Goal: Task Accomplishment & Management: Manage account settings

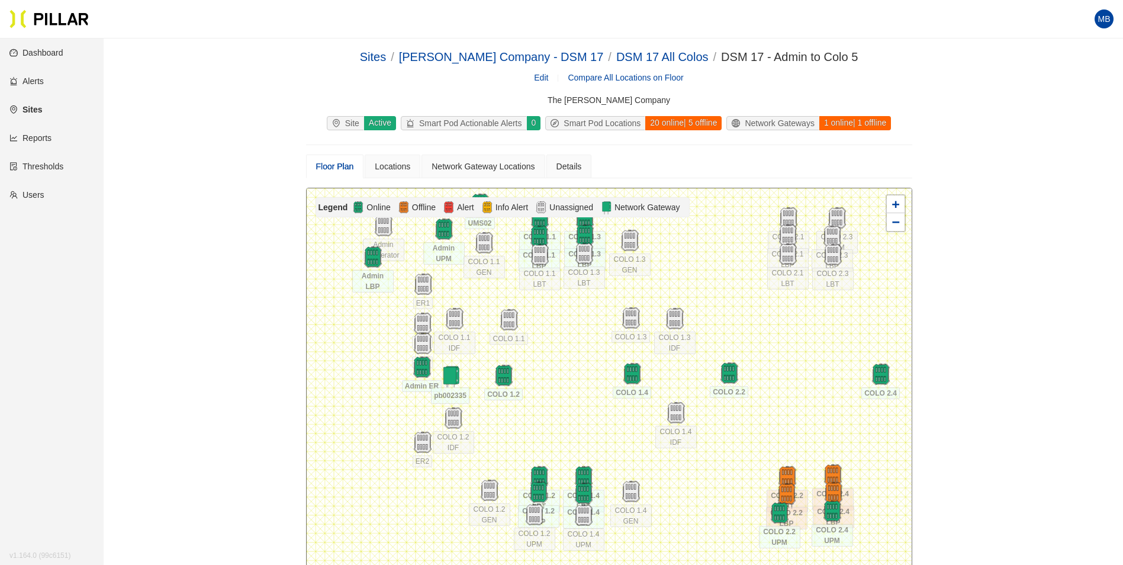
scroll to position [59, 0]
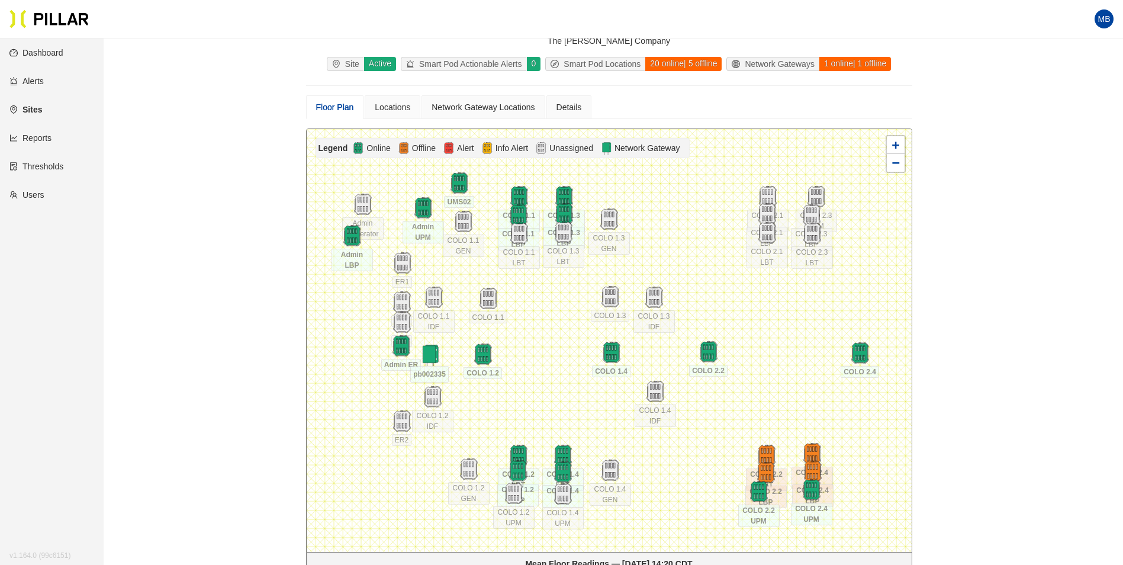
drag, startPoint x: 571, startPoint y: 307, endPoint x: 551, endPoint y: 345, distance: 43.2
click at [551, 345] on div at bounding box center [609, 340] width 605 height 423
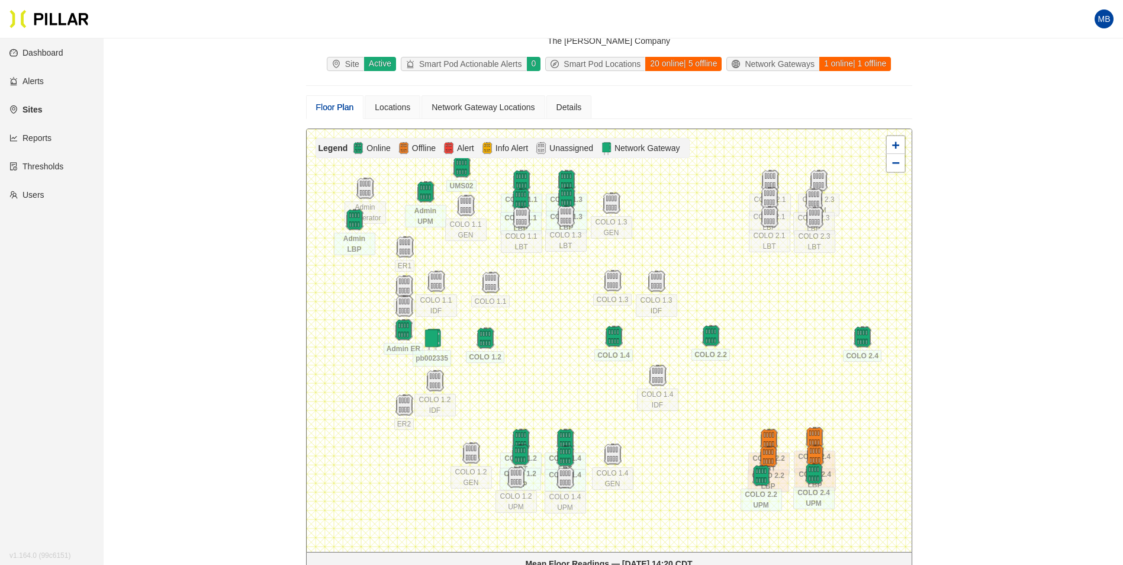
drag, startPoint x: 552, startPoint y: 332, endPoint x: 555, endPoint y: 316, distance: 16.2
click at [555, 316] on div at bounding box center [609, 340] width 605 height 423
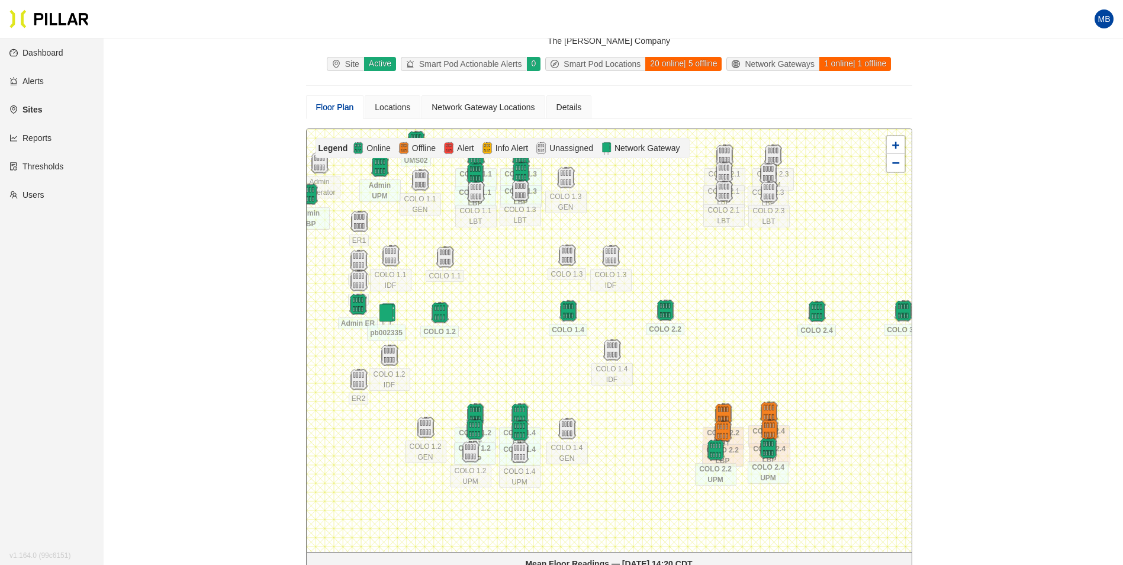
drag, startPoint x: 796, startPoint y: 390, endPoint x: 750, endPoint y: 365, distance: 52.2
click at [750, 365] on div at bounding box center [609, 340] width 605 height 423
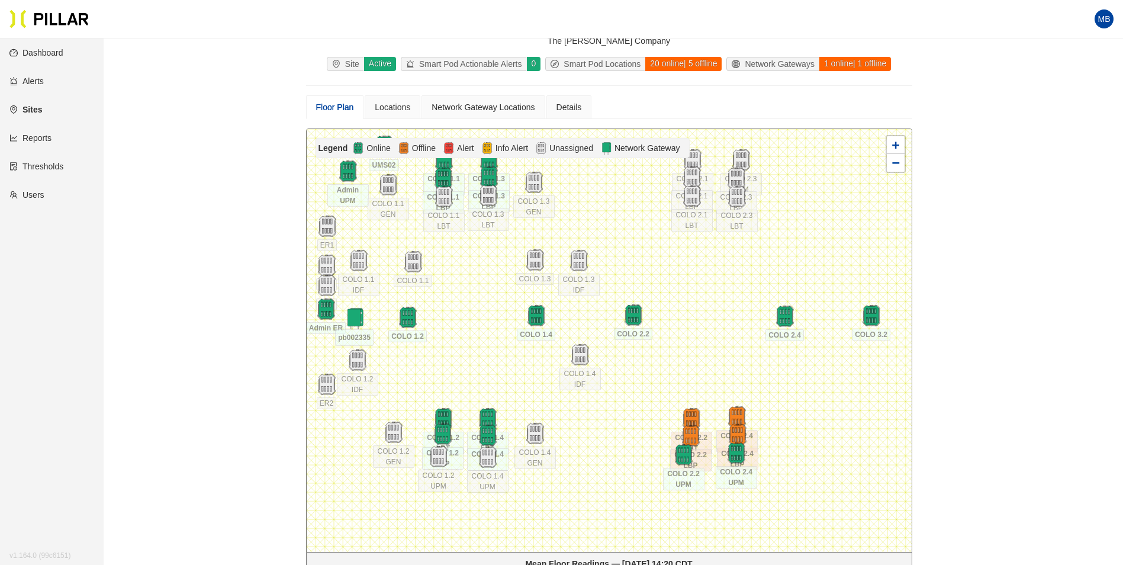
drag, startPoint x: 750, startPoint y: 365, endPoint x: 718, endPoint y: 370, distance: 32.3
click at [718, 370] on div at bounding box center [609, 340] width 605 height 423
click at [438, 461] on img at bounding box center [438, 456] width 25 height 25
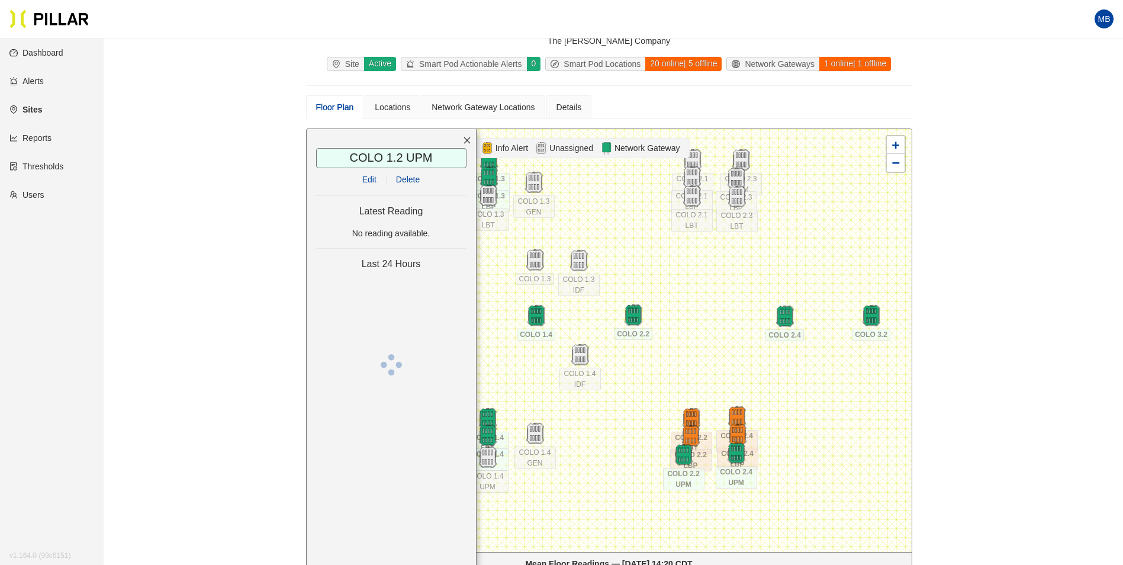
click at [372, 181] on link "Edit" at bounding box center [369, 179] width 14 height 9
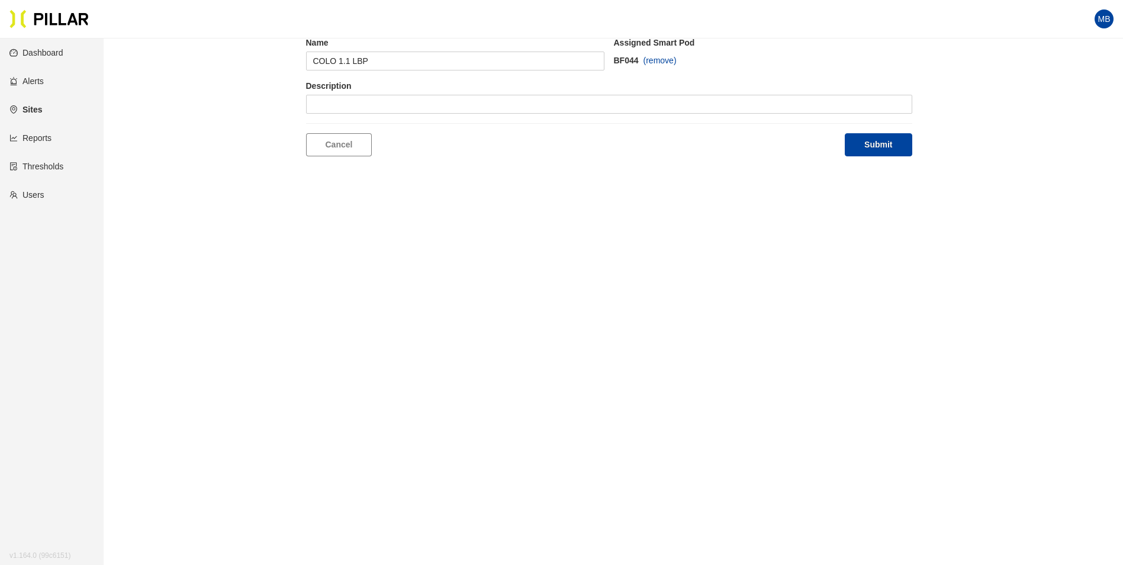
scroll to position [38, 0]
type input "COLO 1.2 UPM"
click at [393, 97] on span at bounding box center [375, 104] width 124 height 18
type input "164"
click at [338, 126] on div "BF164" at bounding box center [375, 127] width 124 height 13
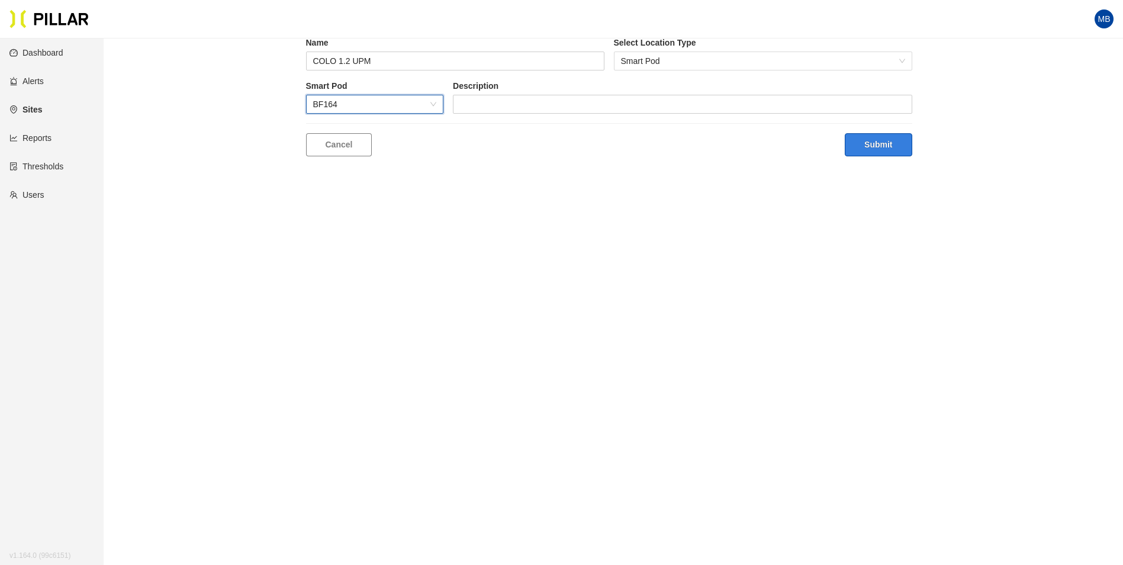
click at [897, 148] on button "Submit" at bounding box center [878, 144] width 67 height 23
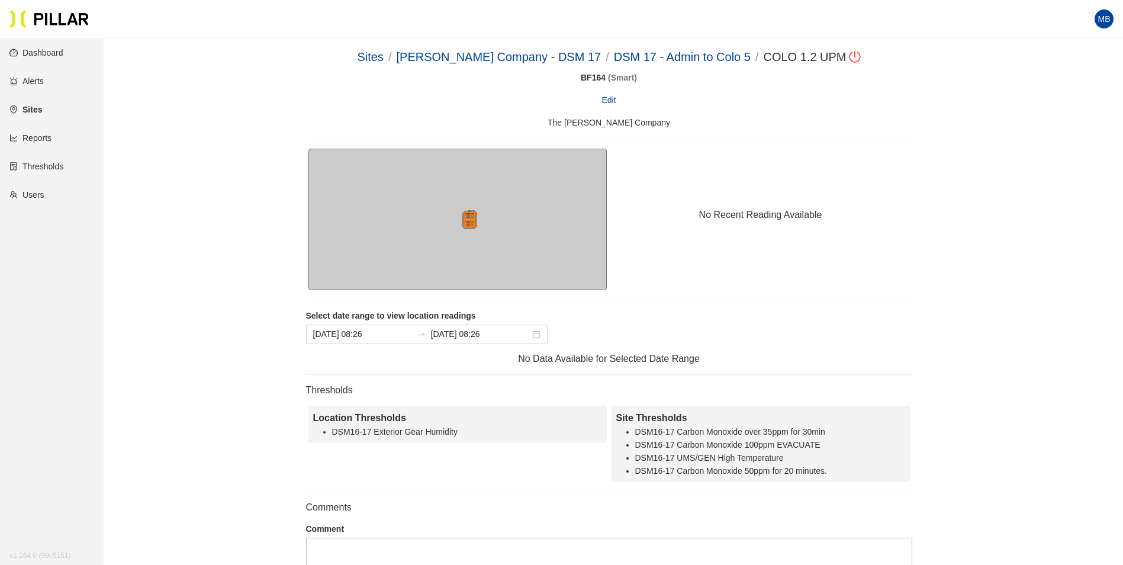
drag, startPoint x: 798, startPoint y: 233, endPoint x: 798, endPoint y: 223, distance: 9.5
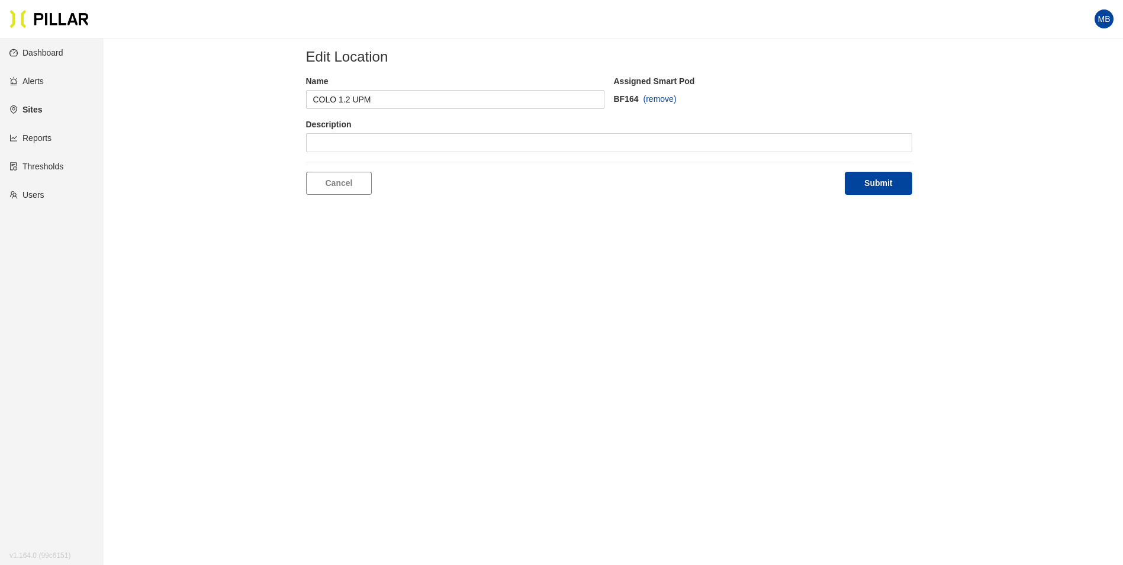
scroll to position [38, 0]
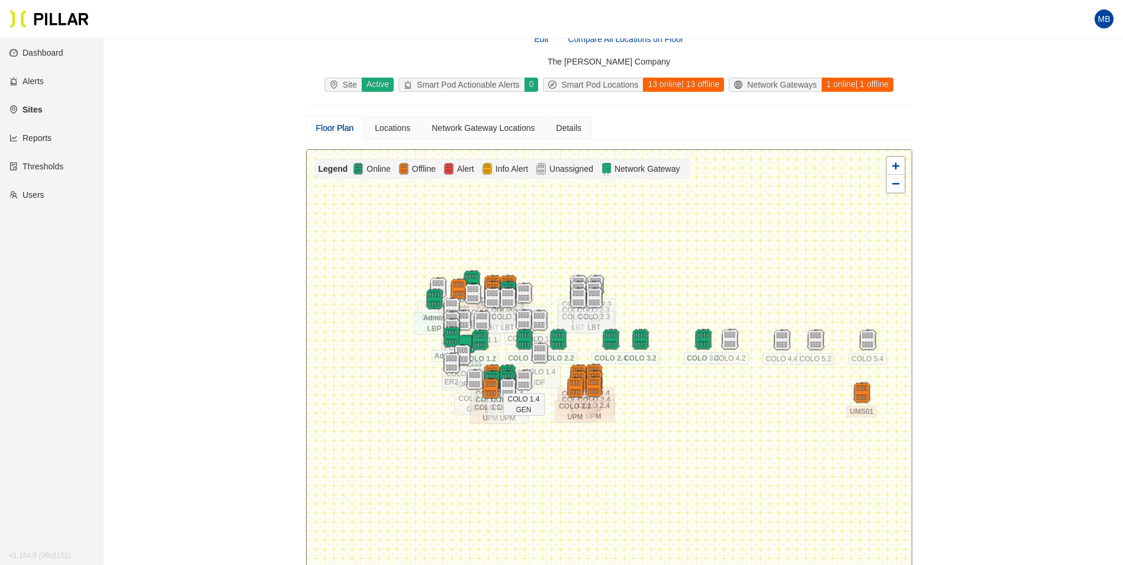
scroll to position [98, 0]
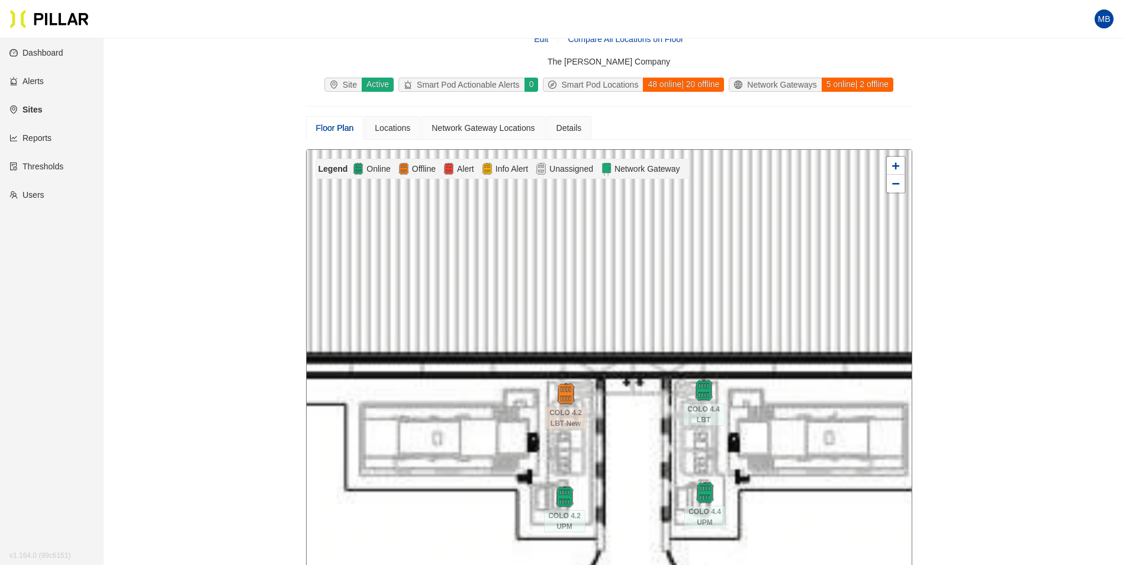
scroll to position [59, 0]
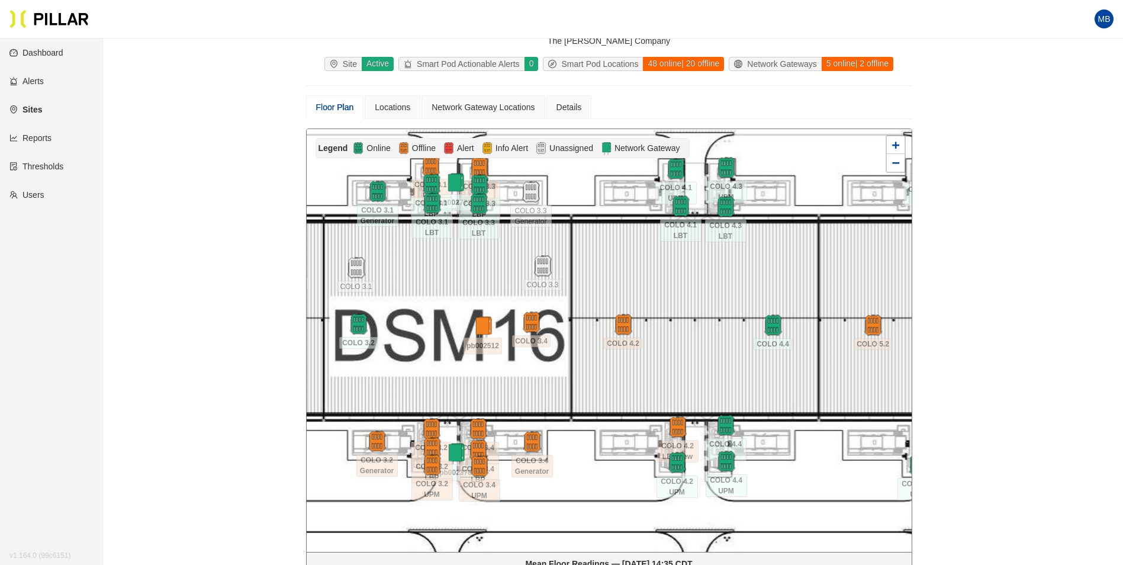
drag, startPoint x: 829, startPoint y: 315, endPoint x: 754, endPoint y: 381, distance: 99.9
click at [754, 381] on div at bounding box center [609, 340] width 605 height 423
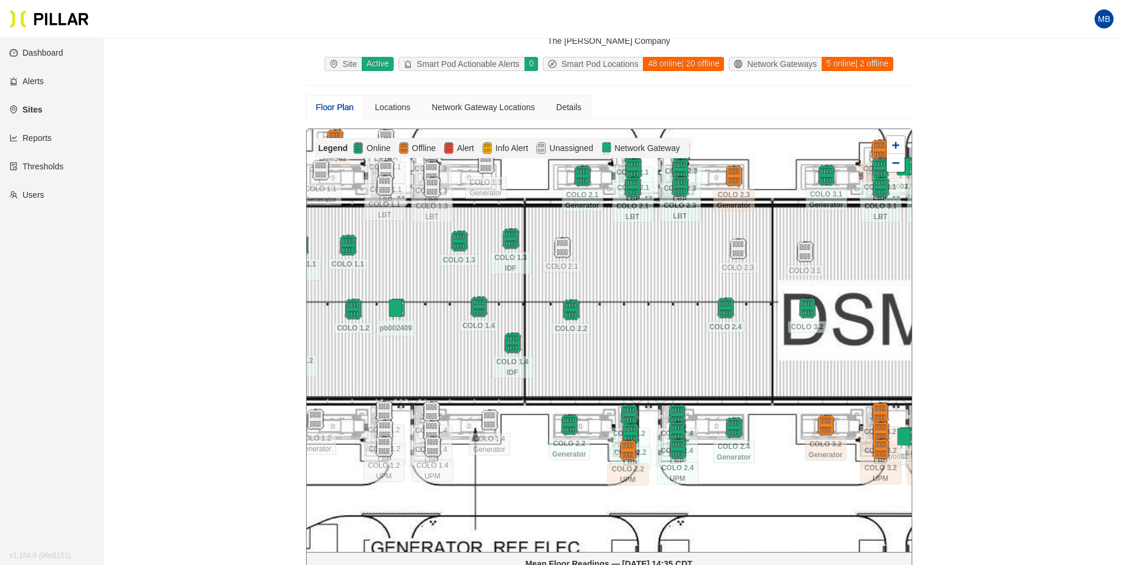
drag, startPoint x: 518, startPoint y: 395, endPoint x: 968, endPoint y: 378, distance: 450.4
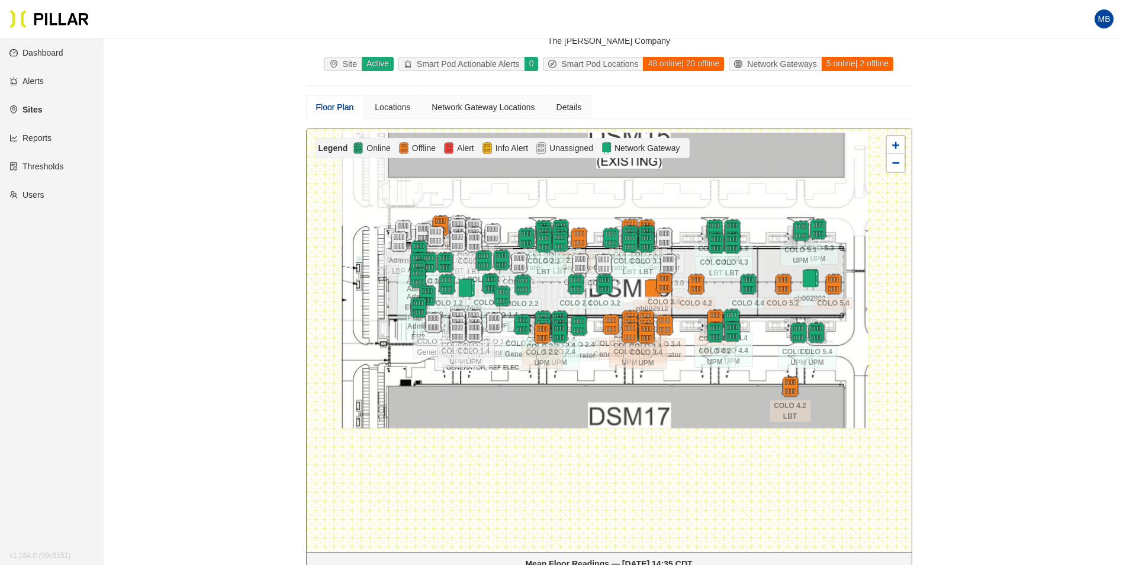
drag, startPoint x: 714, startPoint y: 382, endPoint x: 689, endPoint y: 322, distance: 65.3
click at [689, 322] on div at bounding box center [609, 340] width 605 height 423
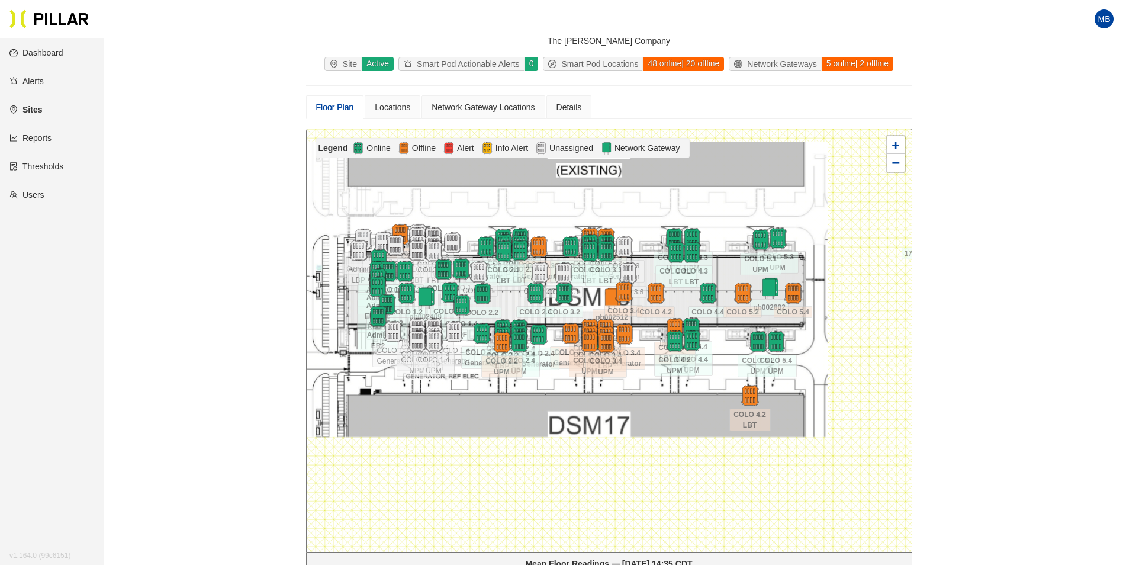
drag, startPoint x: 766, startPoint y: 396, endPoint x: 722, endPoint y: 339, distance: 71.3
click at [722, 339] on div at bounding box center [609, 340] width 605 height 423
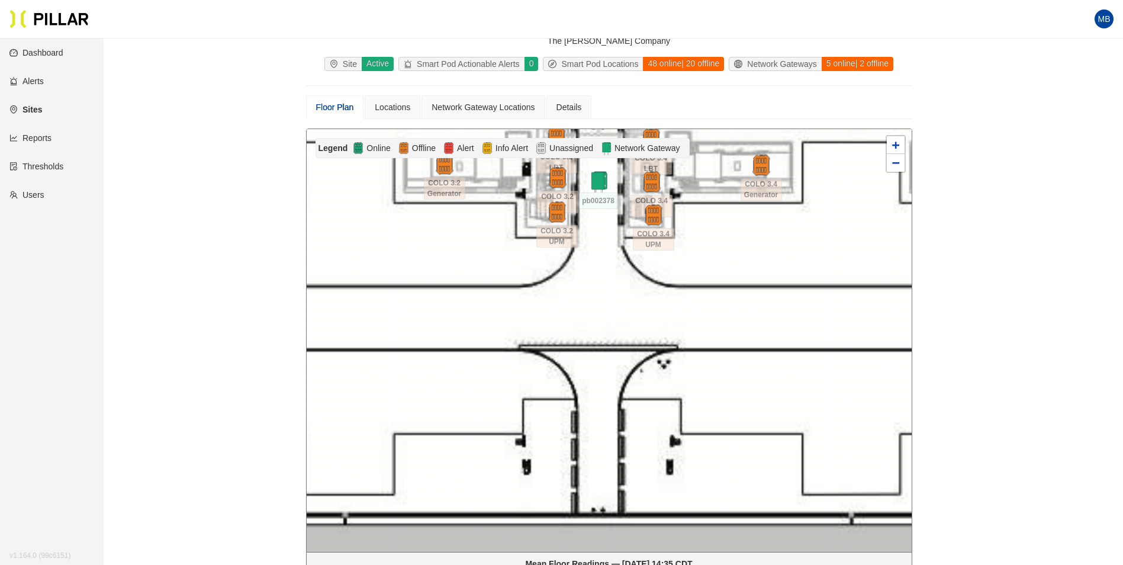
drag, startPoint x: 621, startPoint y: 254, endPoint x: 621, endPoint y: 319, distance: 65.1
click at [621, 319] on div at bounding box center [609, 340] width 605 height 423
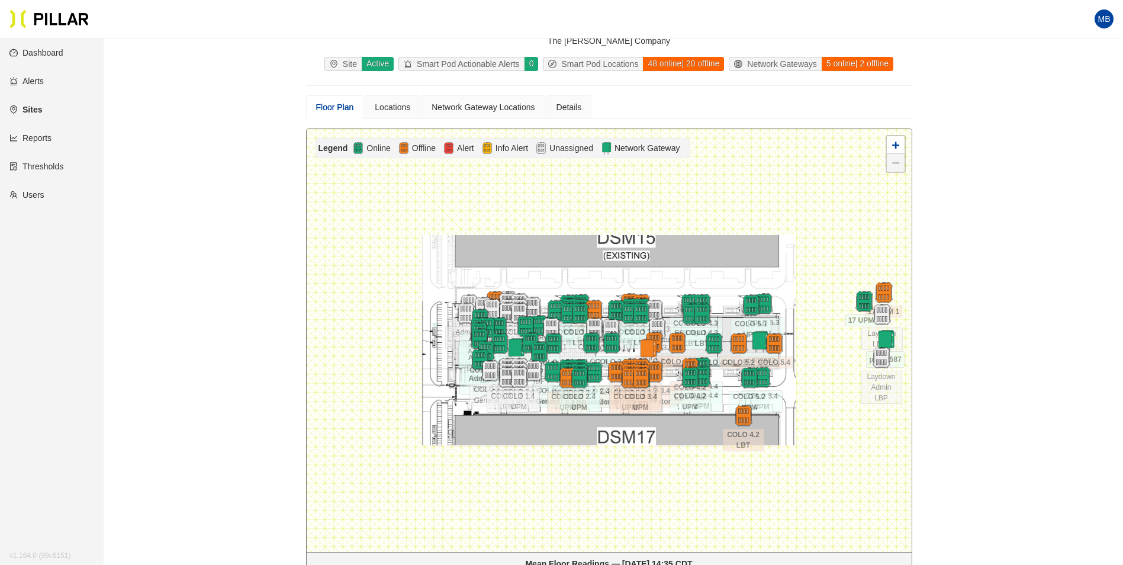
scroll to position [59, 0]
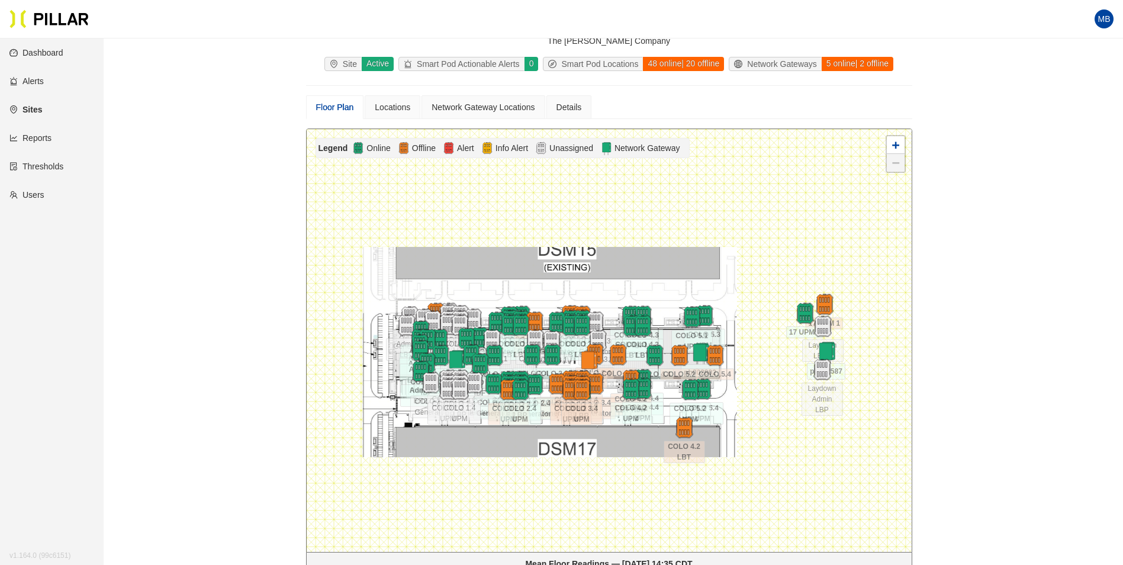
drag, startPoint x: 818, startPoint y: 382, endPoint x: 759, endPoint y: 394, distance: 60.4
click at [759, 394] on div at bounding box center [609, 340] width 605 height 423
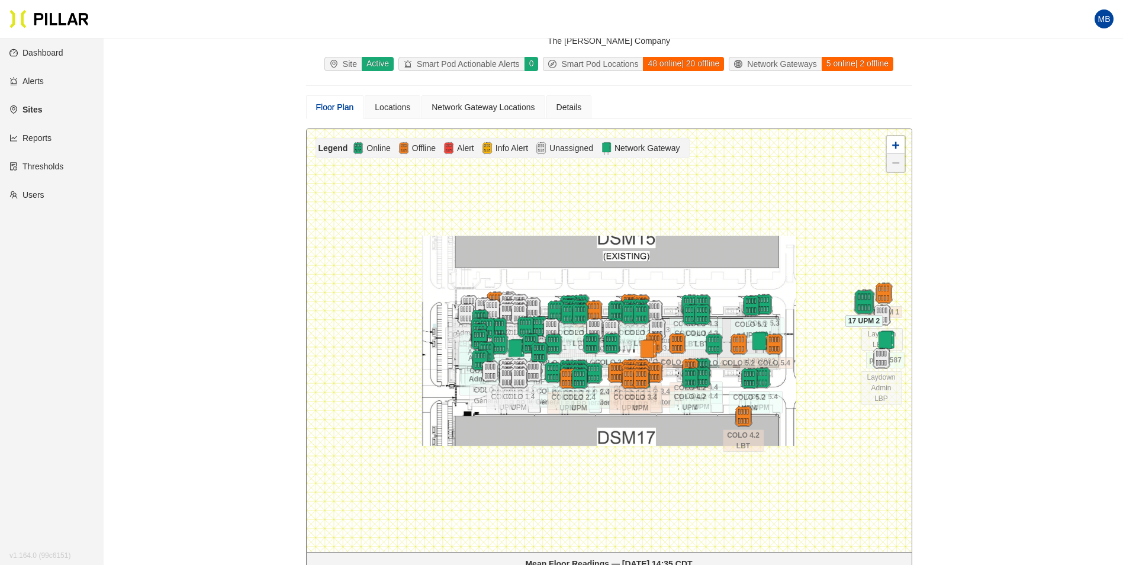
click at [858, 294] on img at bounding box center [864, 302] width 25 height 25
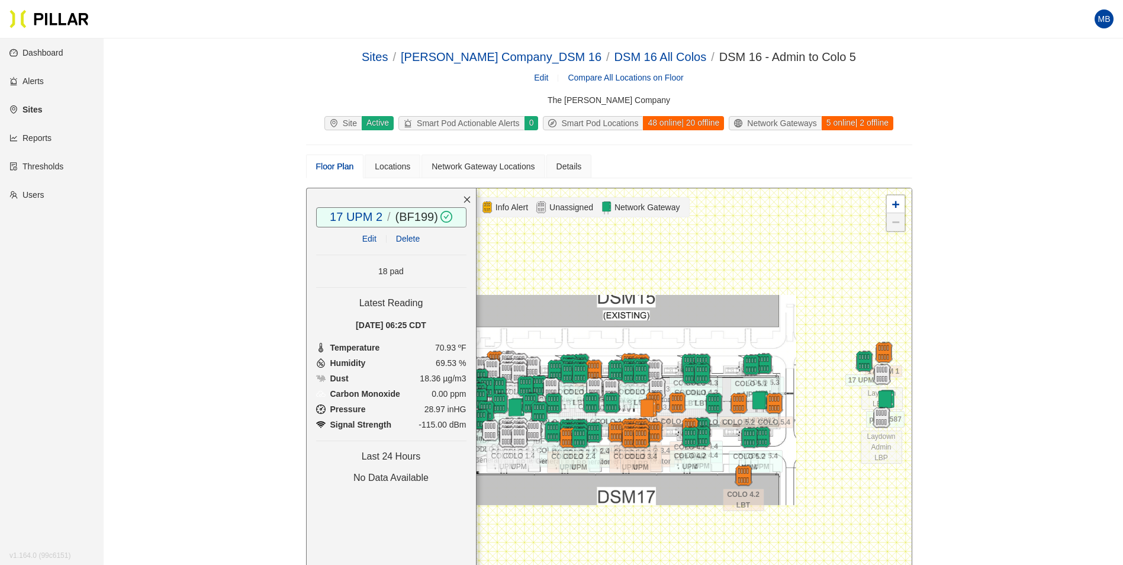
scroll to position [59, 0]
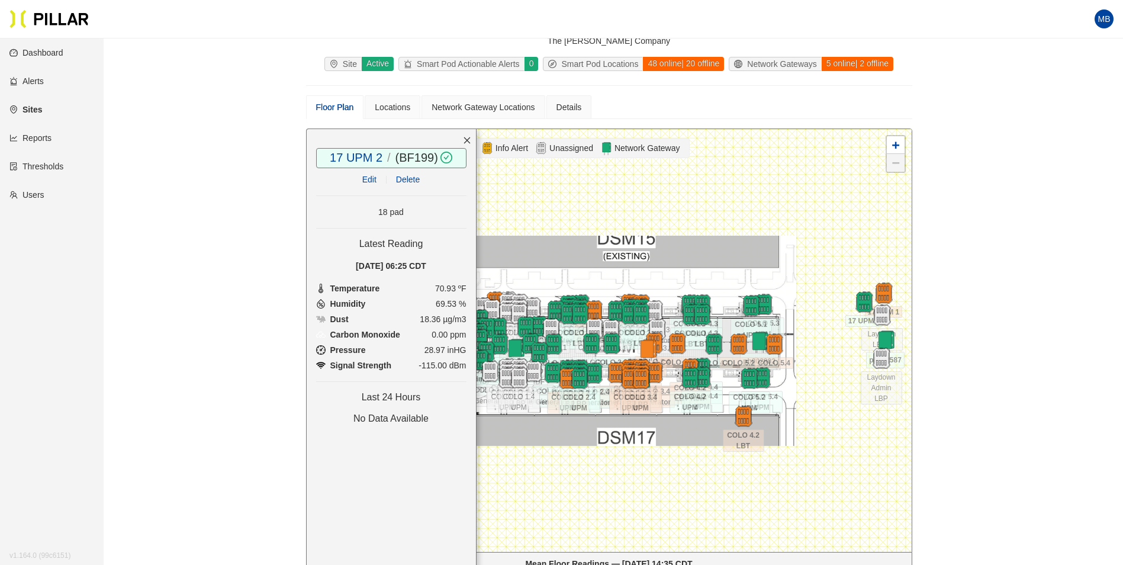
click at [854, 269] on div at bounding box center [609, 340] width 605 height 423
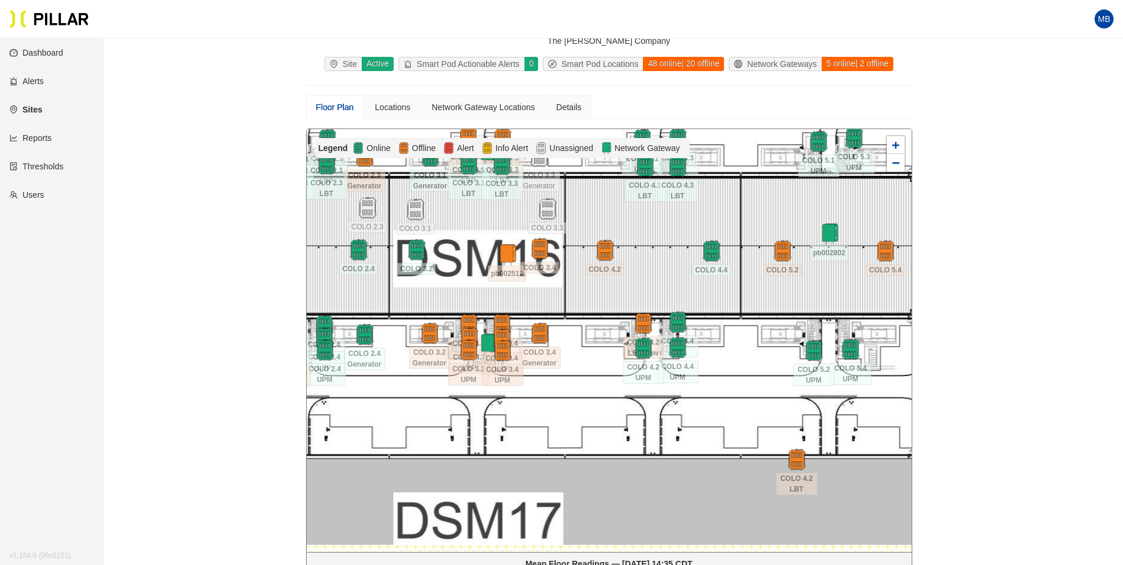
drag, startPoint x: 720, startPoint y: 415, endPoint x: 716, endPoint y: 348, distance: 67.0
click at [716, 348] on div at bounding box center [609, 340] width 605 height 423
click at [798, 467] on img at bounding box center [796, 459] width 25 height 25
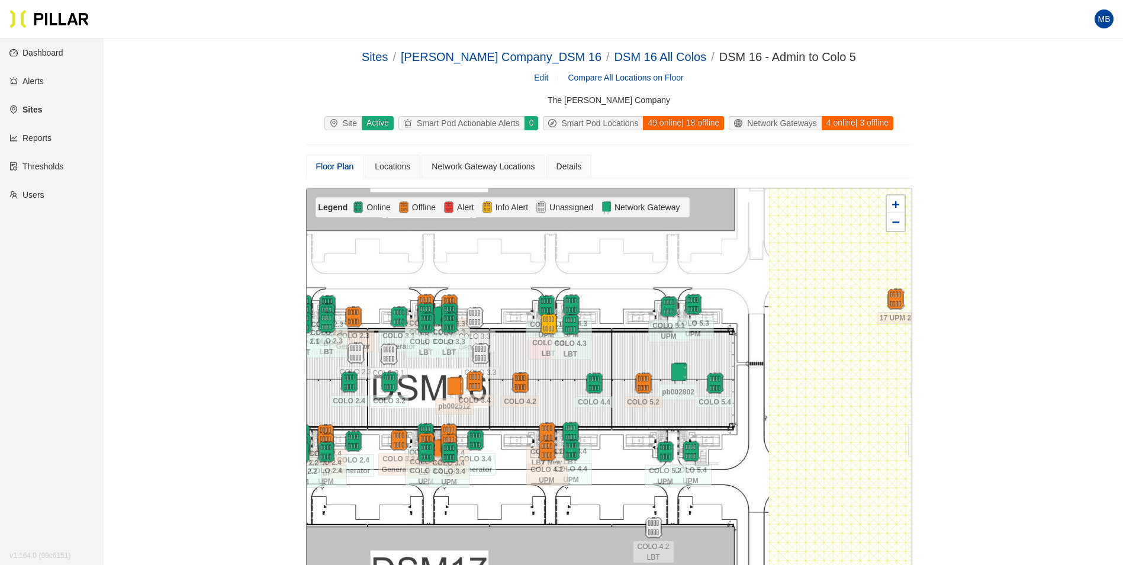
scroll to position [59, 0]
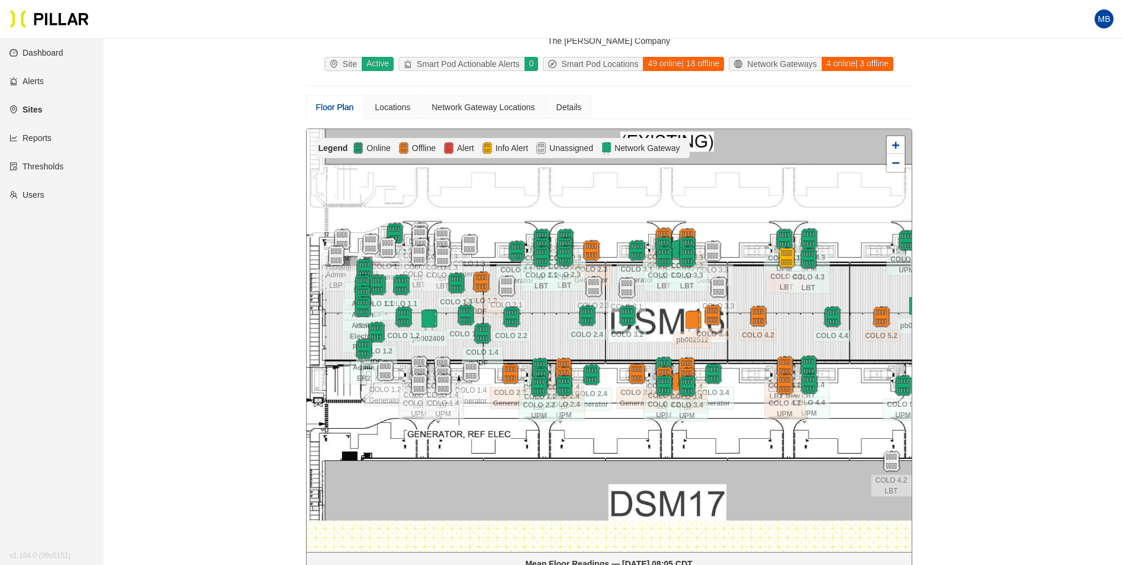
drag, startPoint x: 642, startPoint y: 364, endPoint x: 882, endPoint y: 355, distance: 240.0
click at [882, 356] on div at bounding box center [609, 340] width 605 height 423
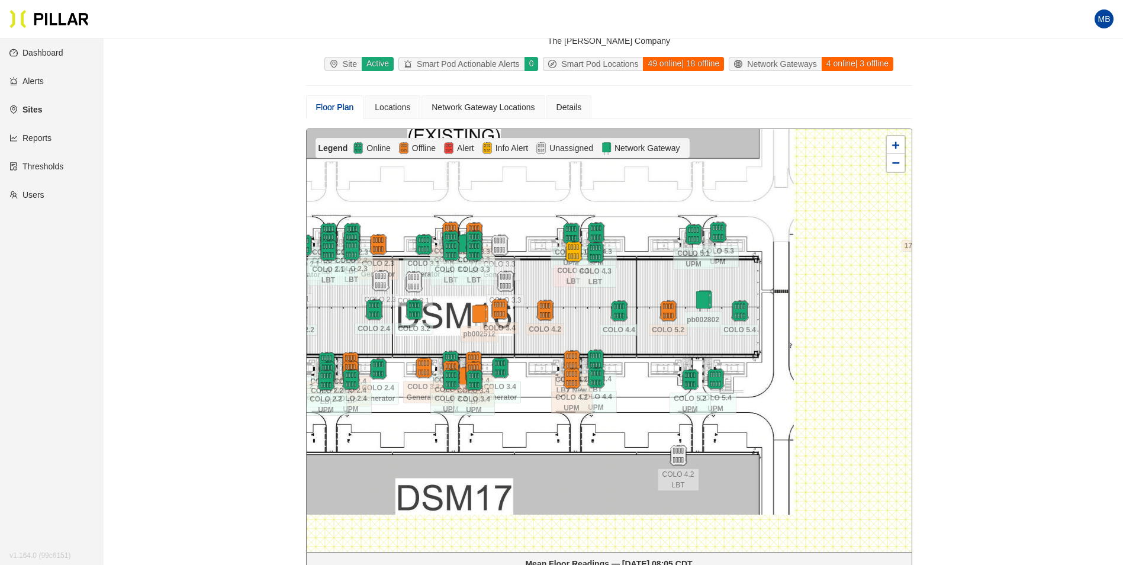
drag, startPoint x: 554, startPoint y: 322, endPoint x: 350, endPoint y: 316, distance: 204.4
click at [339, 317] on div at bounding box center [609, 340] width 605 height 423
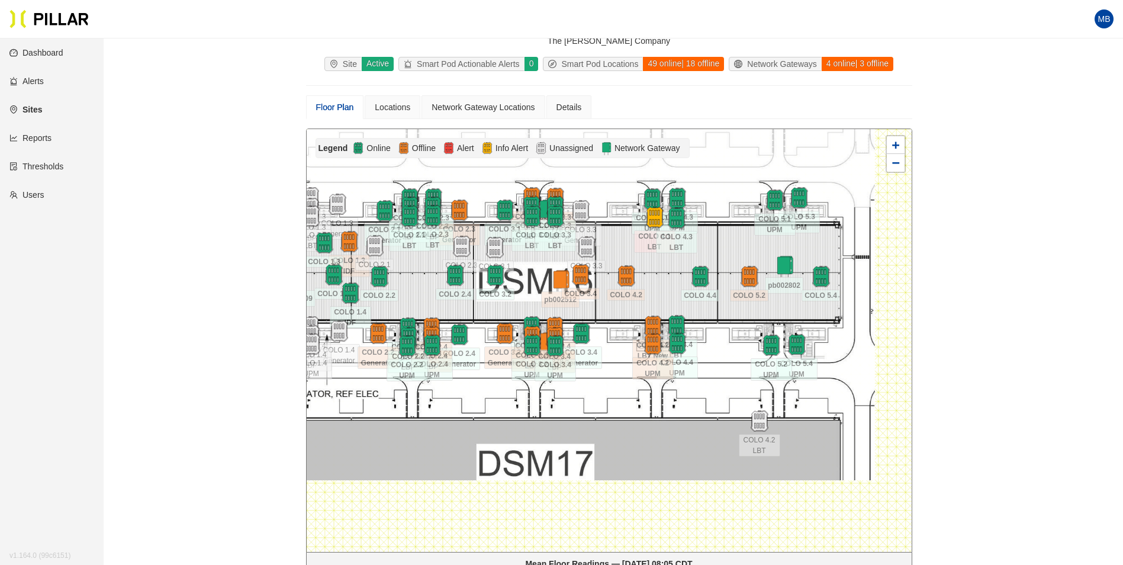
drag, startPoint x: 405, startPoint y: 351, endPoint x: 486, endPoint y: 315, distance: 88.6
click at [486, 315] on div at bounding box center [609, 340] width 605 height 423
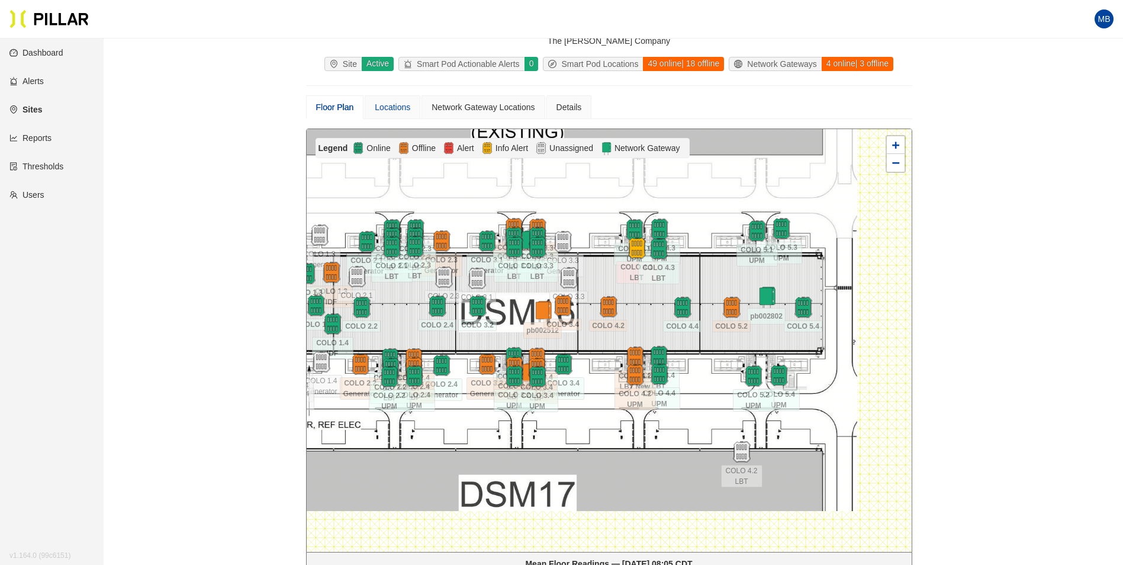
click at [390, 117] on div "Locations" at bounding box center [393, 107] width 56 height 24
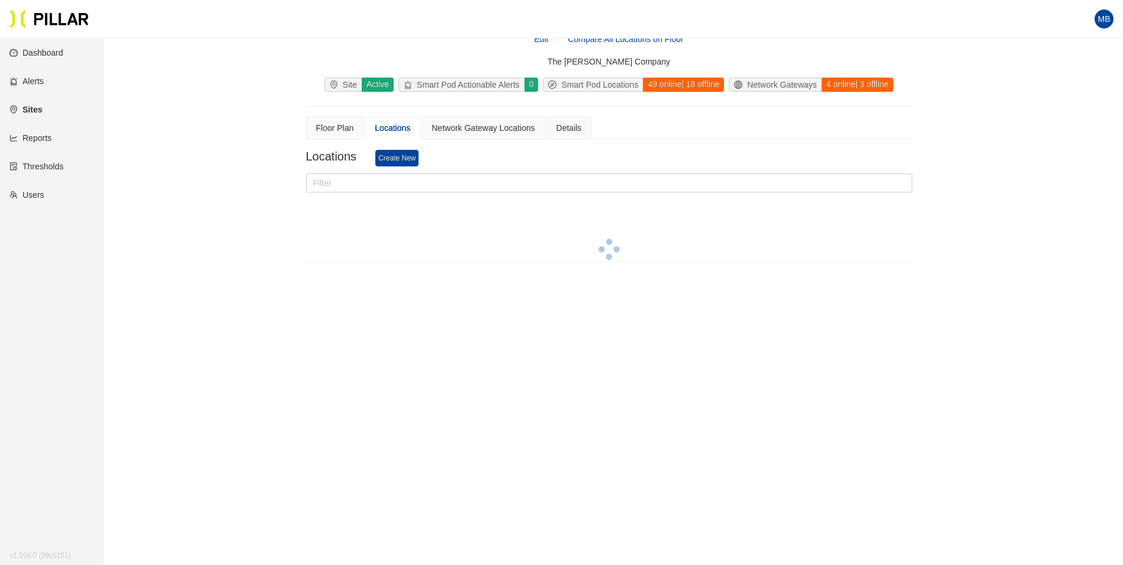
scroll to position [59, 0]
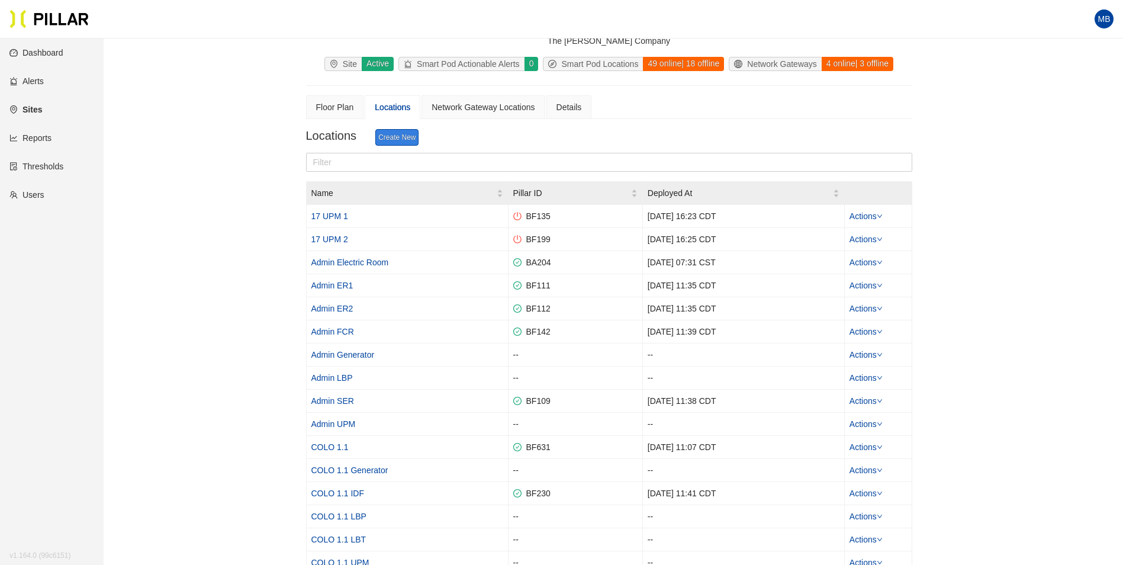
click at [396, 139] on link "Create New" at bounding box center [396, 137] width 43 height 17
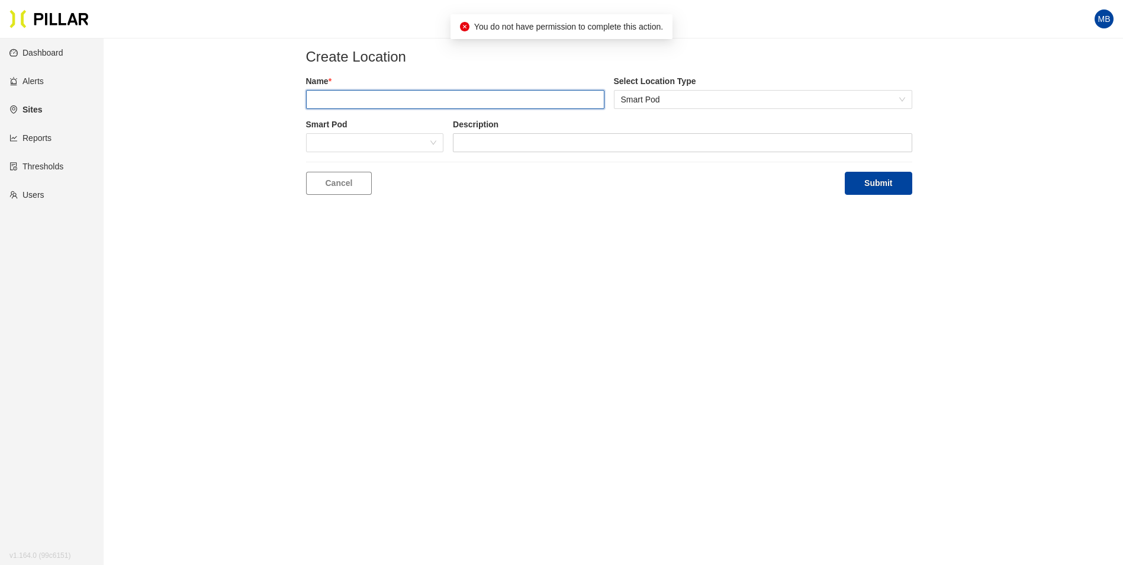
click at [342, 102] on input "text" at bounding box center [455, 99] width 298 height 19
click at [393, 135] on span at bounding box center [375, 143] width 124 height 18
type input "COLO 4.1 LBP"
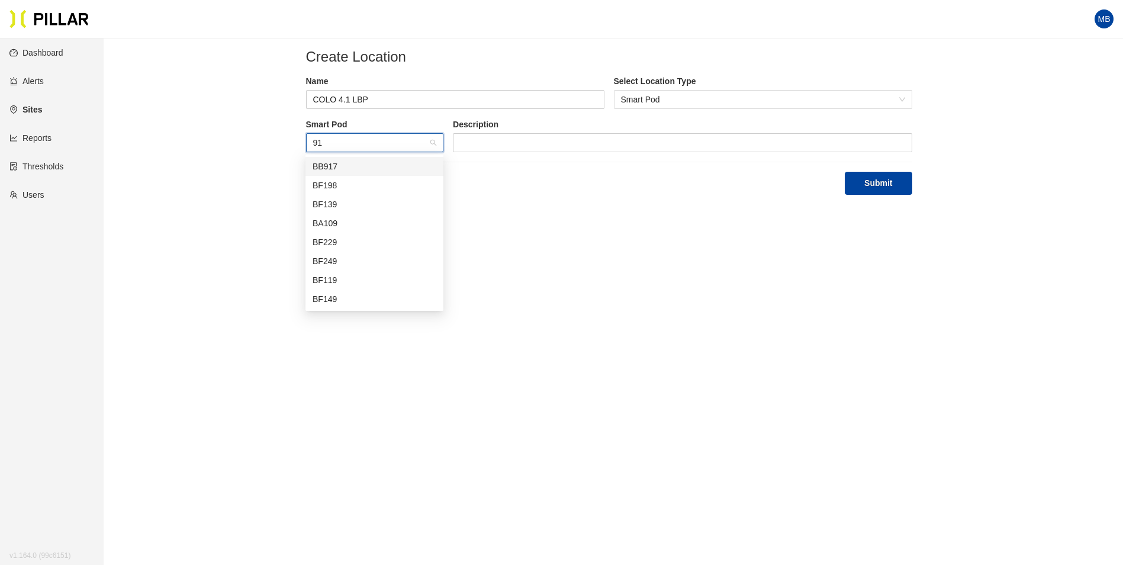
type input "917"
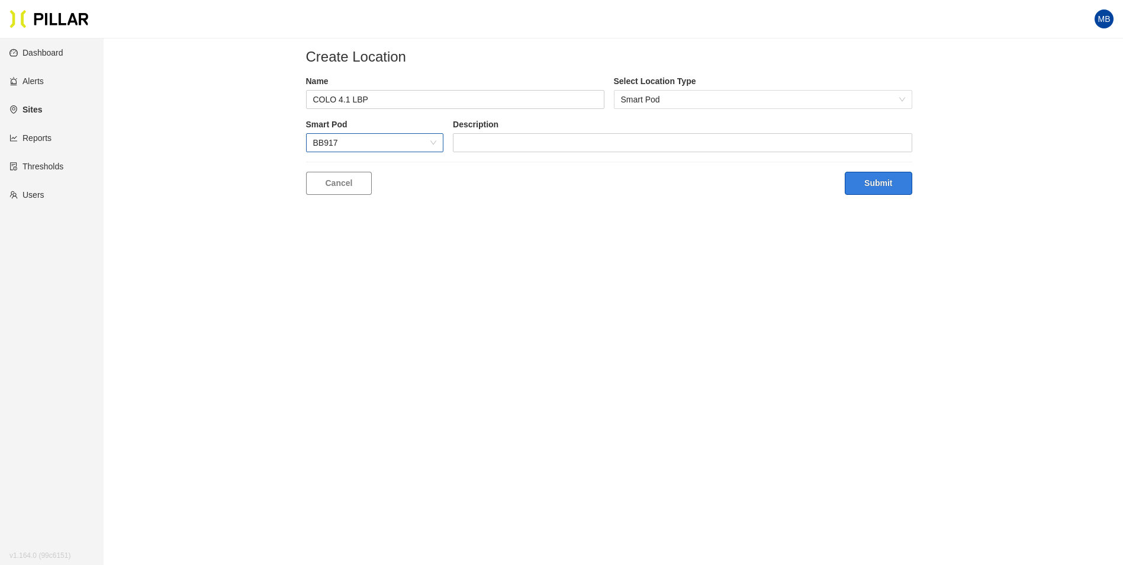
click at [893, 187] on button "Submit" at bounding box center [878, 183] width 67 height 23
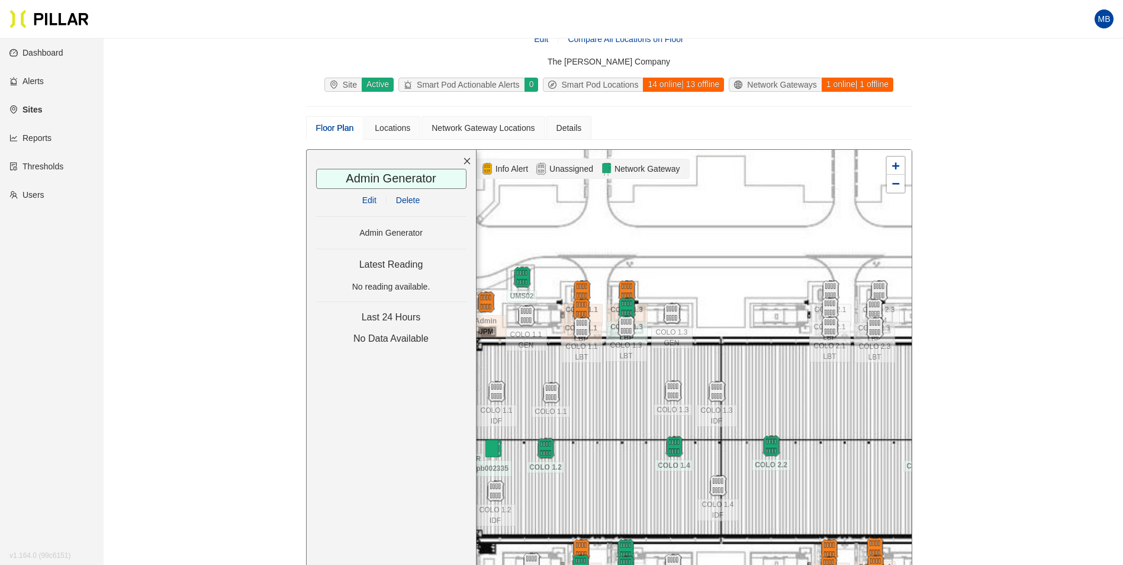
click at [368, 198] on link "Edit" at bounding box center [369, 199] width 14 height 9
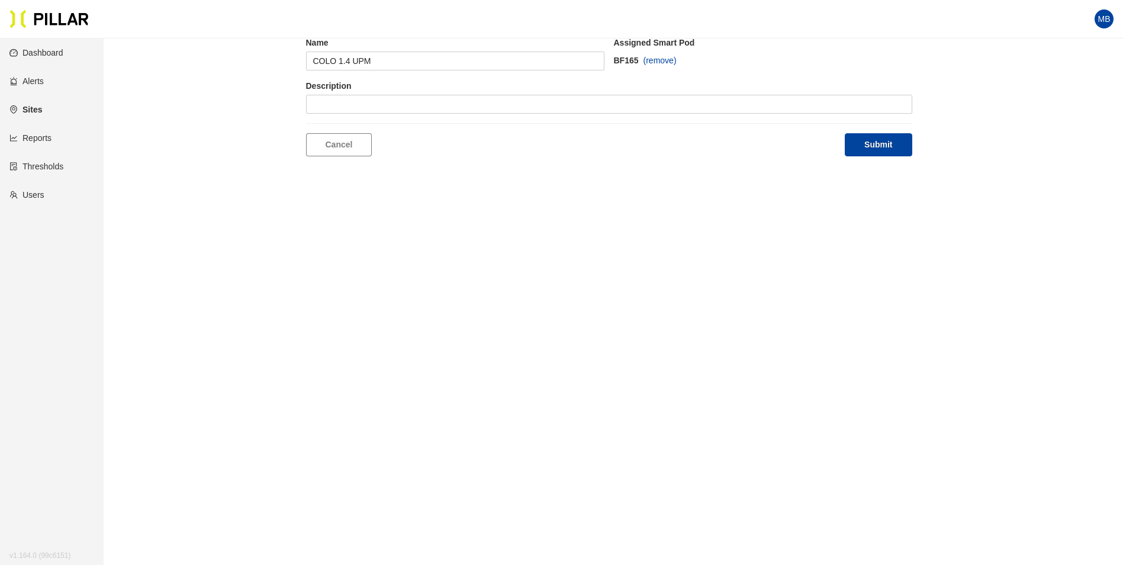
type input "Admin Generator"
click at [364, 103] on span at bounding box center [375, 104] width 124 height 18
type input "1"
type input "173"
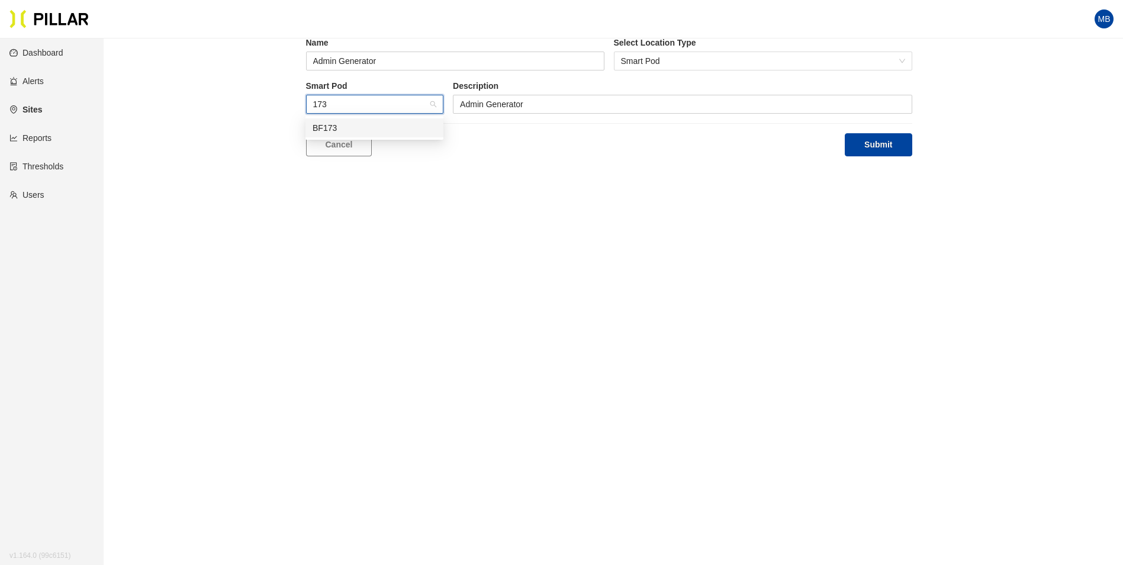
click at [386, 127] on div "BF173" at bounding box center [375, 127] width 124 height 13
click at [886, 146] on button "Submit" at bounding box center [878, 144] width 67 height 23
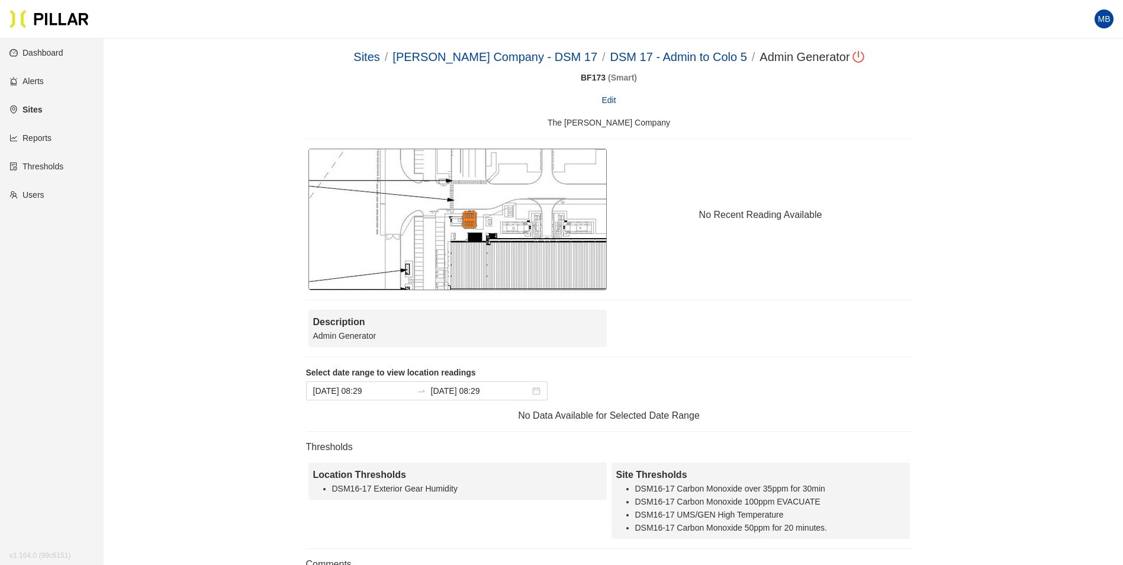
scroll to position [59, 0]
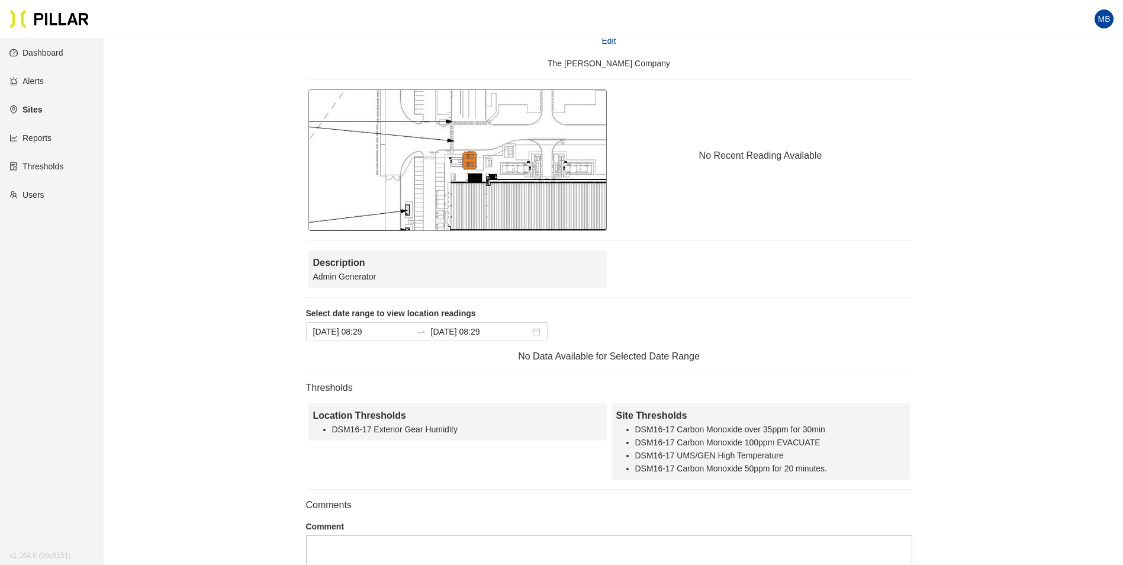
click at [976, 314] on div "Sites / Weitz Company - DSM 17 / DSM 17 - Admin to Colo 5 / Admin Generator / B…" at bounding box center [609, 340] width 953 height 703
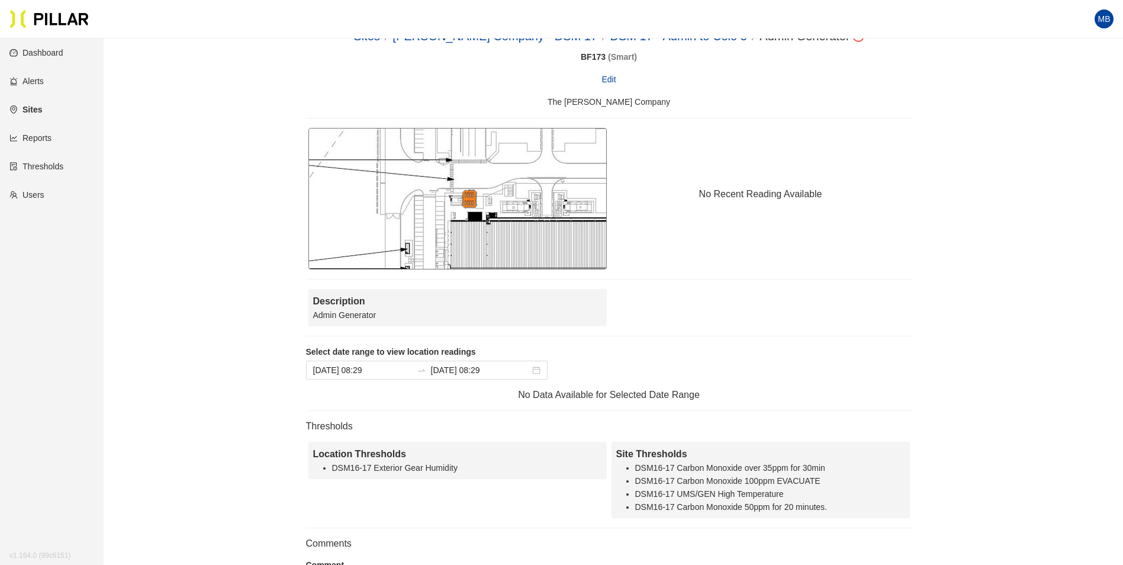
scroll to position [0, 0]
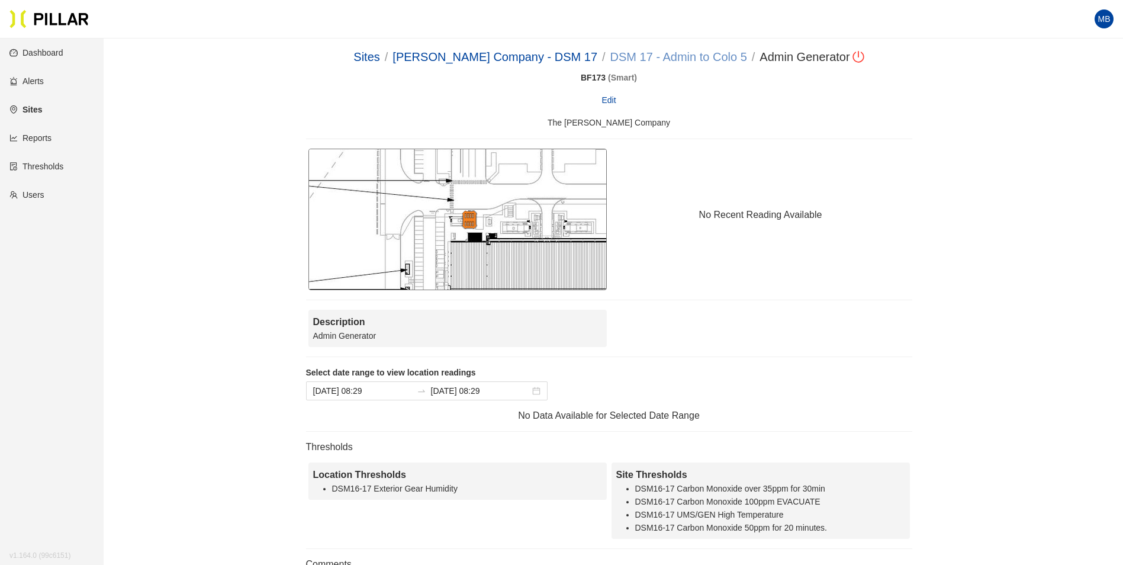
click at [680, 63] on div "Sites / Weitz Company - DSM 17 / DSM 17 - Admin to Colo 5 / Admin Generator /" at bounding box center [609, 57] width 510 height 18
click at [682, 57] on link "DSM 17 - Admin to Colo 5" at bounding box center [679, 56] width 137 height 13
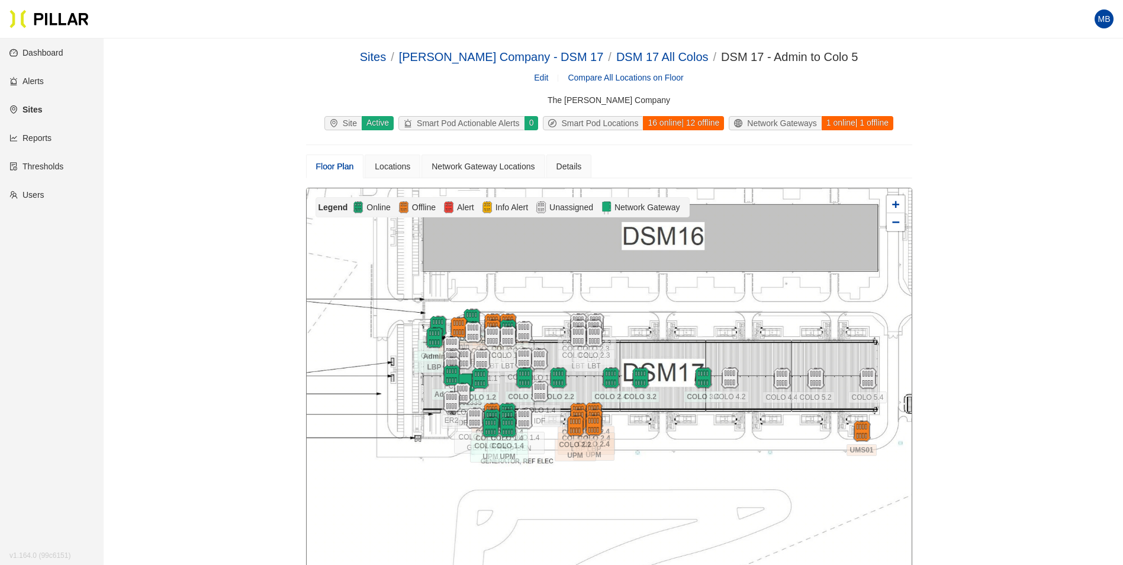
scroll to position [59, 0]
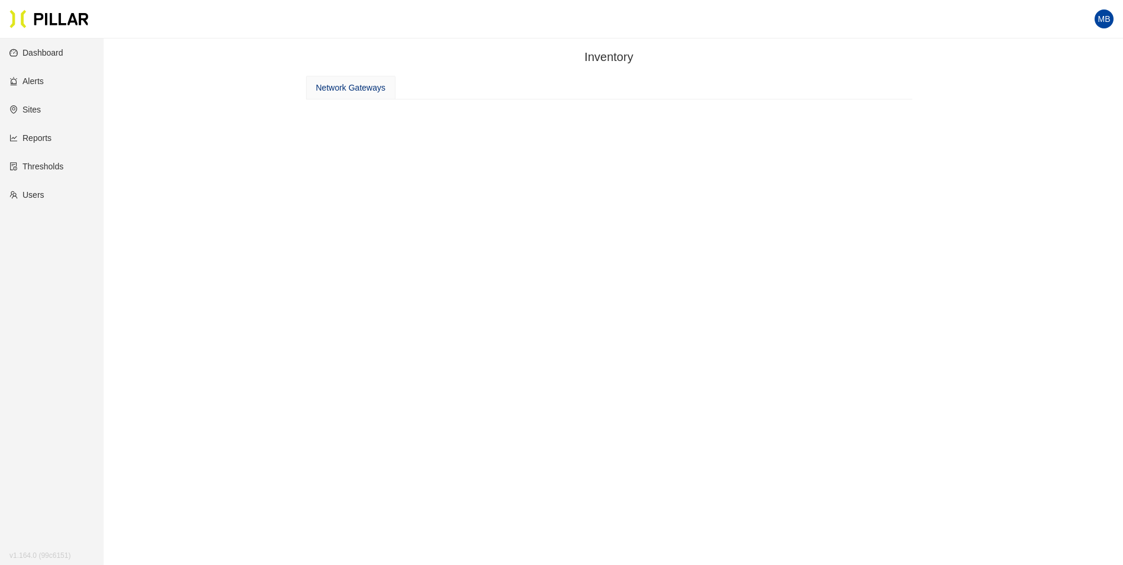
click at [354, 85] on div "Network Gateways" at bounding box center [350, 87] width 69 height 13
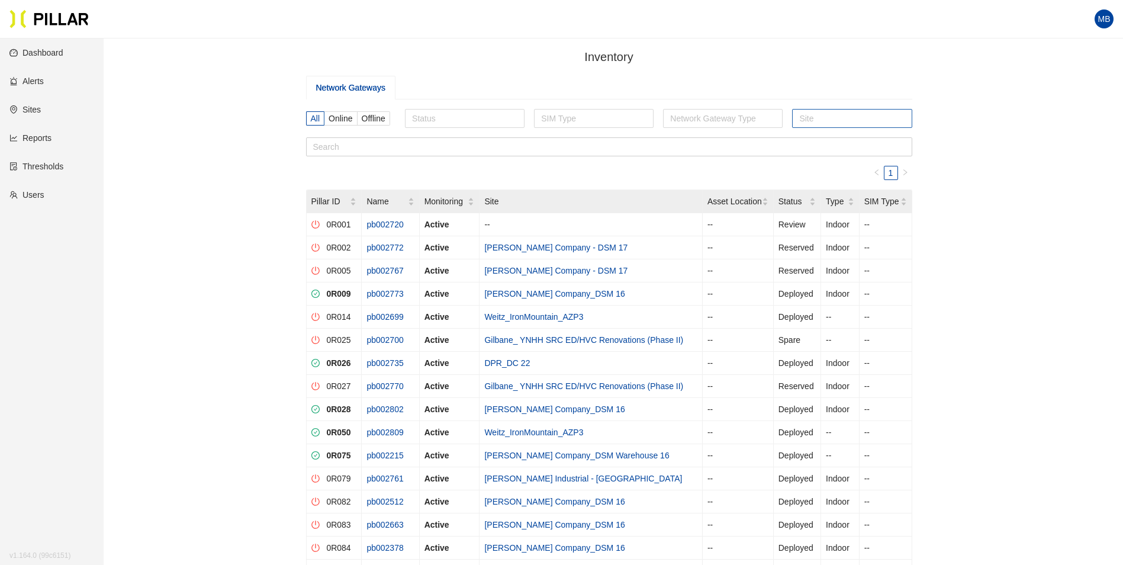
click at [818, 121] on div at bounding box center [852, 118] width 114 height 17
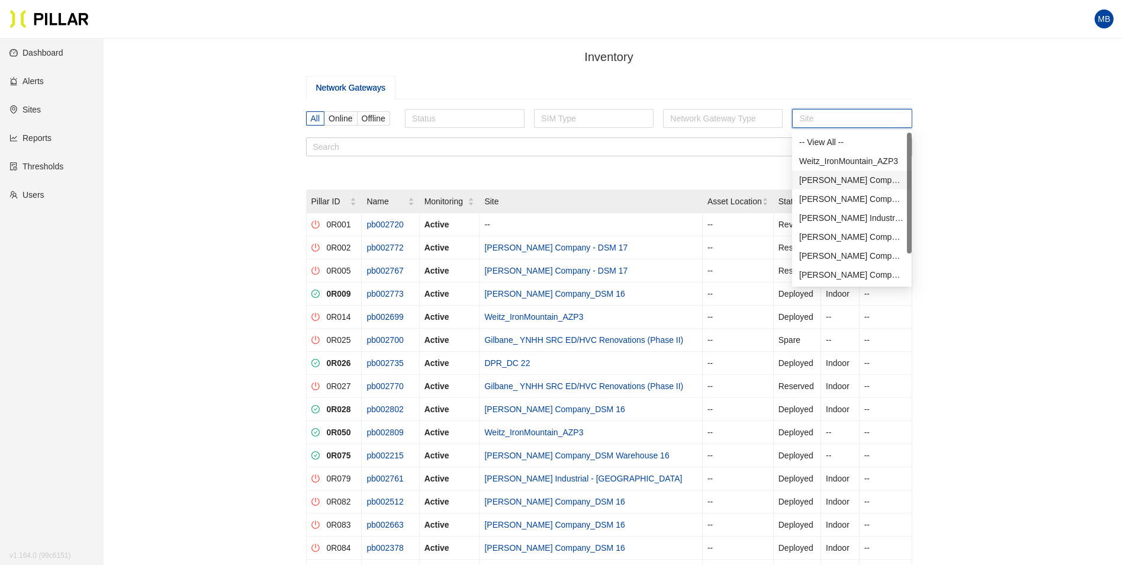
click at [836, 177] on div "[PERSON_NAME] Company - DSM 17" at bounding box center [851, 180] width 105 height 13
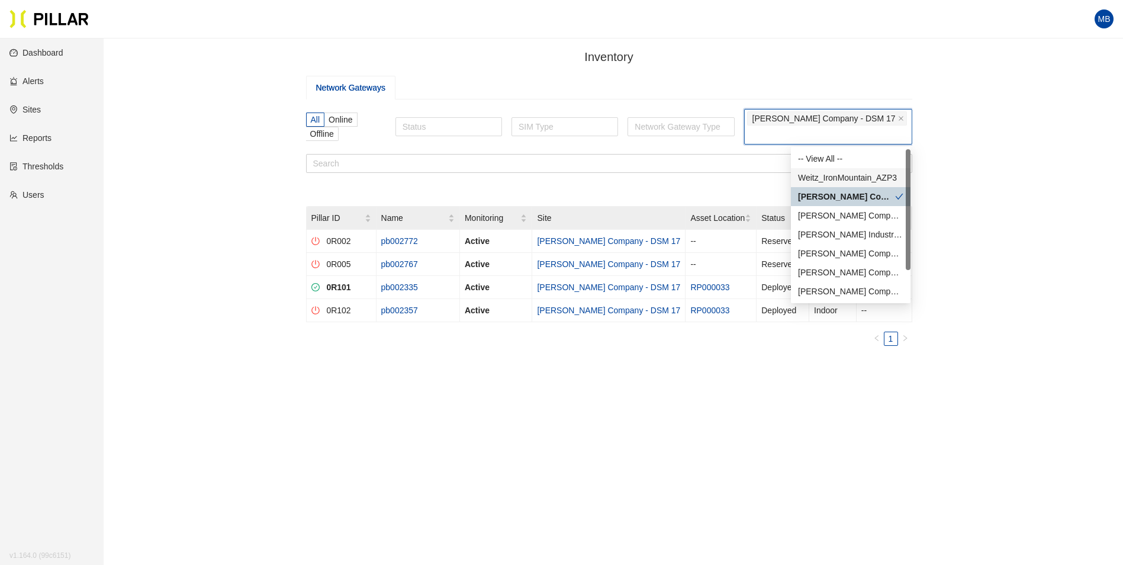
click at [1001, 181] on div "Inventory / Network Gateways All Online Offline Status SIM Type Network Gateway…" at bounding box center [609, 220] width 953 height 345
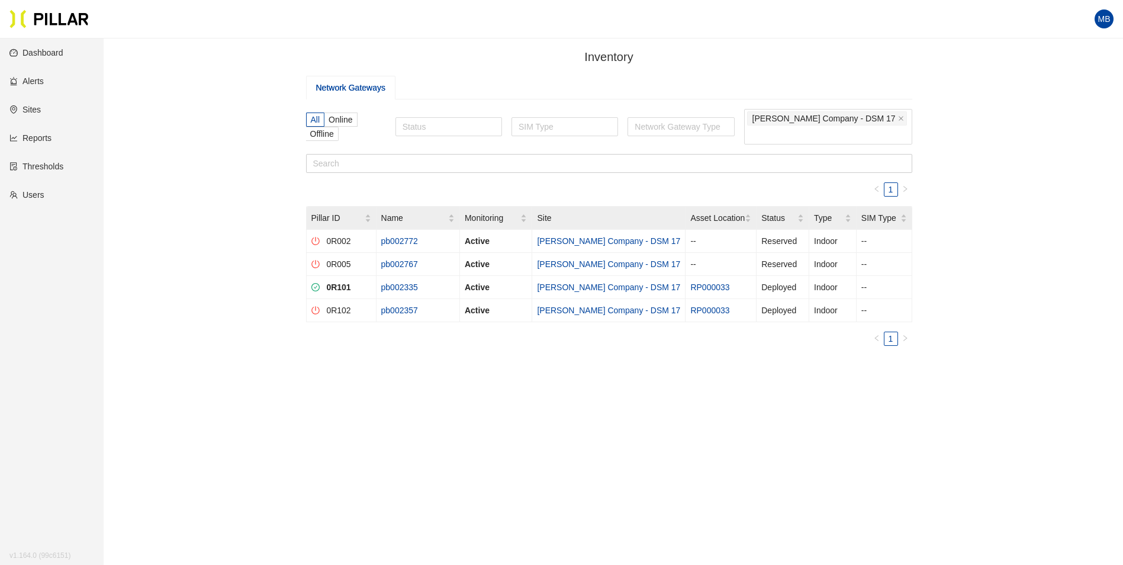
drag, startPoint x: 719, startPoint y: 464, endPoint x: 721, endPoint y: 434, distance: 29.6
click at [719, 464] on main "Inventory / Network Gateways All Online Offline Status SIM Type Network Gateway…" at bounding box center [561, 320] width 1123 height 565
click at [902, 117] on icon "close" at bounding box center [901, 118] width 6 height 6
click at [340, 154] on input "text" at bounding box center [609, 163] width 606 height 19
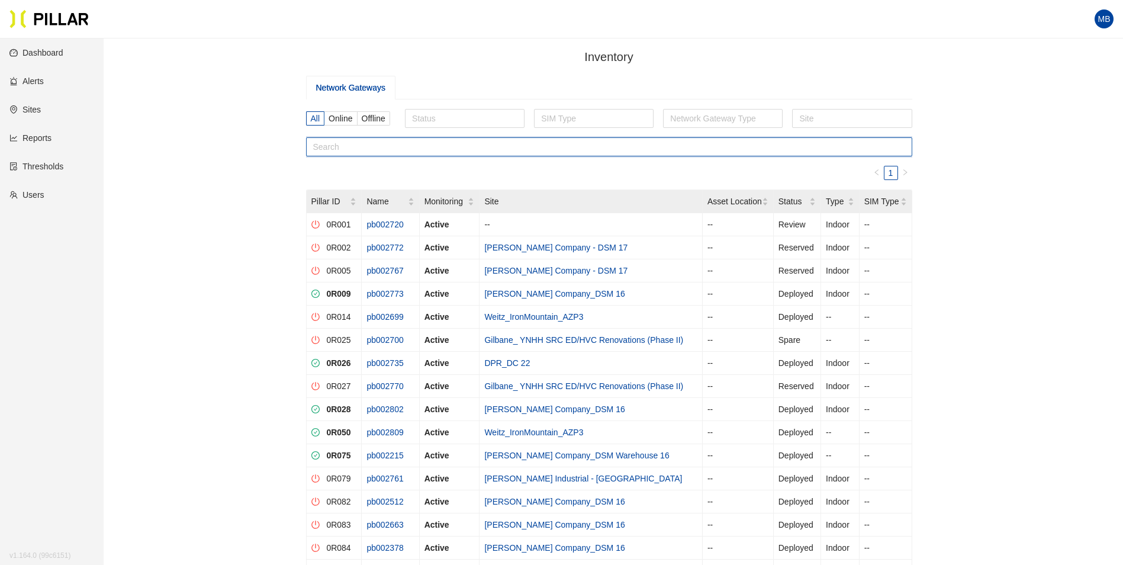
click at [356, 145] on input "text" at bounding box center [609, 146] width 606 height 19
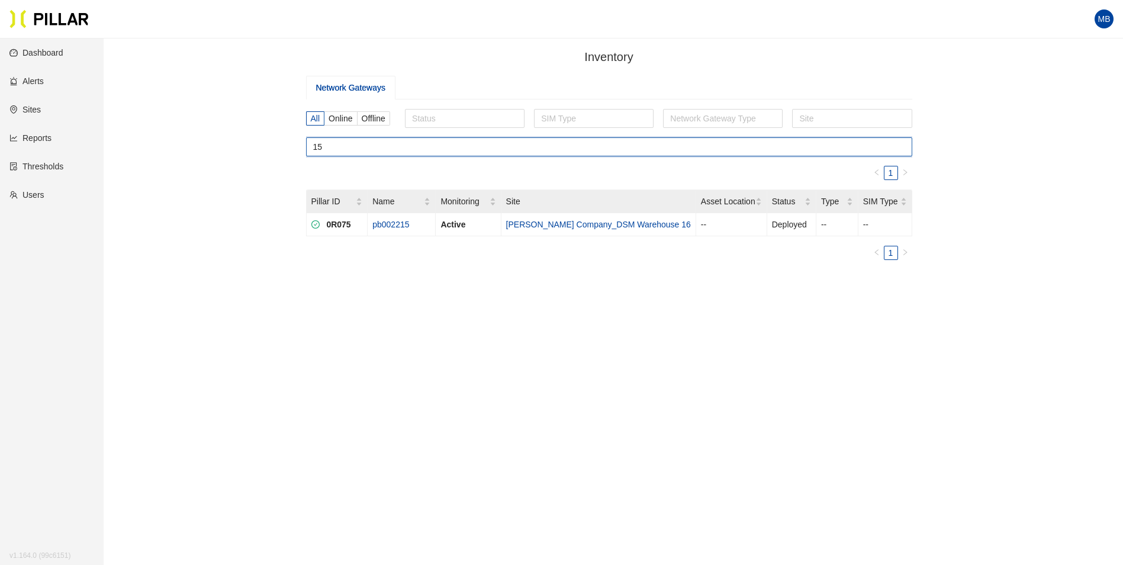
type input "1"
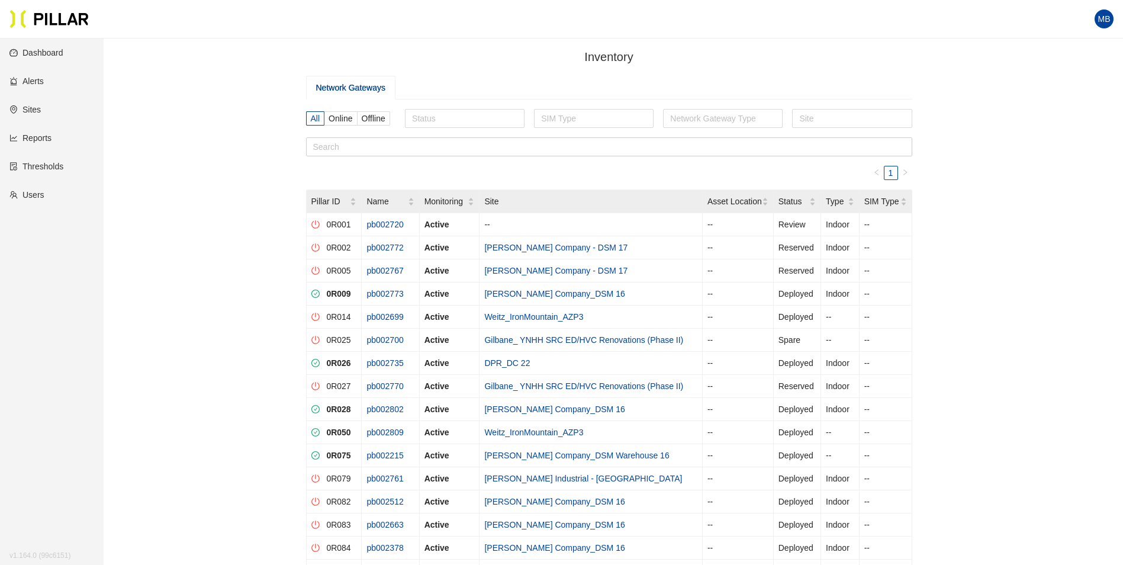
click at [417, 88] on div "Network Gateways" at bounding box center [609, 88] width 606 height 24
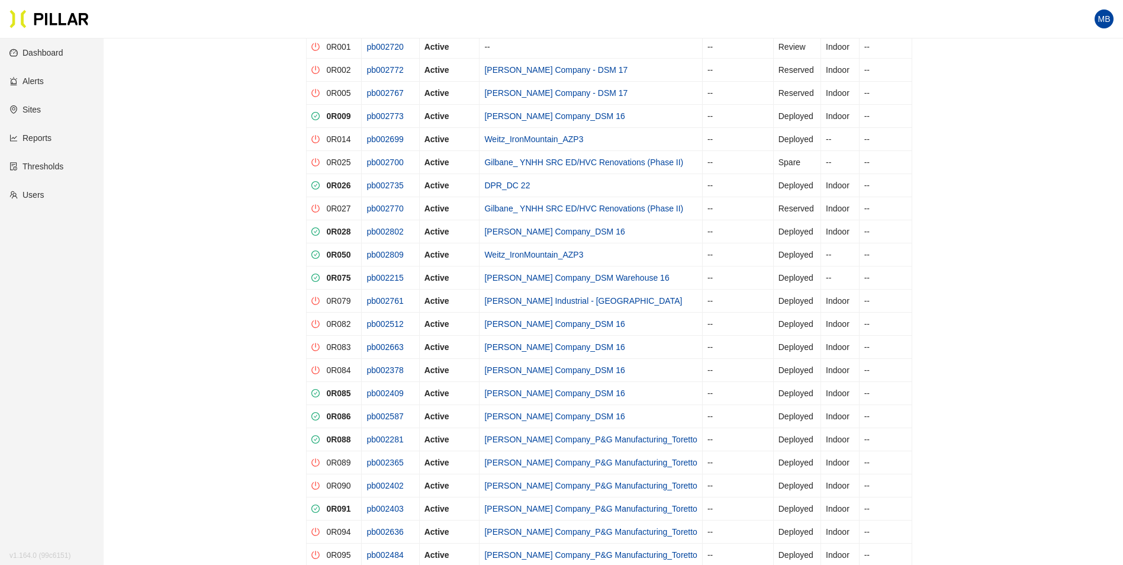
scroll to position [237, 0]
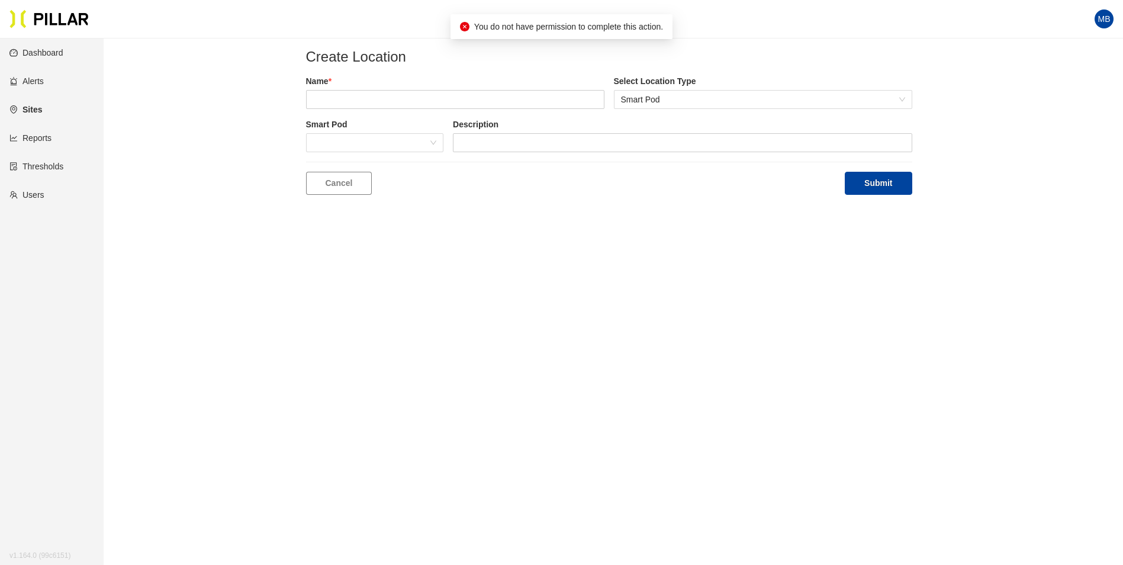
drag, startPoint x: 697, startPoint y: 251, endPoint x: 687, endPoint y: 251, distance: 9.5
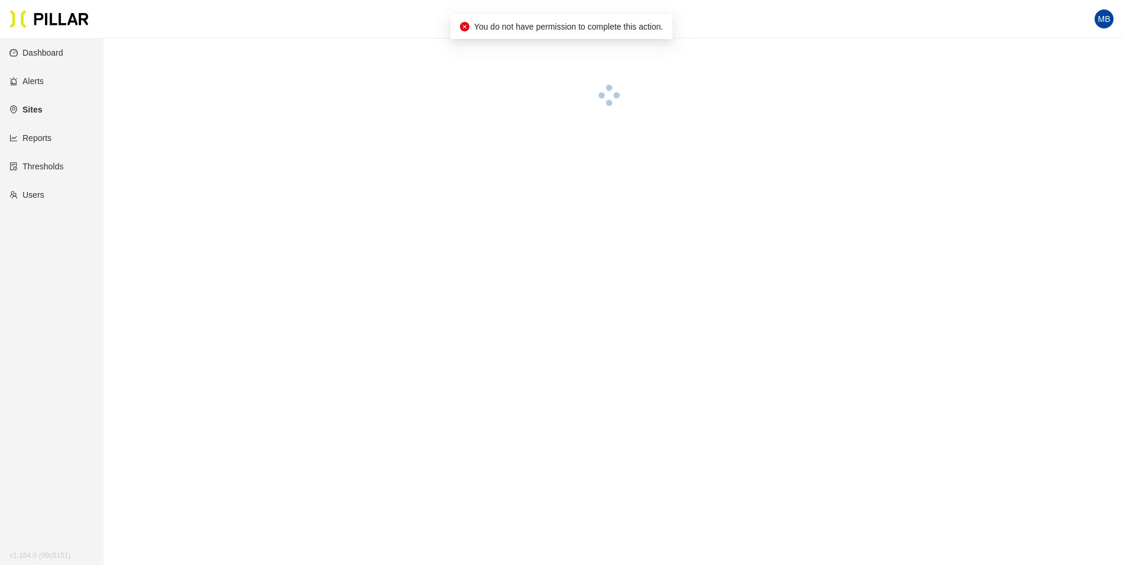
scroll to position [38, 0]
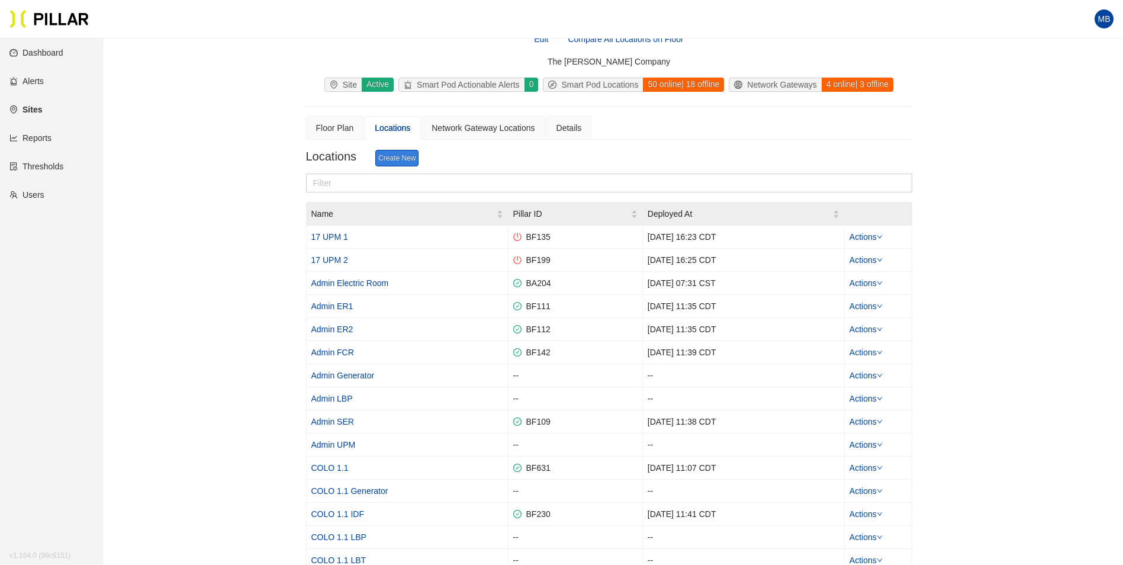
click at [398, 162] on link "Create New" at bounding box center [396, 158] width 43 height 17
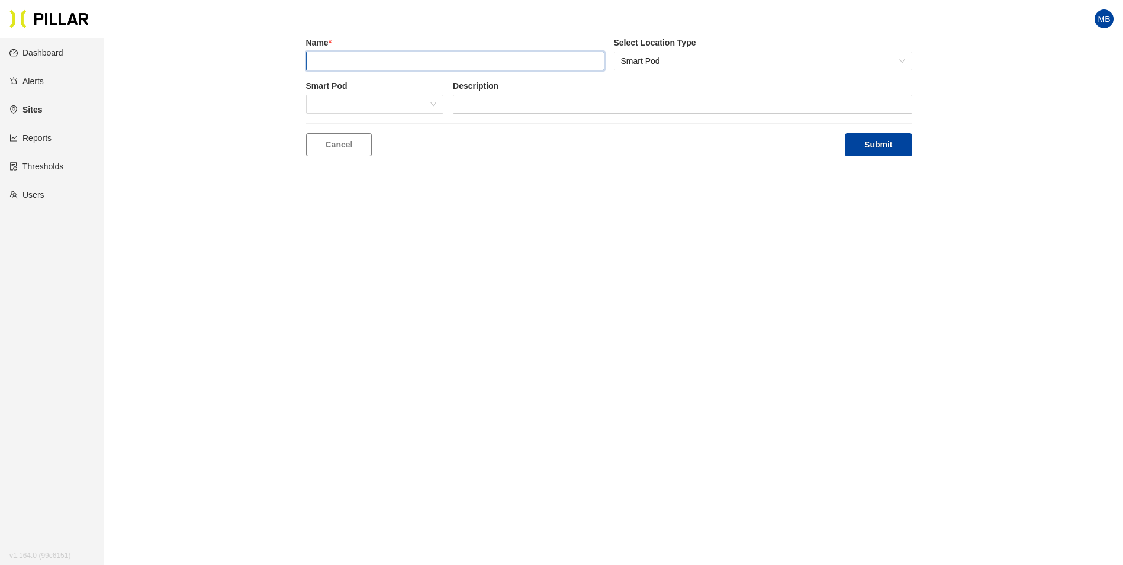
click at [367, 54] on input "text" at bounding box center [455, 61] width 298 height 19
type input "COLO 4.1 GEN"
click at [845, 133] on button "Submit" at bounding box center [878, 144] width 67 height 23
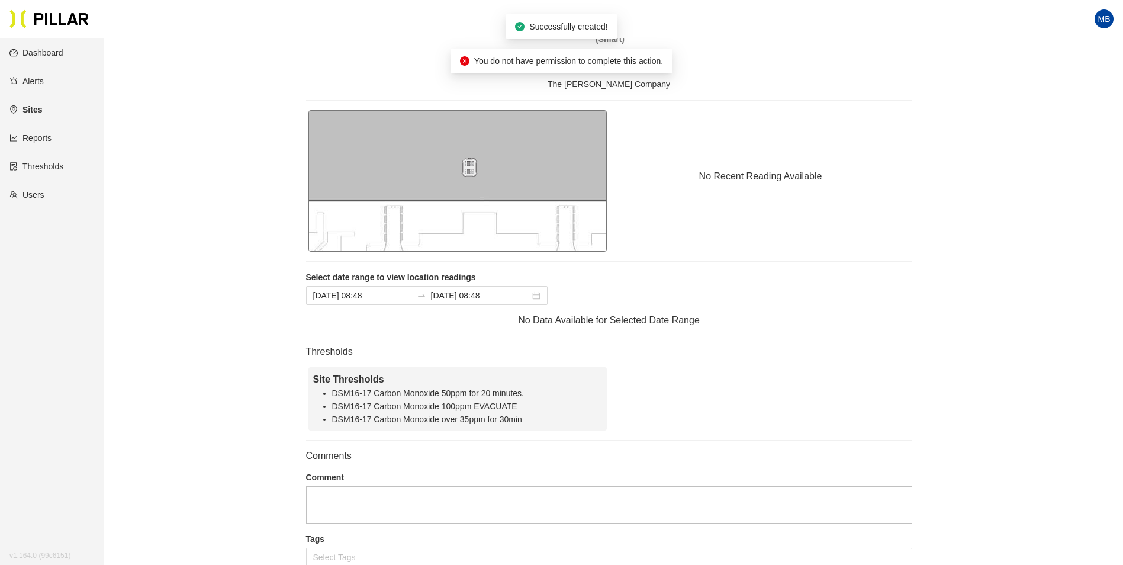
drag, startPoint x: 633, startPoint y: 203, endPoint x: 640, endPoint y: 203, distance: 6.5
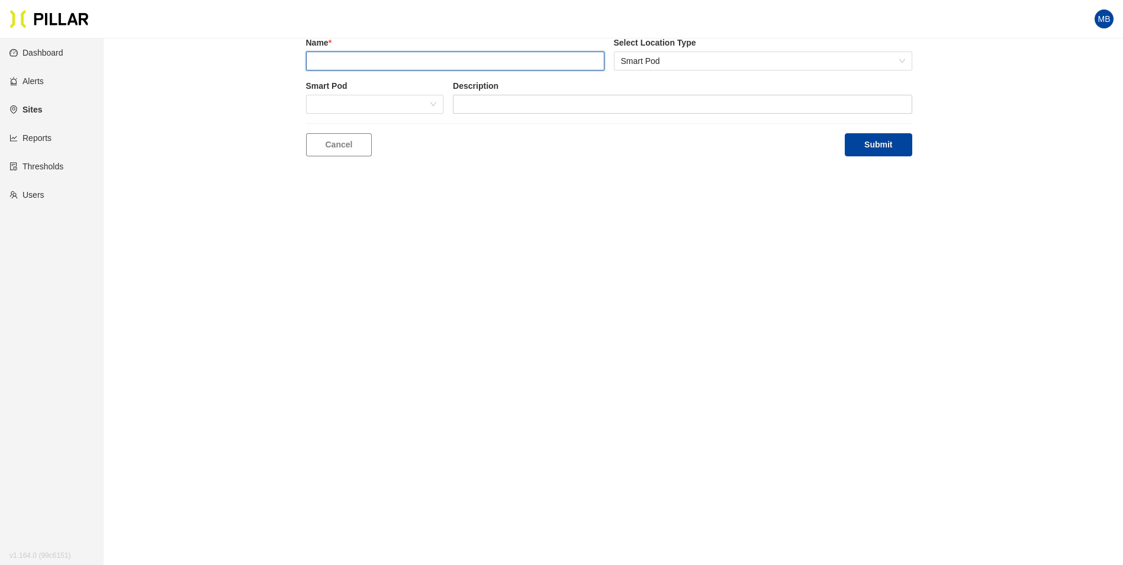
click at [349, 60] on input "text" at bounding box center [455, 61] width 298 height 19
type input "COLO 4.2 GEN"
click at [845, 133] on button "Submit" at bounding box center [878, 144] width 67 height 23
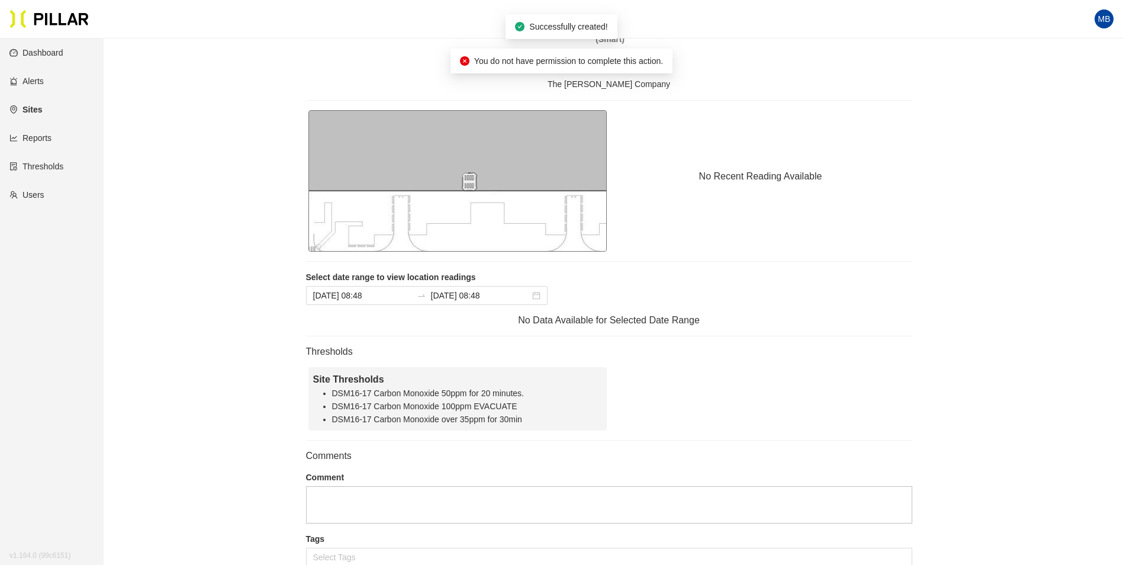
drag, startPoint x: 756, startPoint y: 139, endPoint x: 724, endPoint y: 171, distance: 44.4
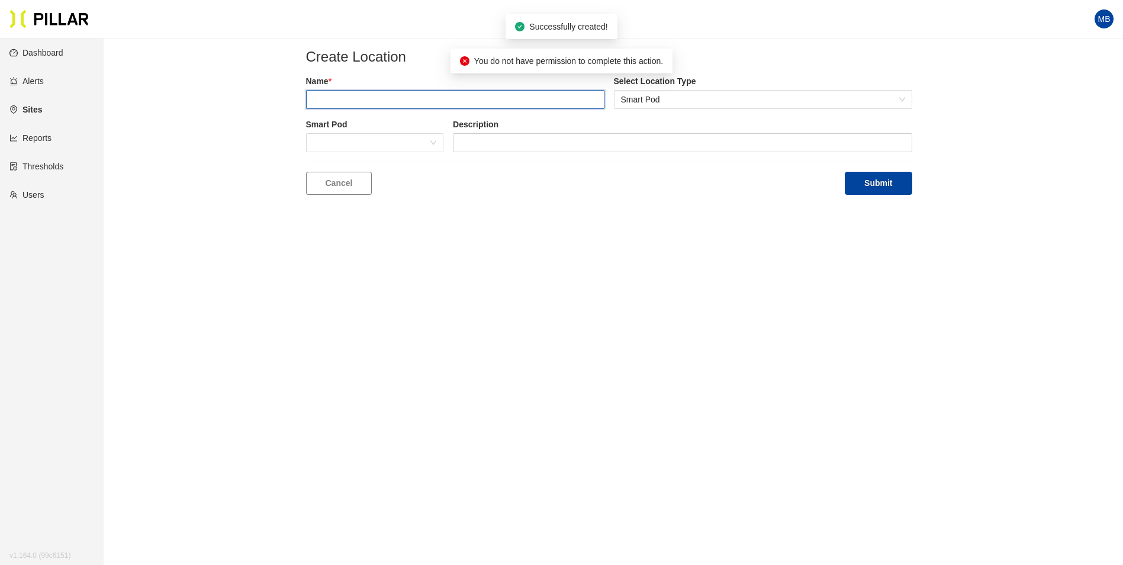
click at [388, 104] on input "text" at bounding box center [455, 99] width 298 height 19
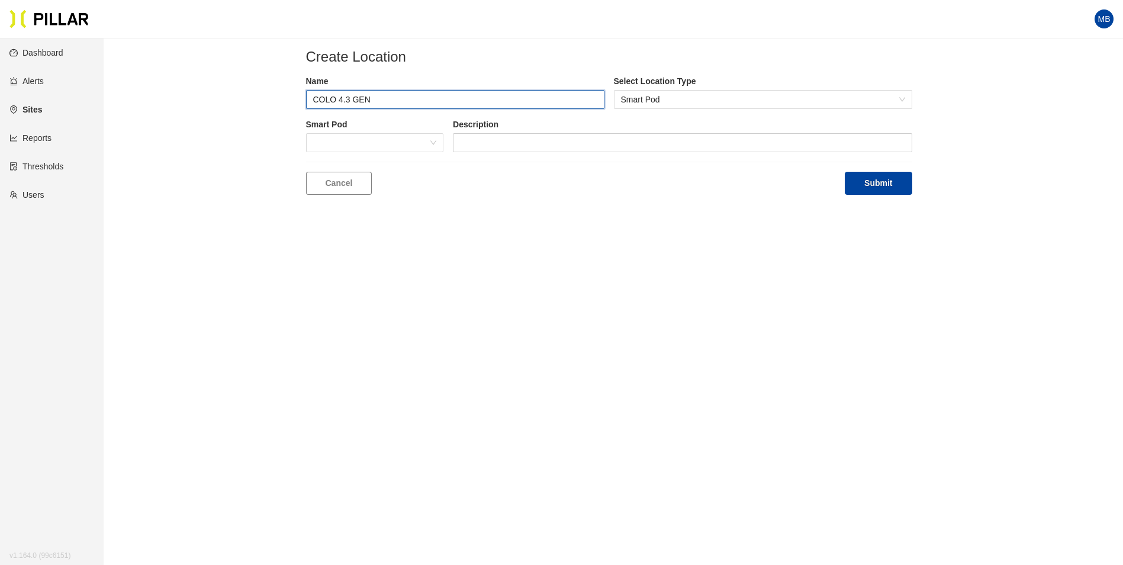
type input "COLO 4.3 GEN"
click at [845, 172] on button "Submit" at bounding box center [878, 183] width 67 height 23
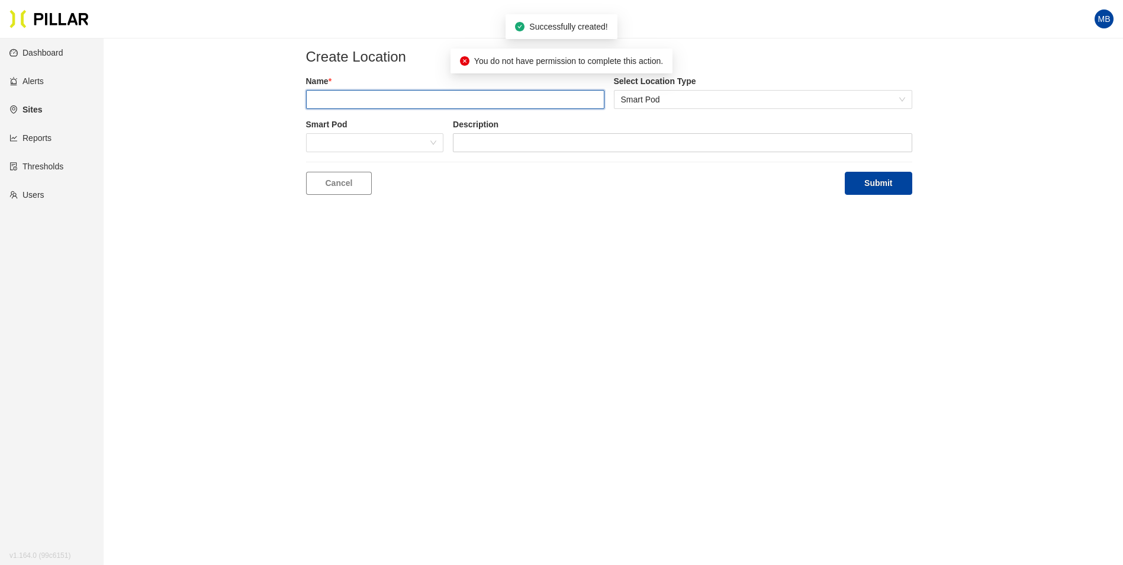
click at [389, 96] on input "text" at bounding box center [455, 99] width 298 height 19
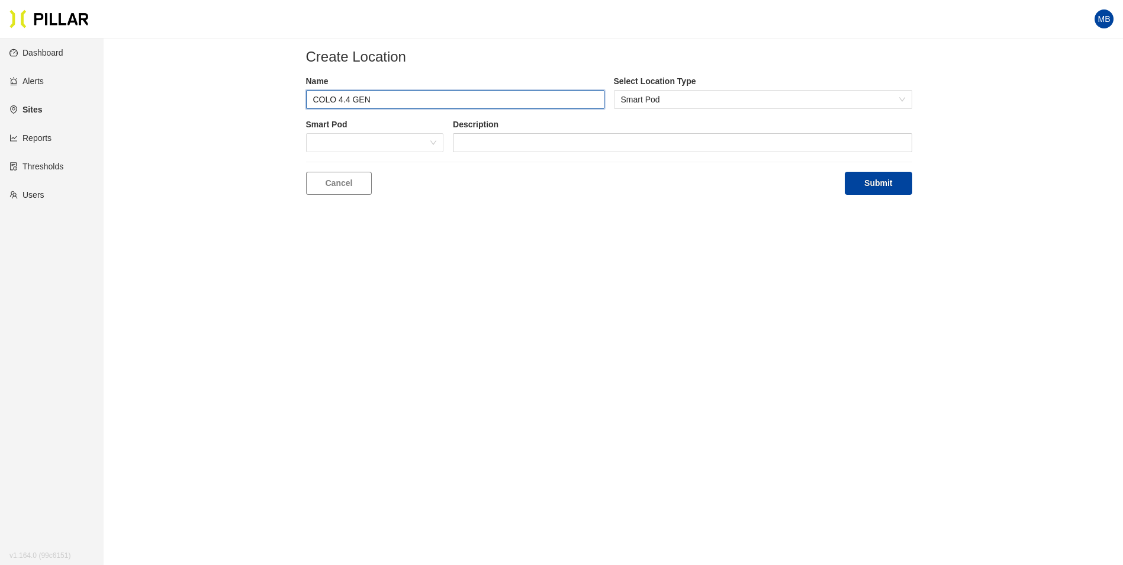
type input "COLO 4.4 GEN"
click at [845, 172] on button "Submit" at bounding box center [878, 183] width 67 height 23
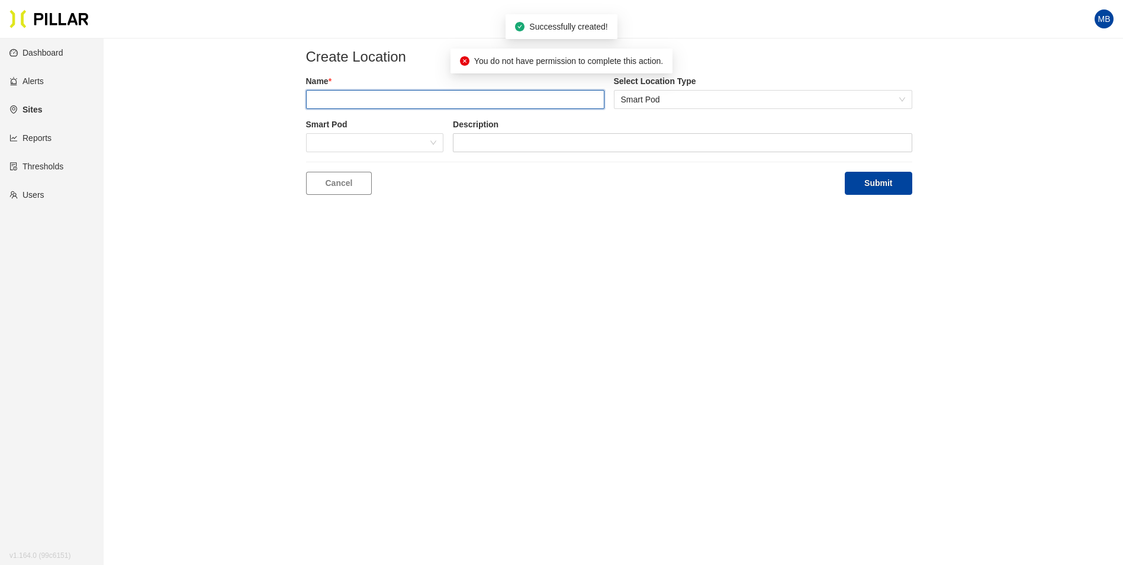
click at [376, 104] on input "text" at bounding box center [455, 99] width 298 height 19
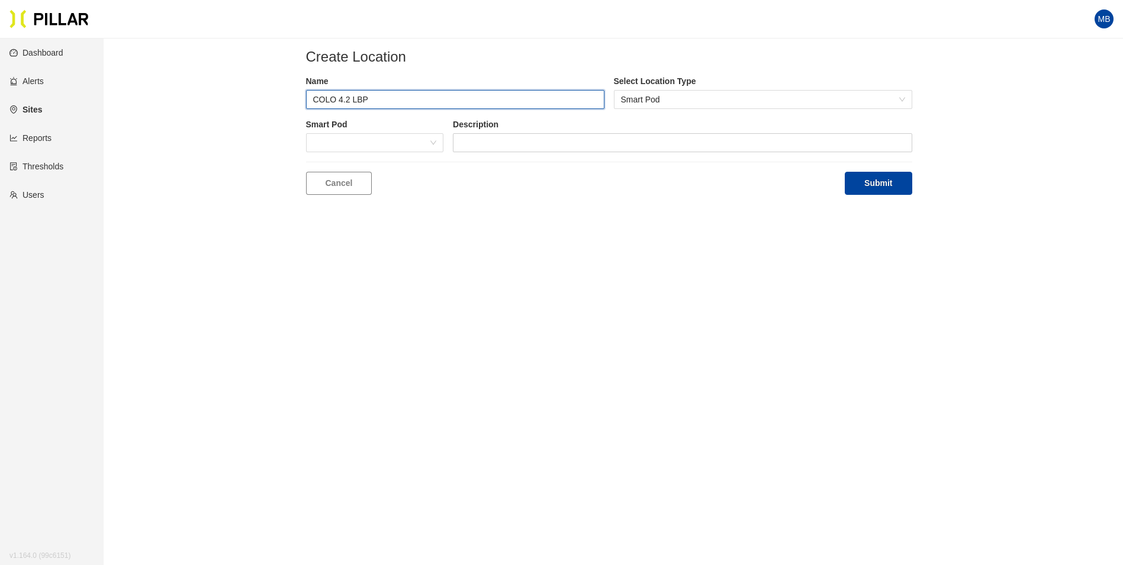
type input "COLO 4.2 LBP"
click at [845, 172] on button "Submit" at bounding box center [878, 183] width 67 height 23
click at [385, 98] on input "text" at bounding box center [455, 99] width 298 height 19
type input "COLO 4.3 LBP"
click at [845, 172] on button "Submit" at bounding box center [878, 183] width 67 height 23
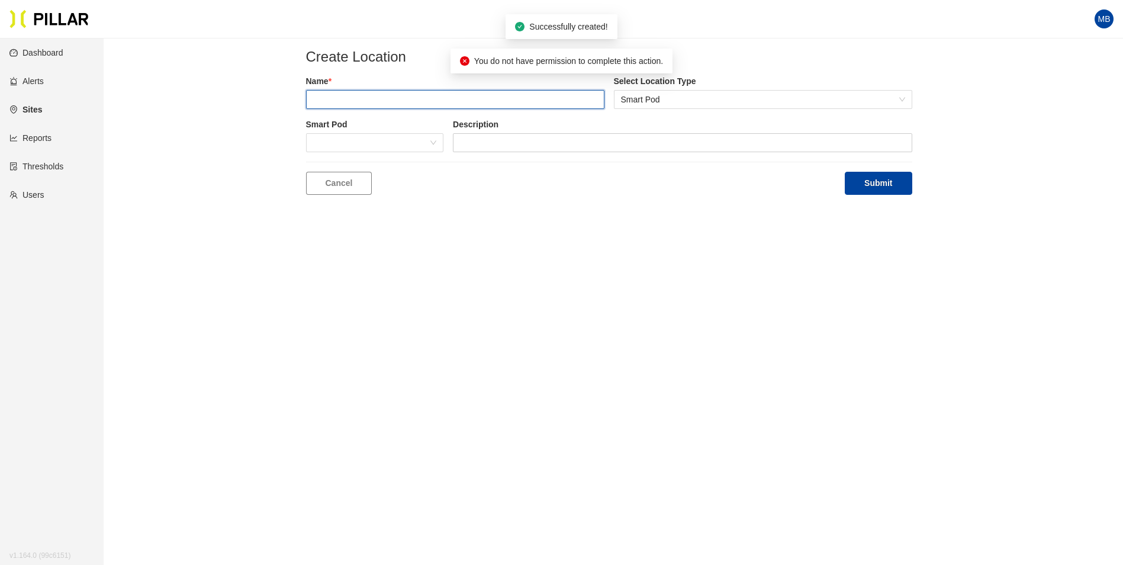
click at [386, 98] on input "text" at bounding box center [455, 99] width 298 height 19
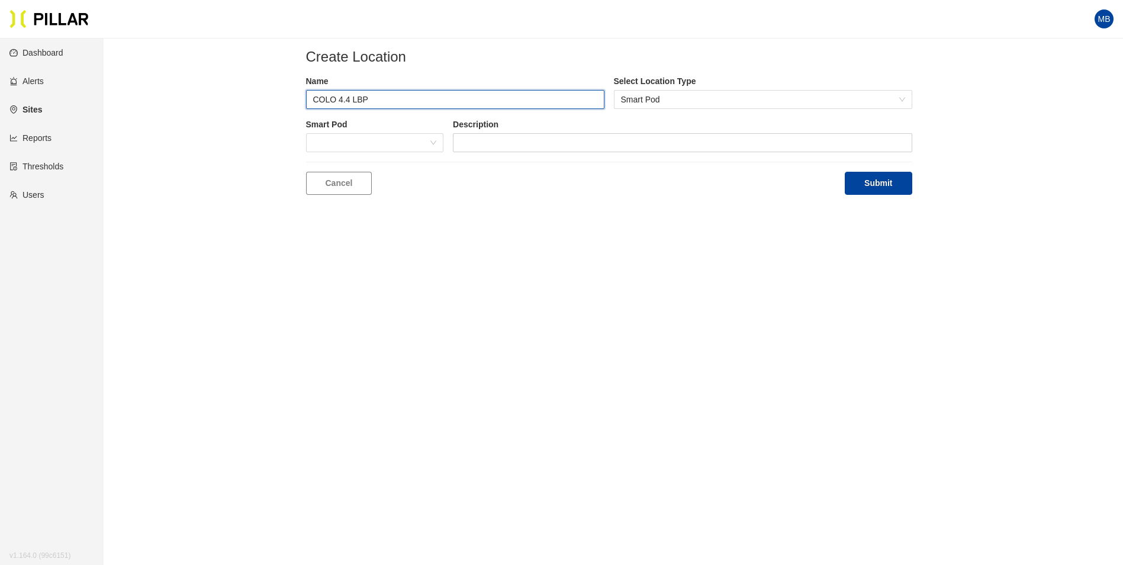
type input "COLO 4.4 LBP"
click at [845, 172] on button "Submit" at bounding box center [878, 183] width 67 height 23
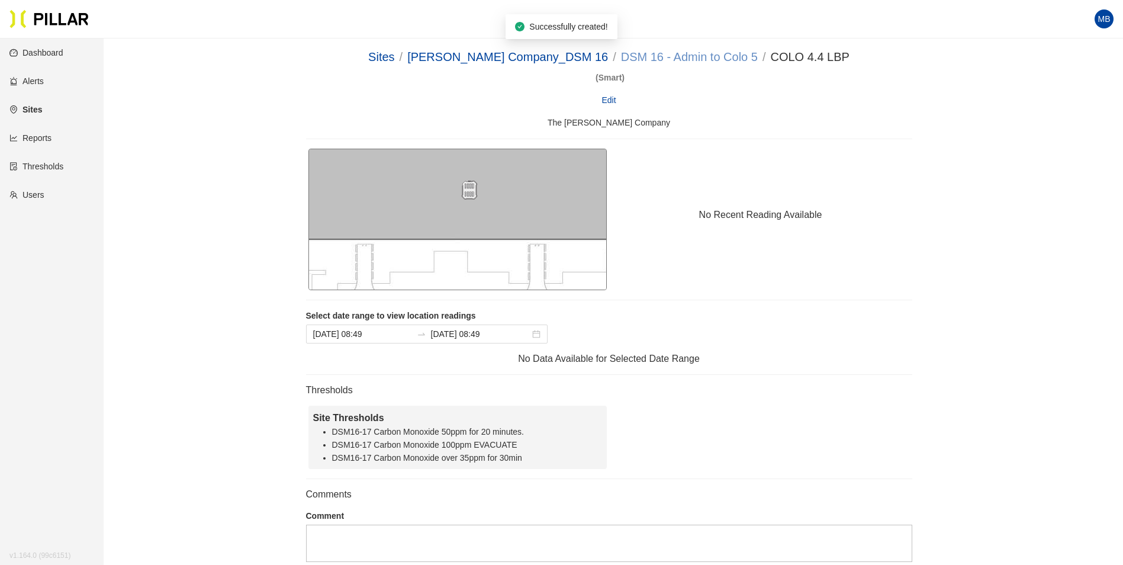
click at [635, 53] on link "DSM 16 - Admin to Colo 5" at bounding box center [689, 56] width 137 height 13
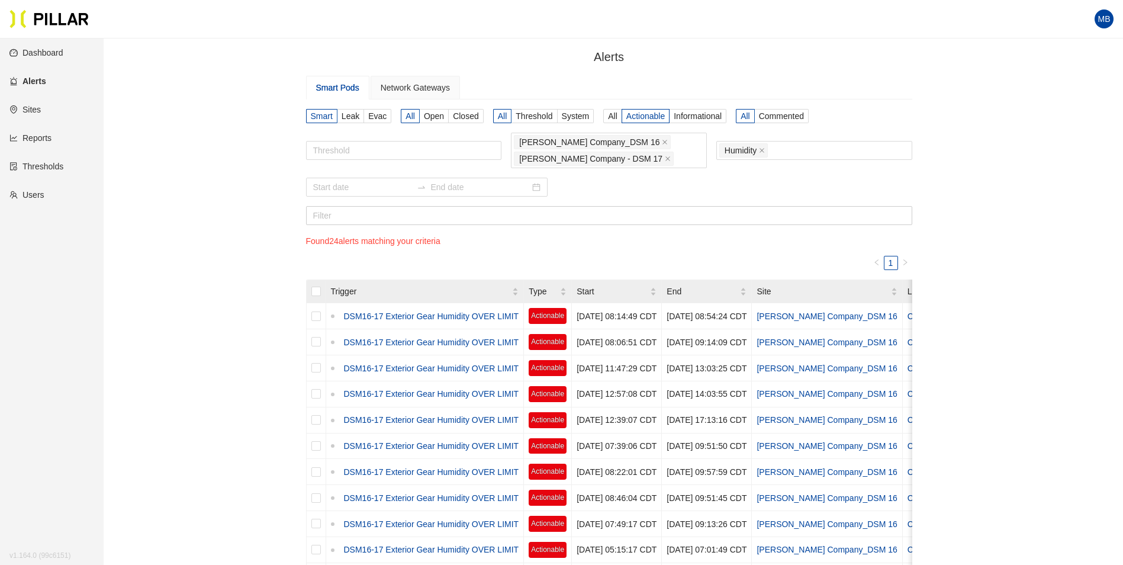
click at [33, 197] on link "Users" at bounding box center [26, 194] width 35 height 9
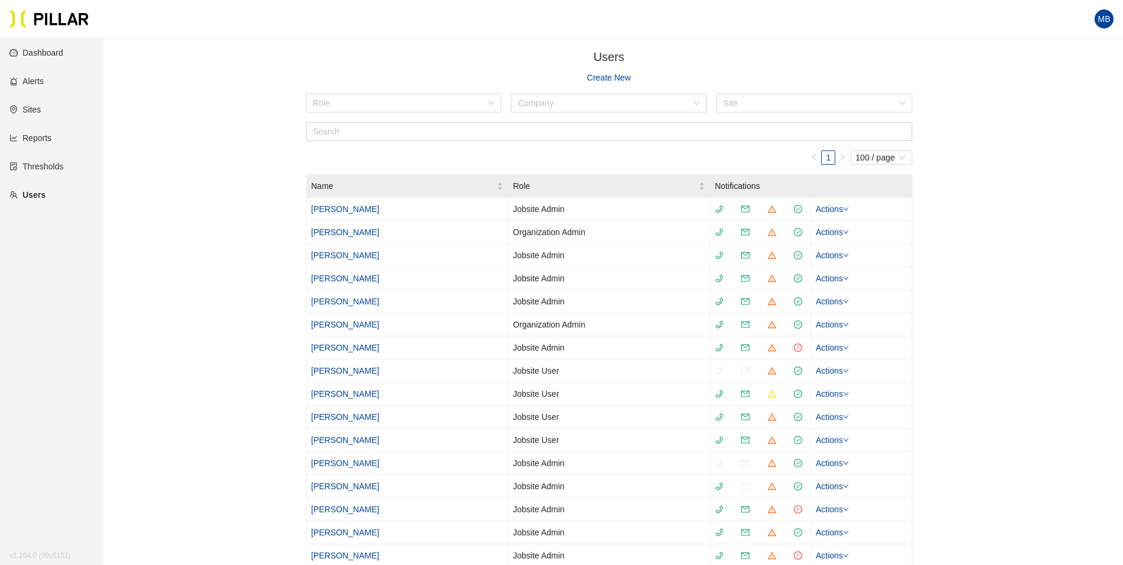
click at [622, 77] on link "Create New" at bounding box center [609, 77] width 44 height 13
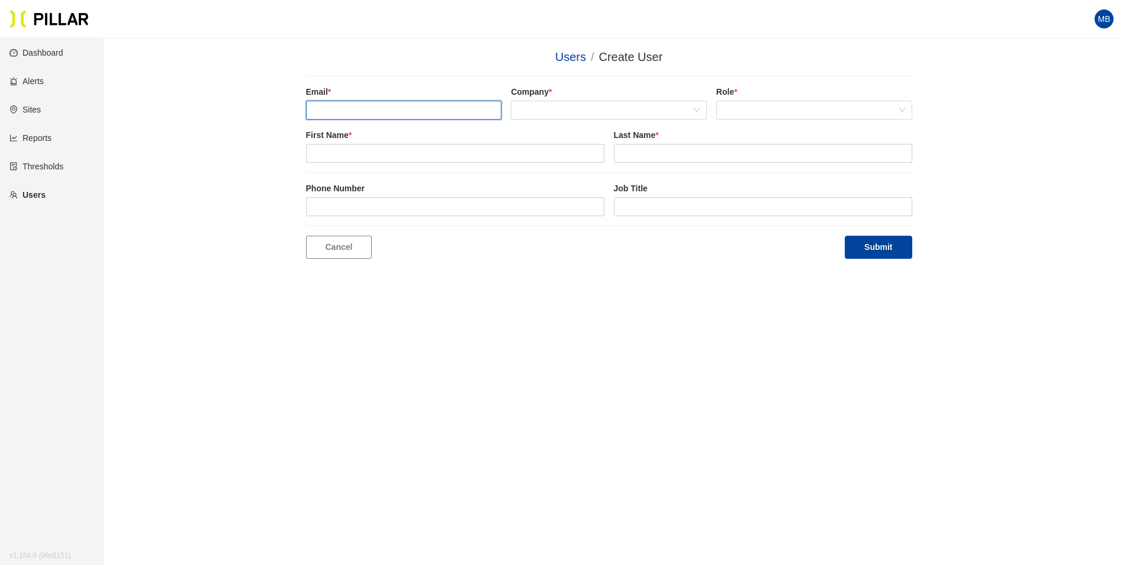
click at [353, 107] on input "email" at bounding box center [404, 110] width 196 height 19
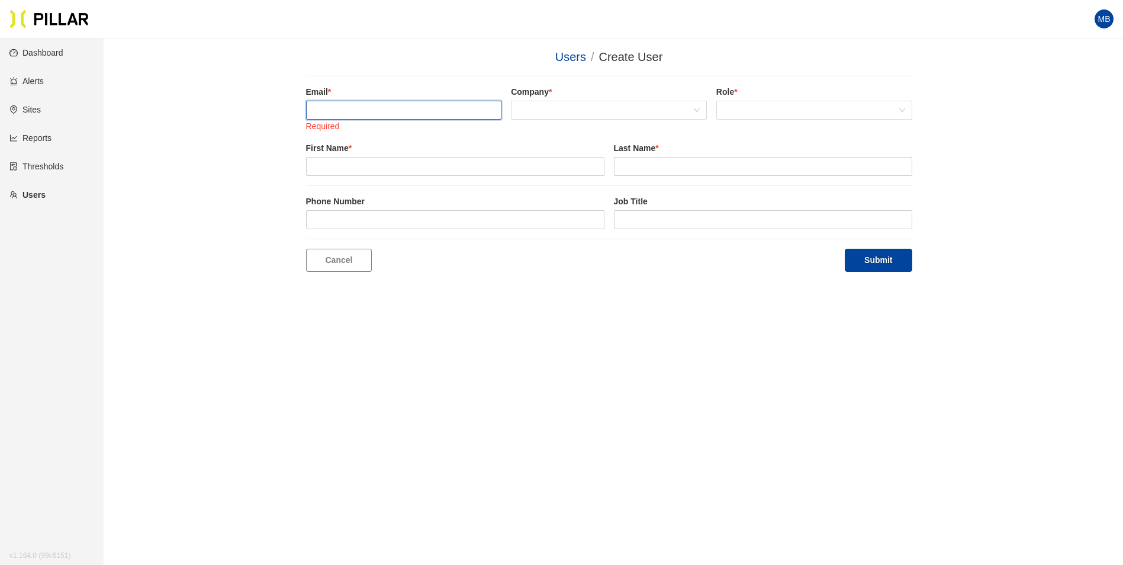
click at [373, 104] on input "email" at bounding box center [404, 110] width 196 height 19
click at [436, 107] on input "email" at bounding box center [404, 110] width 196 height 19
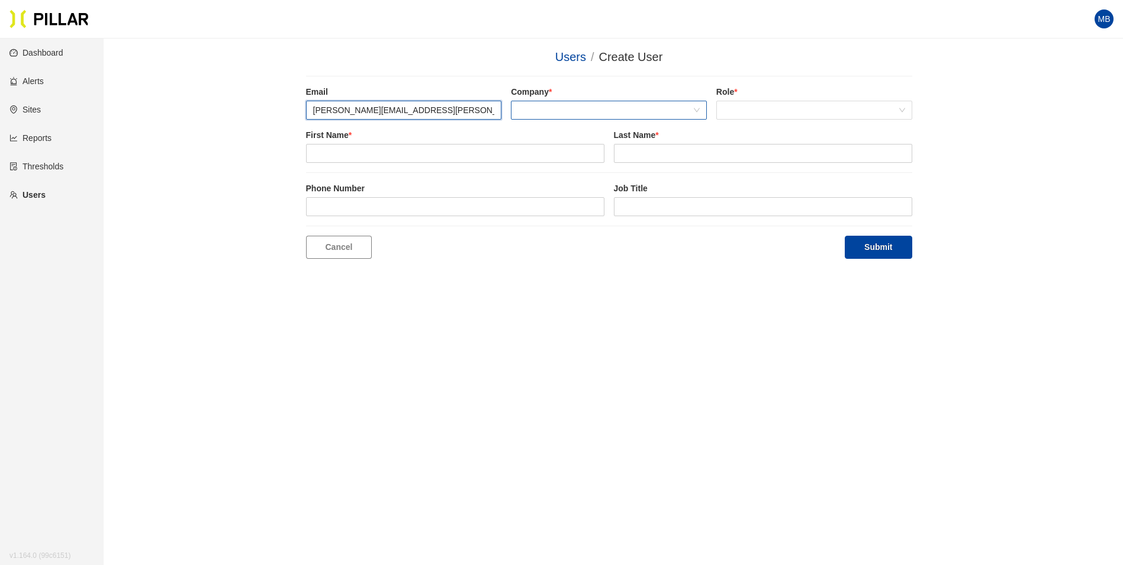
click at [536, 113] on span at bounding box center [609, 110] width 182 height 18
type input "connor.mcsperrin@weitz.com"
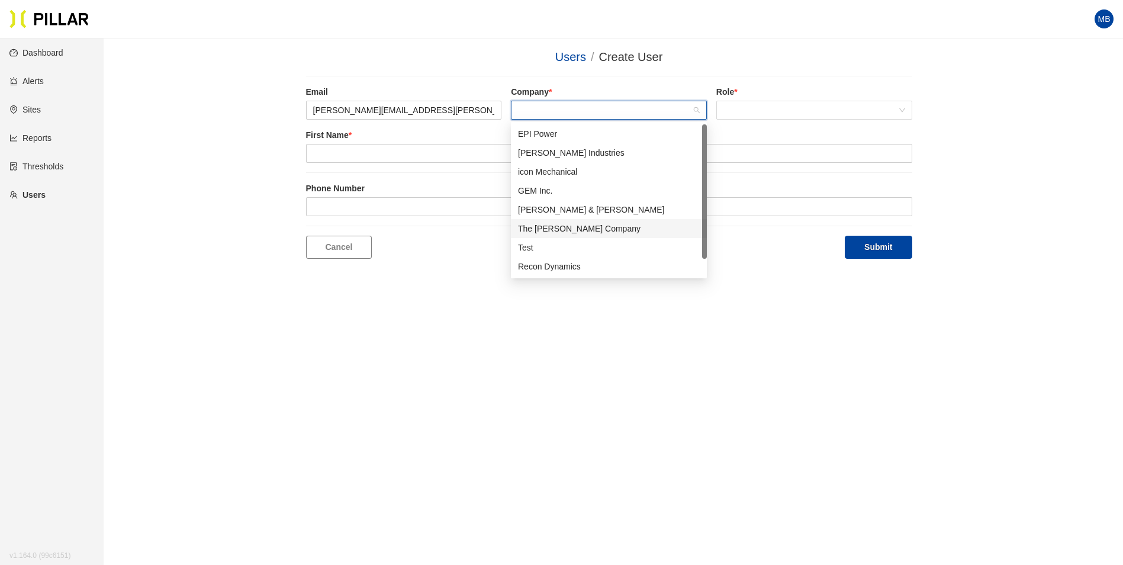
click at [566, 227] on div "The [PERSON_NAME] Company" at bounding box center [609, 228] width 182 height 13
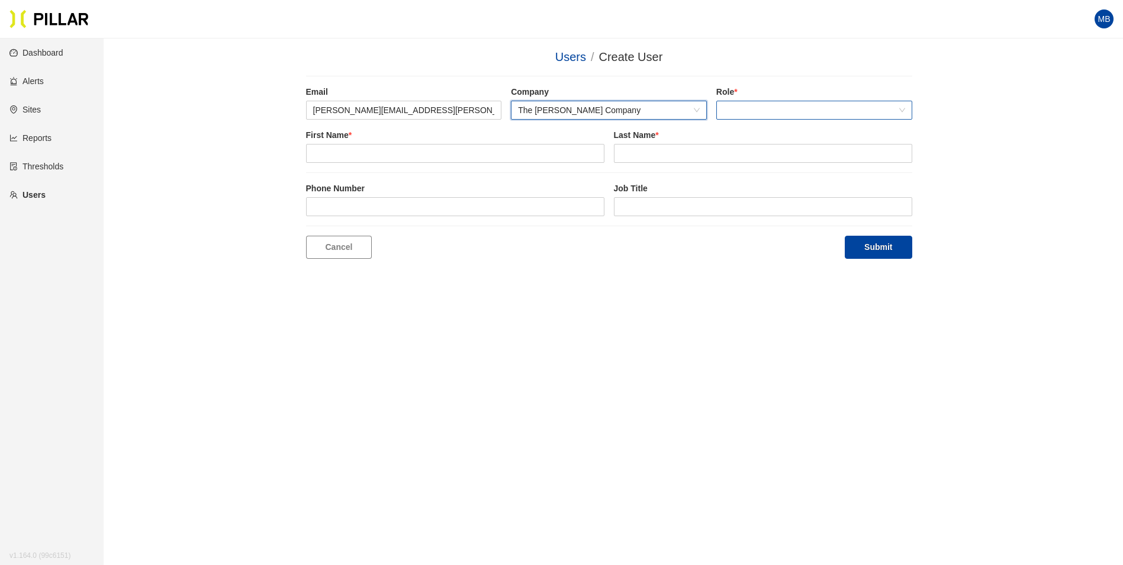
click at [725, 115] on span at bounding box center [815, 110] width 182 height 18
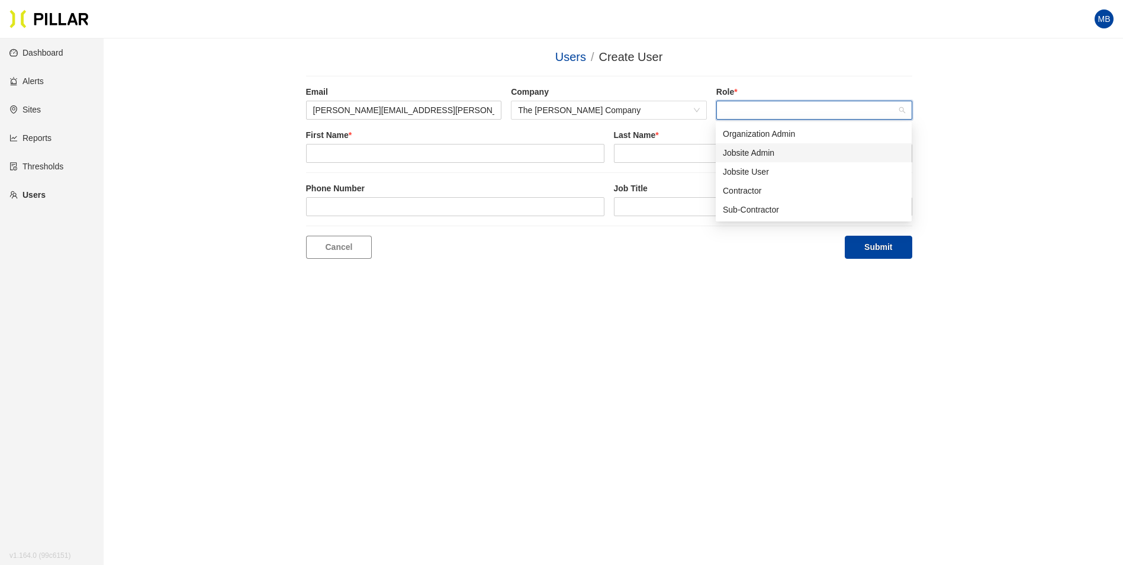
click at [760, 159] on div "Jobsite Admin" at bounding box center [814, 152] width 182 height 13
click at [555, 299] on main "Users / Create User / Email connor.mcsperrin@weitz.com Company The Weitz Compan…" at bounding box center [561, 320] width 1123 height 565
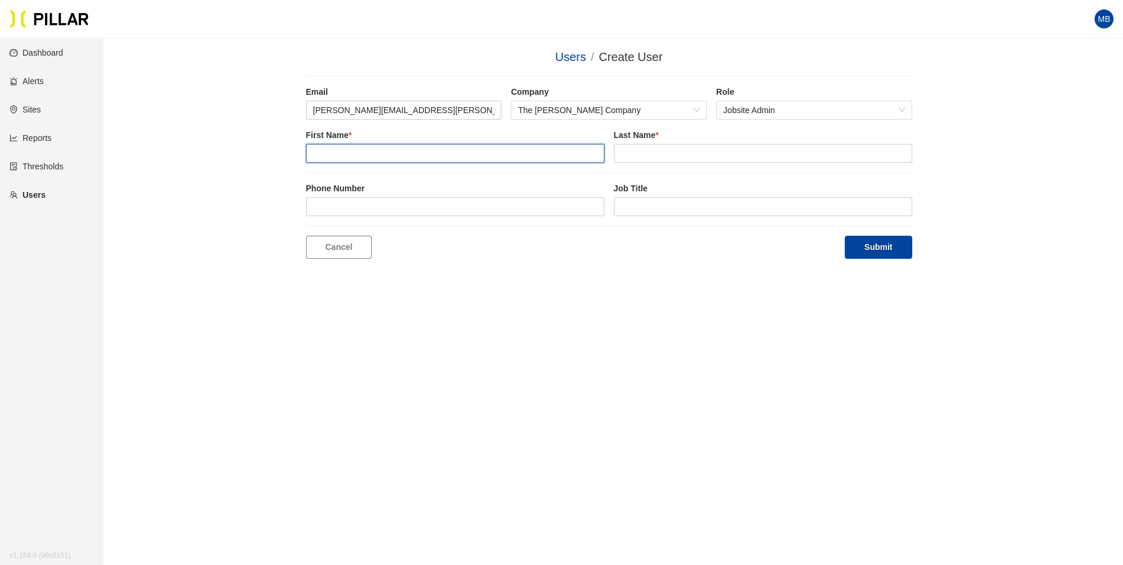
click at [458, 157] on input "text" at bounding box center [455, 153] width 298 height 19
type input "Connor"
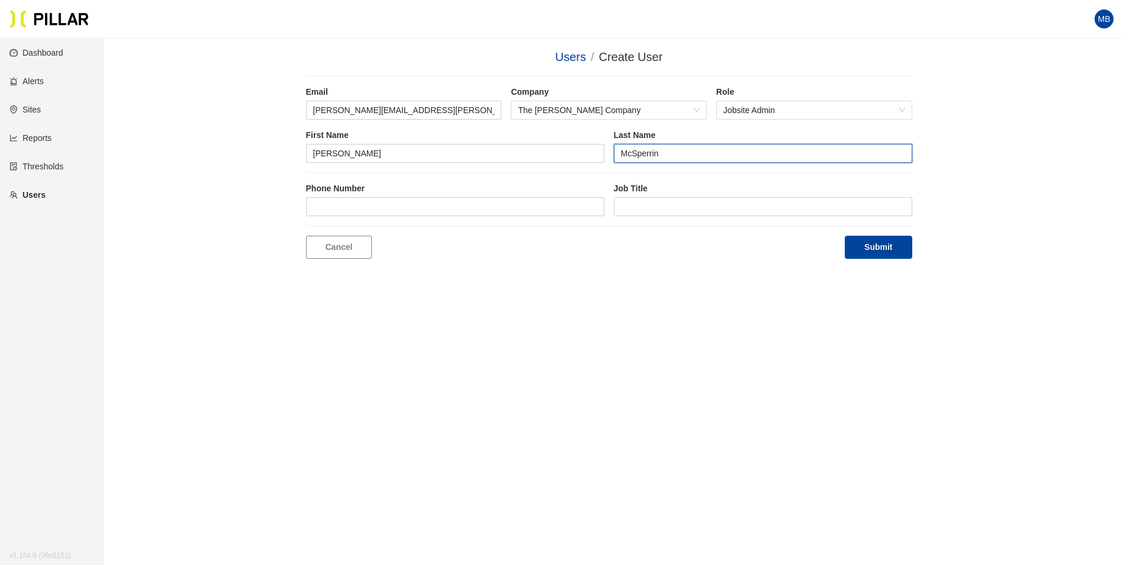
type input "McSperrin"
click at [423, 226] on div at bounding box center [609, 226] width 606 height 1
click at [434, 220] on div "Phone Number Job Title" at bounding box center [609, 203] width 606 height 43
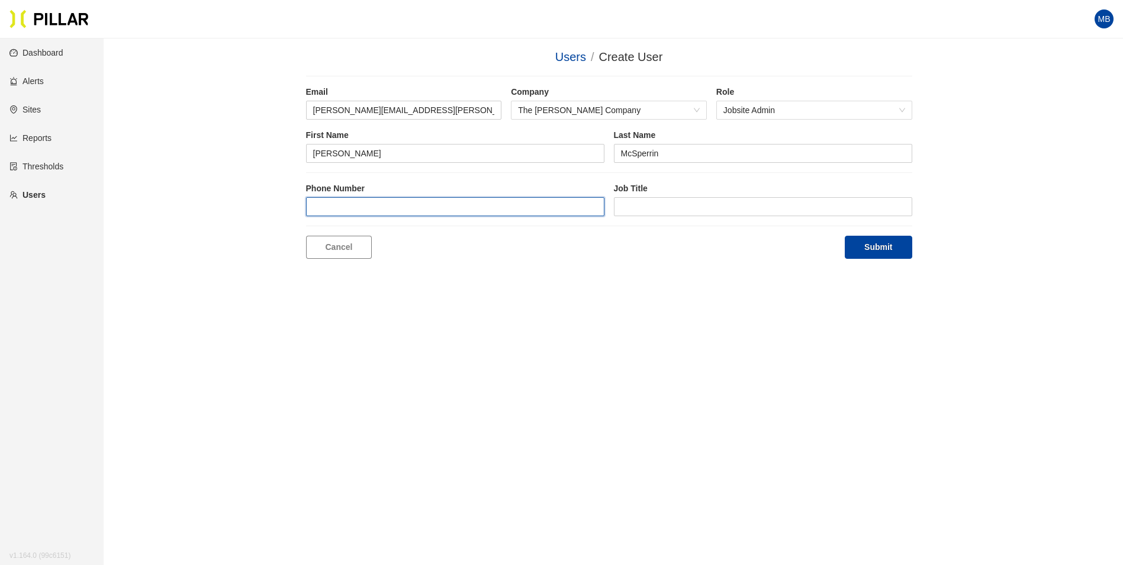
click at [439, 211] on input "tel" at bounding box center [455, 206] width 298 height 19
type input "(515) 493 - 8794"
click at [878, 245] on button "Submit" at bounding box center [878, 247] width 67 height 23
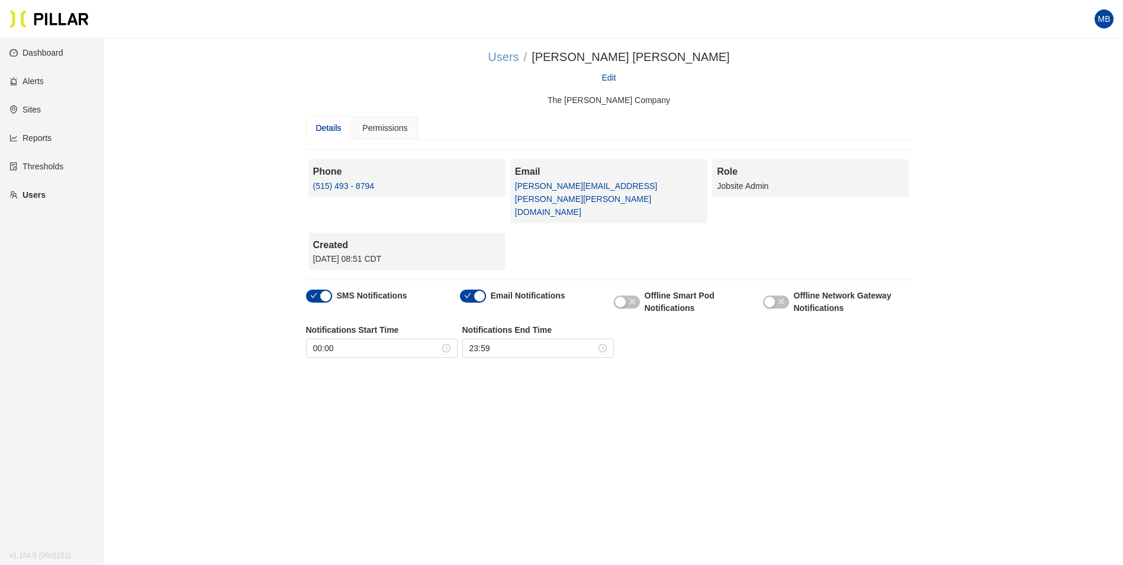
click at [519, 59] on link "Users" at bounding box center [503, 56] width 31 height 13
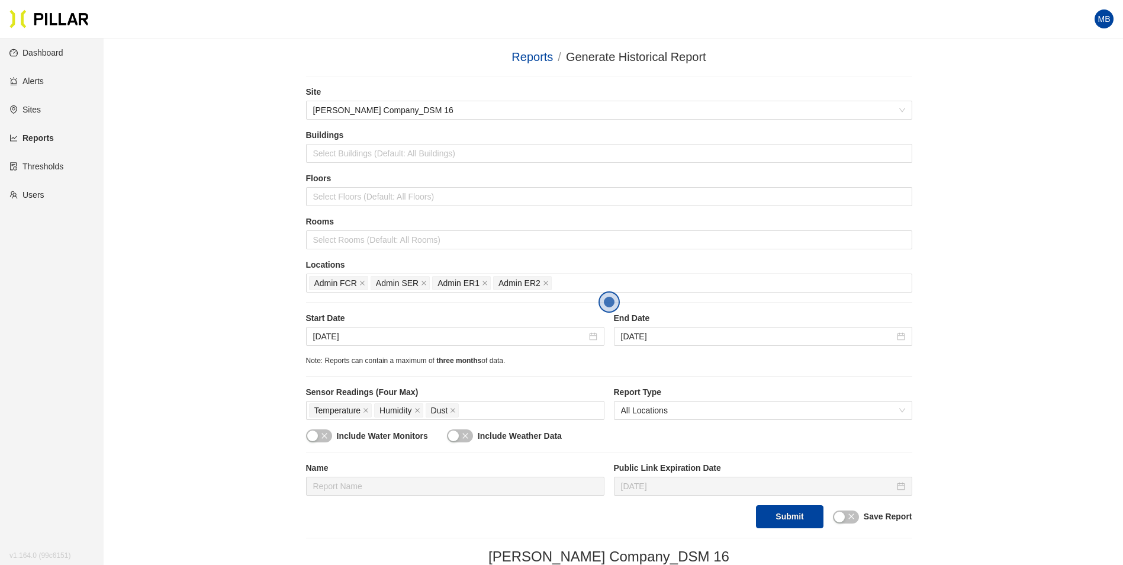
click at [31, 107] on link "Sites" at bounding box center [24, 109] width 31 height 9
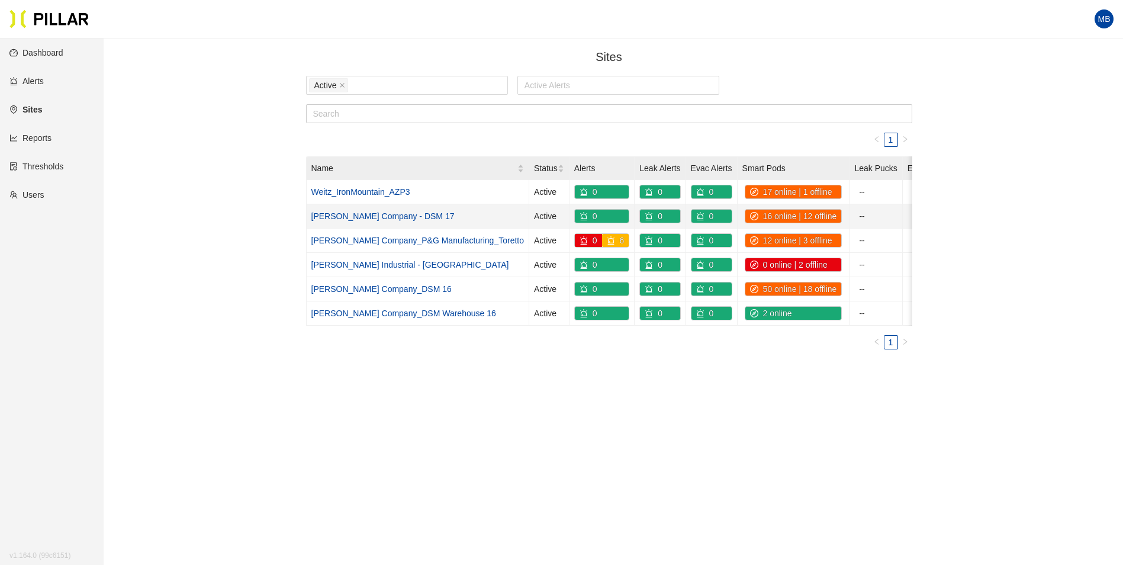
click at [371, 217] on link "[PERSON_NAME] Company - DSM 17" at bounding box center [382, 215] width 143 height 9
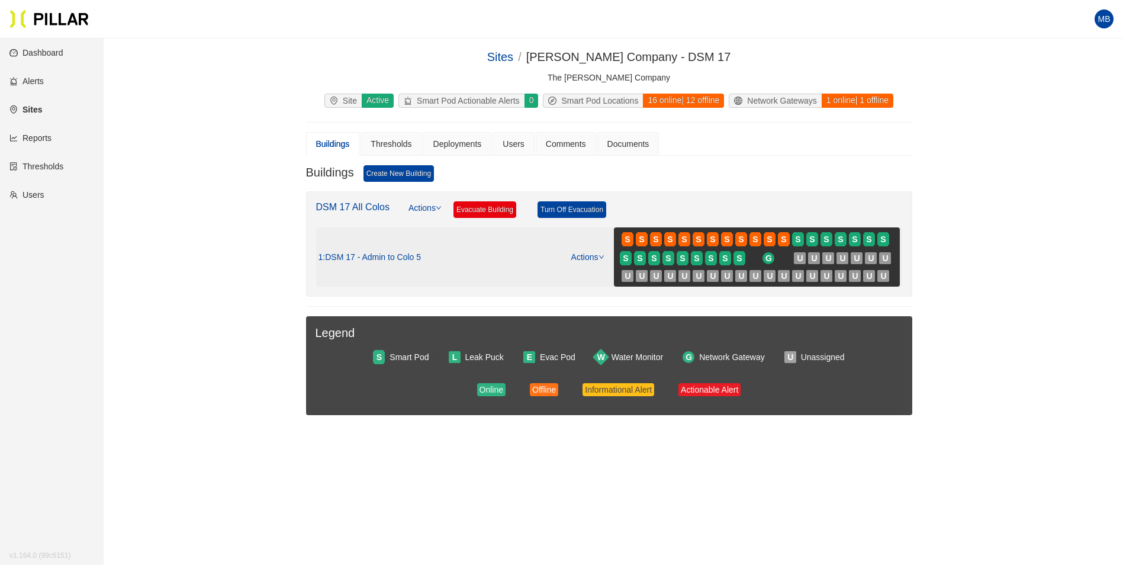
click at [592, 259] on link "Actions" at bounding box center [587, 256] width 33 height 9
click at [583, 276] on link "View/Edit Floor Plan" at bounding box center [613, 275] width 75 height 13
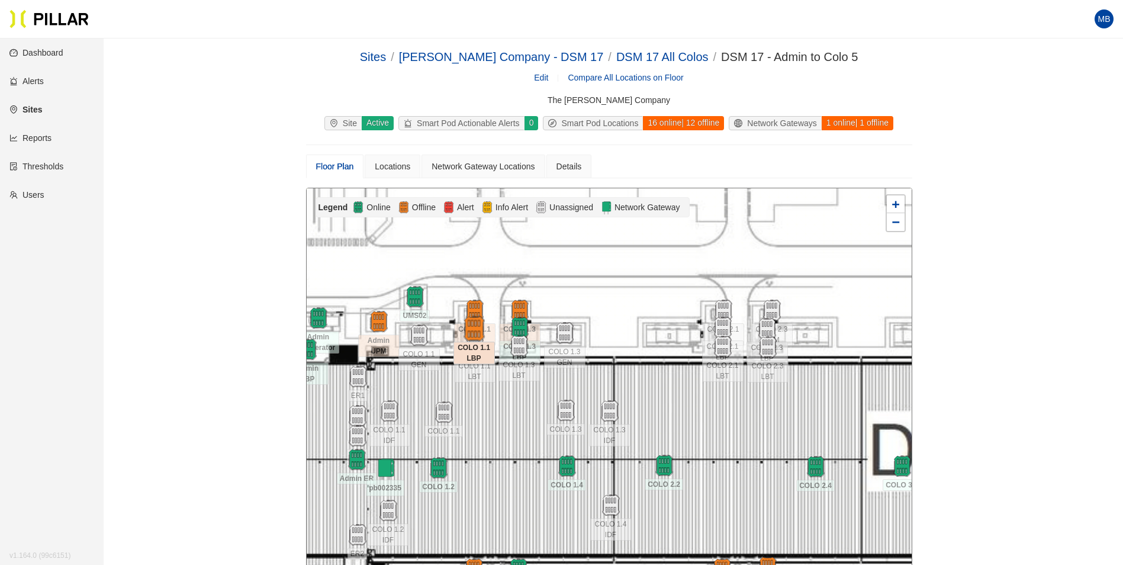
click at [476, 331] on img at bounding box center [473, 328] width 25 height 25
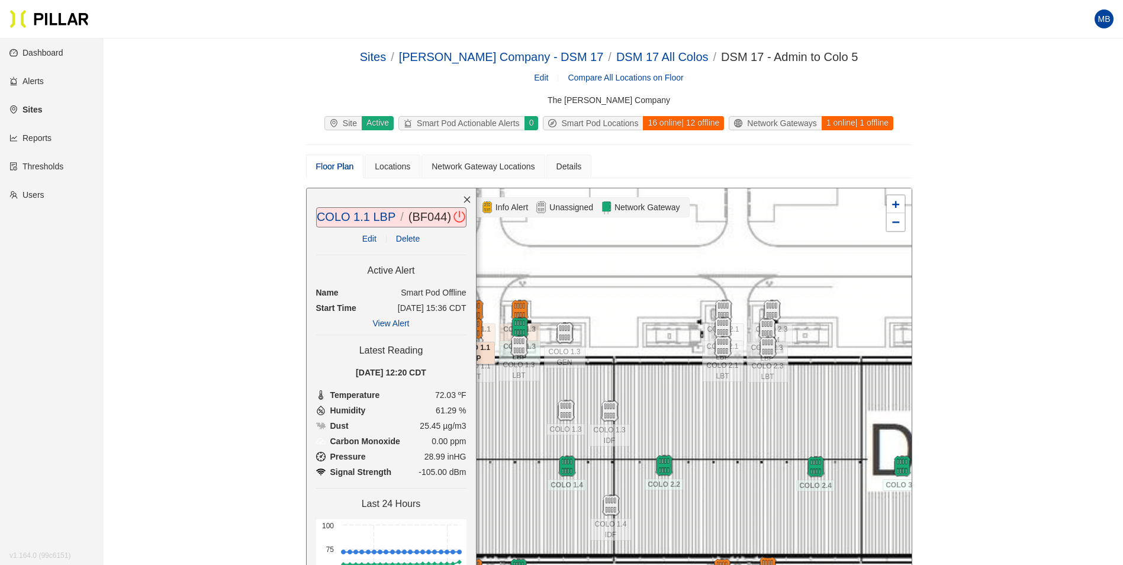
click at [463, 200] on icon "close" at bounding box center [467, 199] width 8 height 8
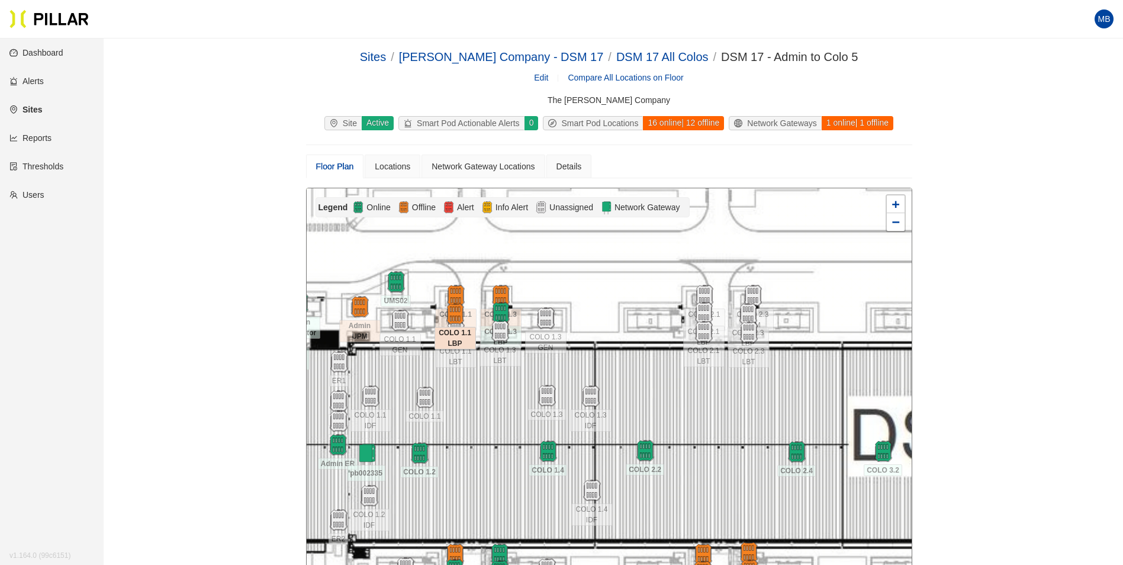
drag, startPoint x: 647, startPoint y: 343, endPoint x: 628, endPoint y: 328, distance: 24.0
click at [628, 328] on div at bounding box center [609, 399] width 605 height 423
click at [383, 165] on div "Locations" at bounding box center [393, 166] width 36 height 13
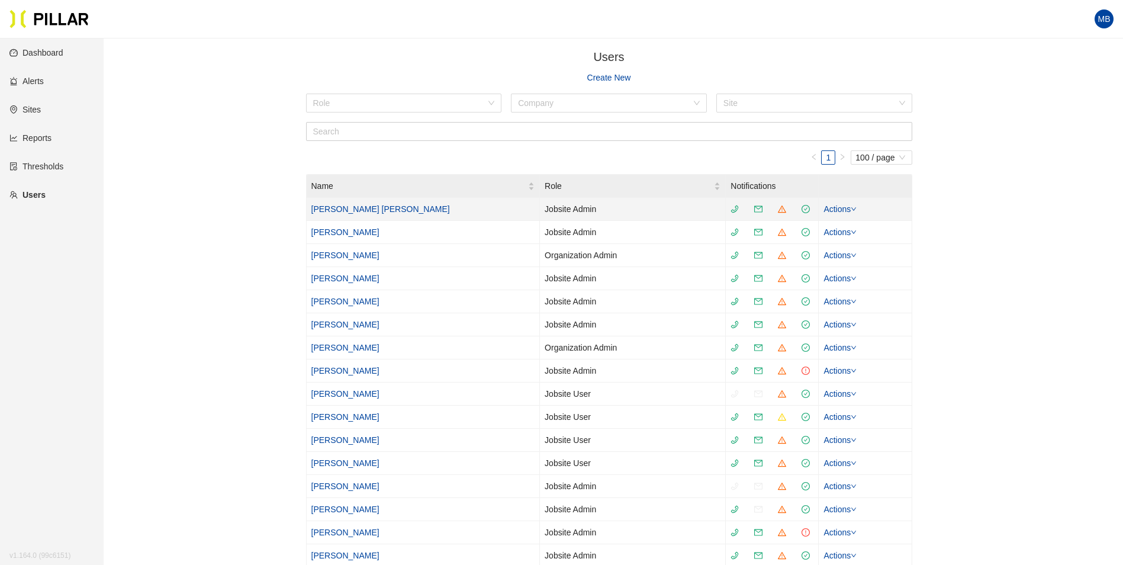
click at [330, 208] on link "[PERSON_NAME] [PERSON_NAME]" at bounding box center [380, 208] width 139 height 9
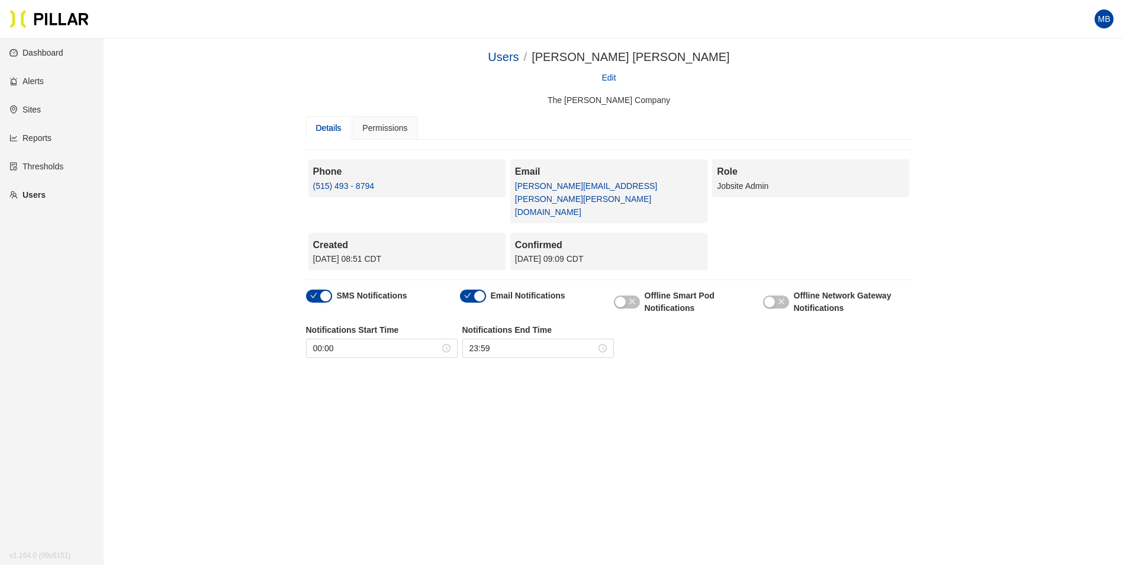
click at [320, 291] on div "button" at bounding box center [325, 296] width 11 height 11
click at [479, 291] on div "button" at bounding box center [479, 296] width 11 height 11
click at [380, 131] on div "Permissions" at bounding box center [384, 127] width 45 height 13
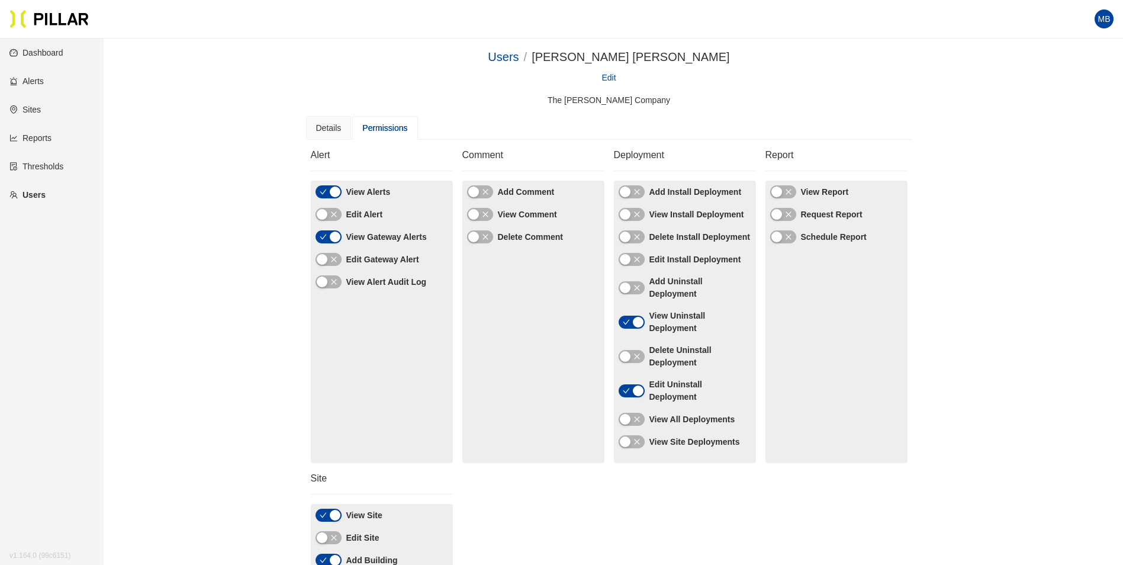
click at [782, 216] on button "button" at bounding box center [783, 214] width 26 height 13
click at [785, 189] on button "button" at bounding box center [783, 191] width 26 height 13
click at [789, 236] on icon "close" at bounding box center [788, 236] width 5 height 5
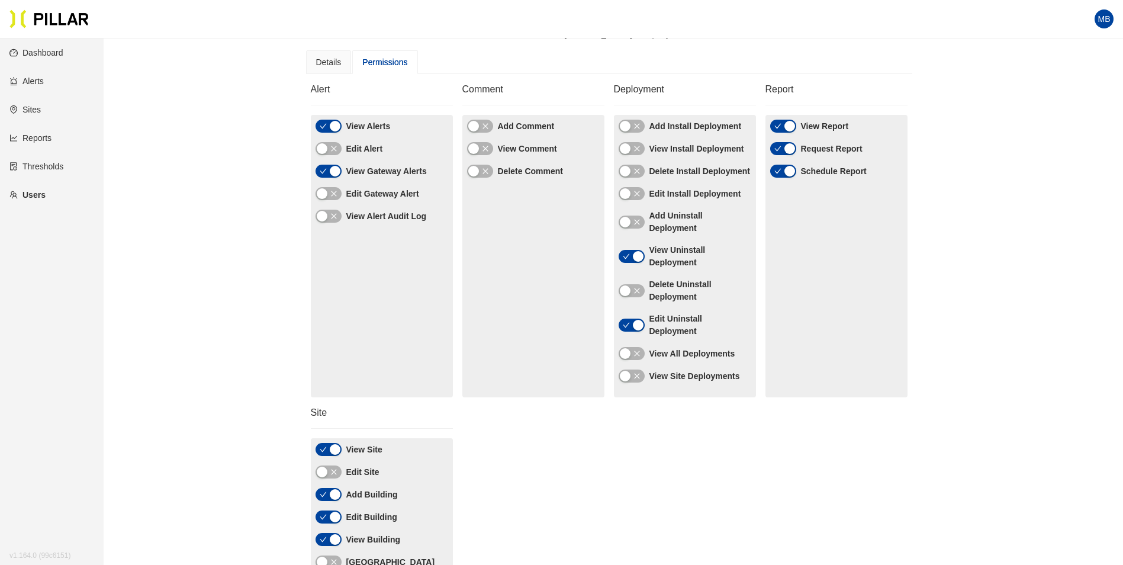
scroll to position [86, 0]
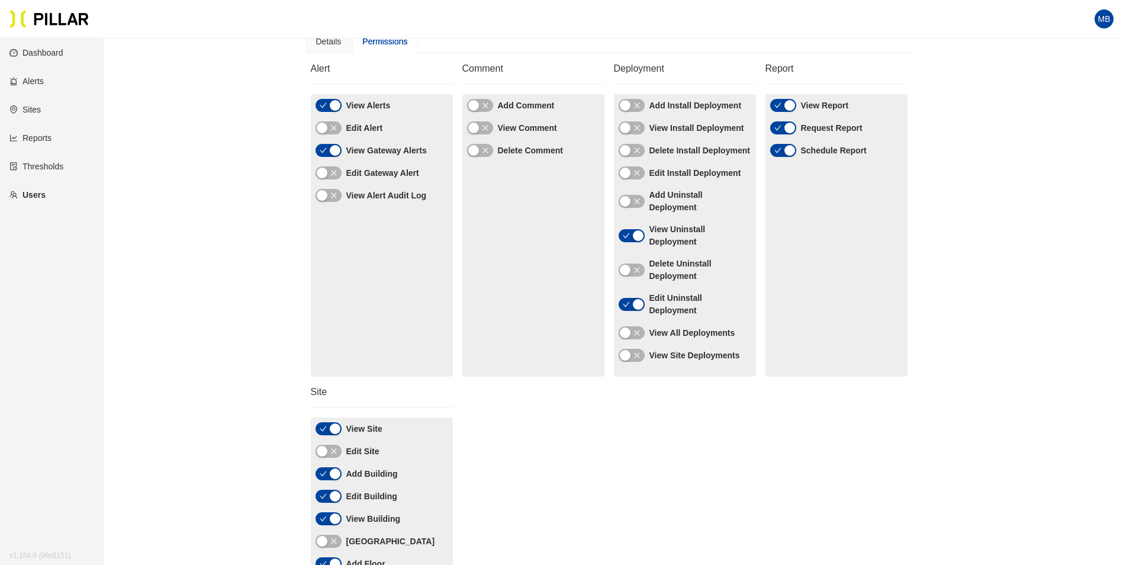
click at [631, 306] on button "button" at bounding box center [632, 304] width 26 height 13
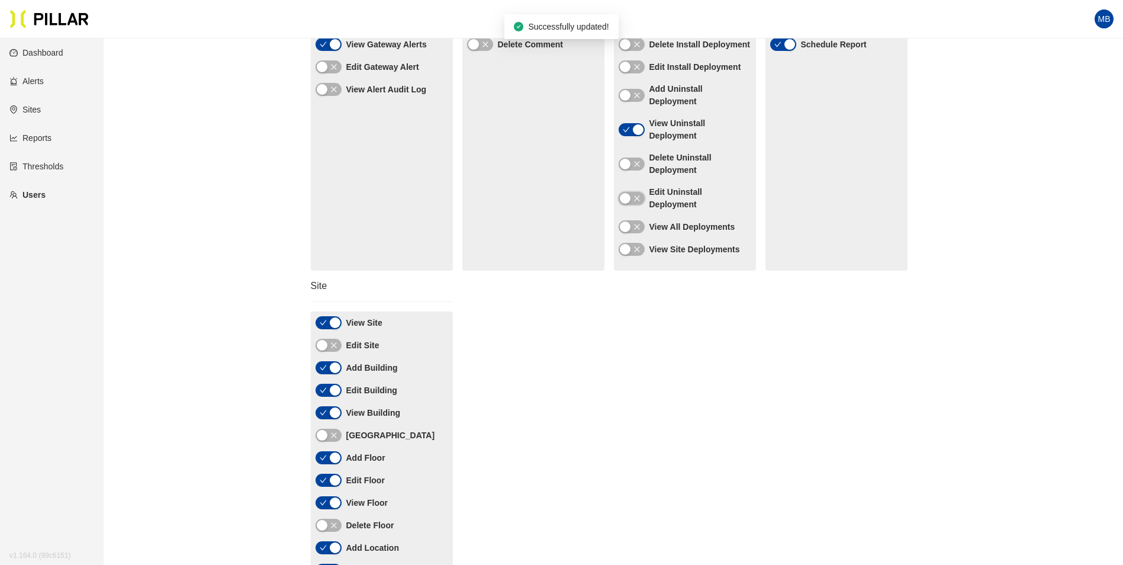
scroll to position [205, 0]
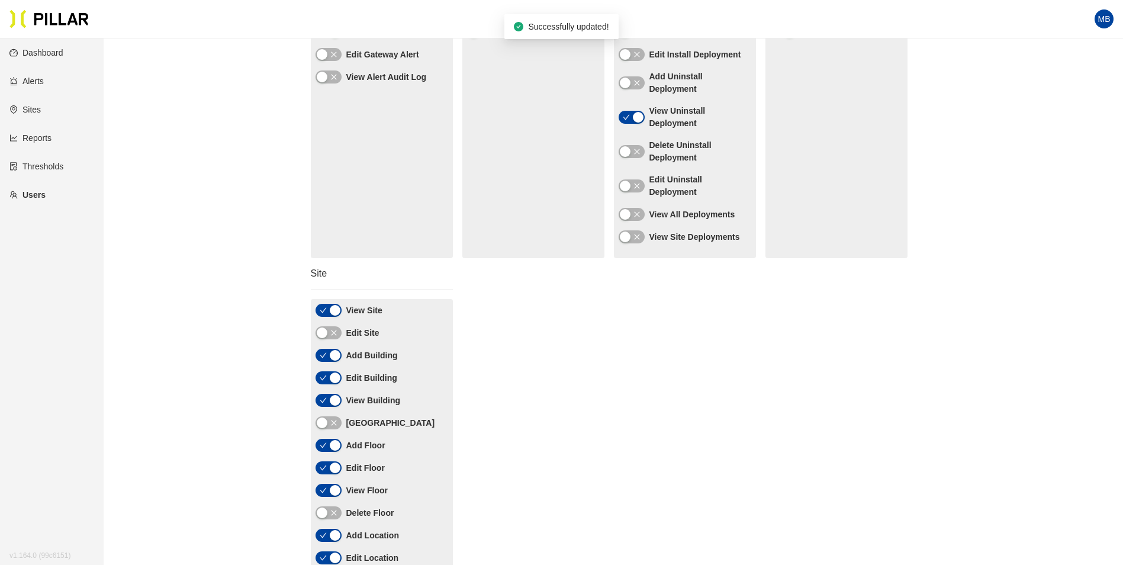
click at [328, 380] on button "button" at bounding box center [329, 377] width 26 height 13
click at [333, 470] on div "button" at bounding box center [335, 467] width 11 height 11
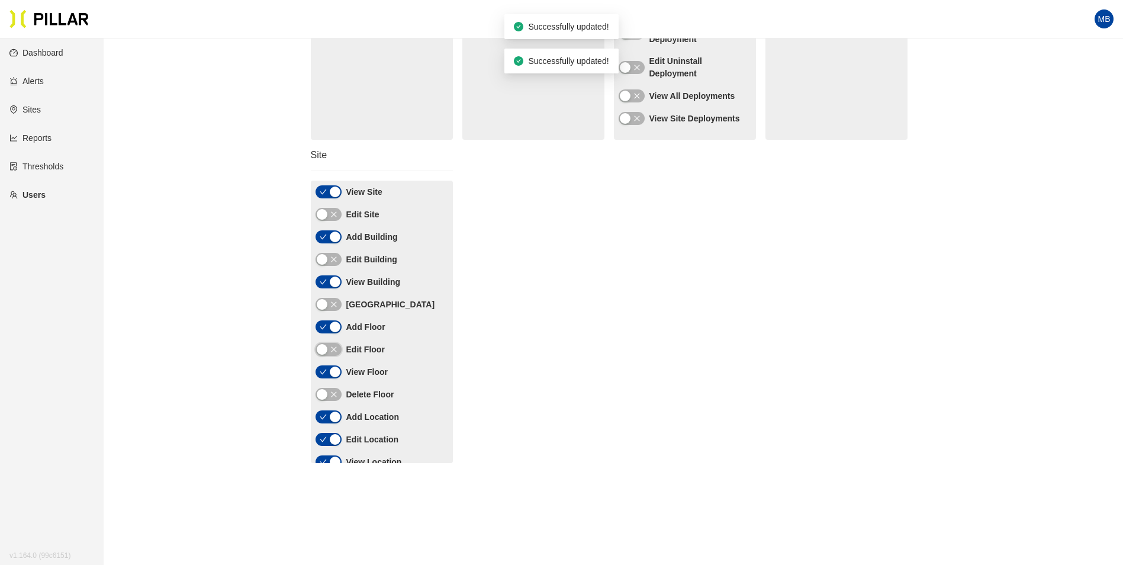
scroll to position [59, 0]
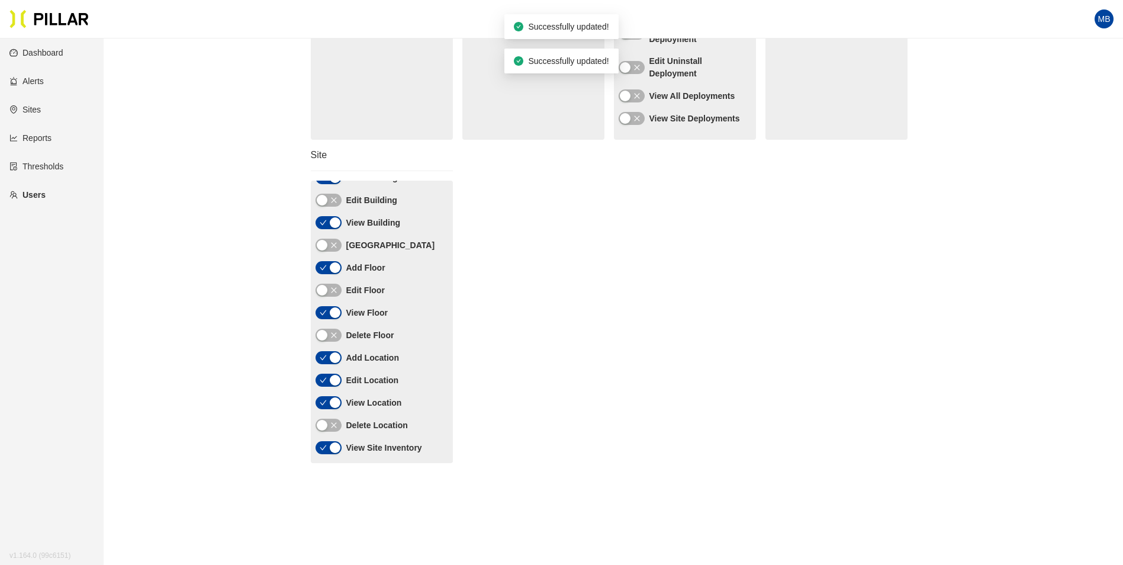
click at [326, 378] on icon "check" at bounding box center [323, 380] width 7 height 5
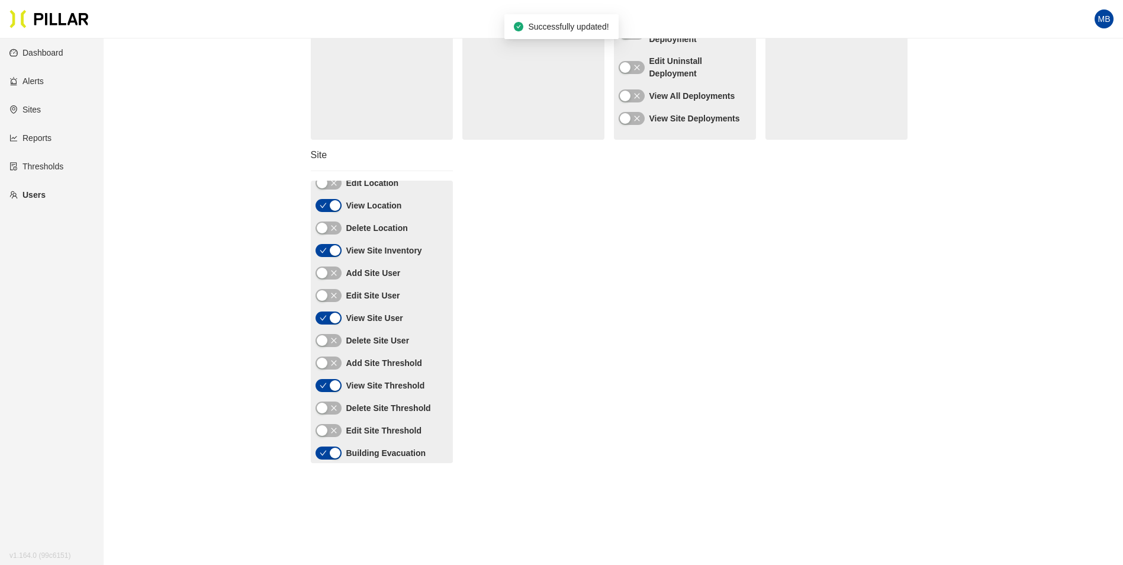
scroll to position [267, 0]
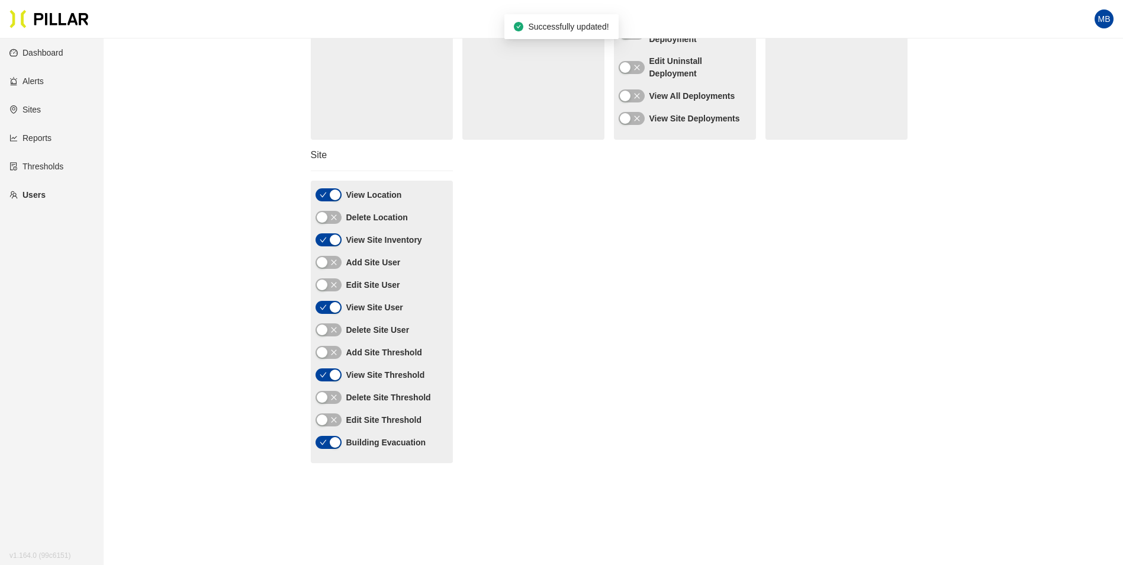
click at [491, 348] on div "Alert View Alerts Edit Alert View Gateway Alerts Edit Gateway Alert View Alert …" at bounding box center [609, 149] width 606 height 647
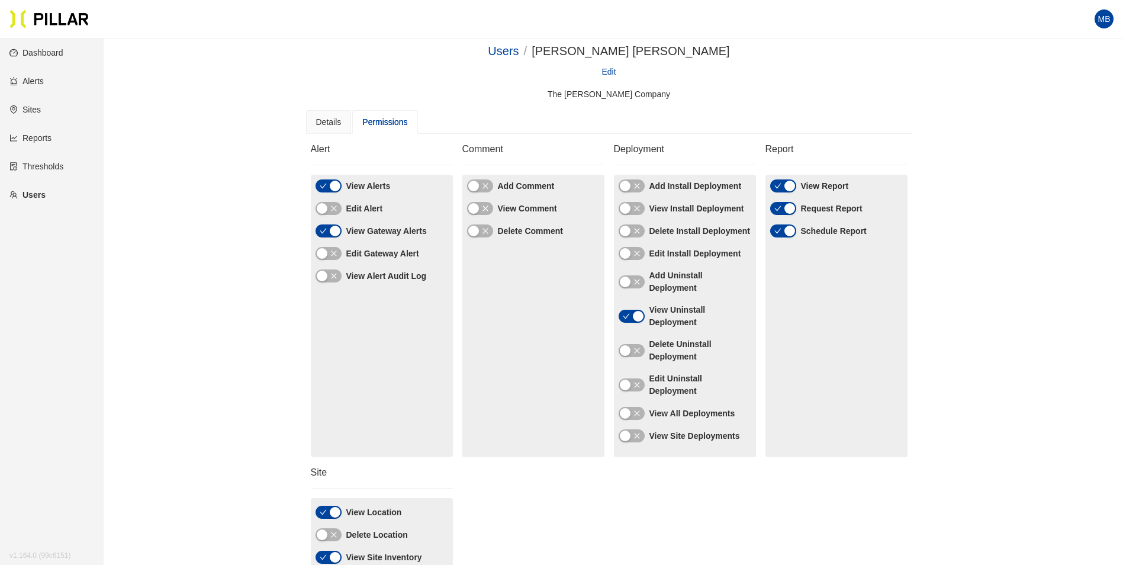
scroll to position [0, 0]
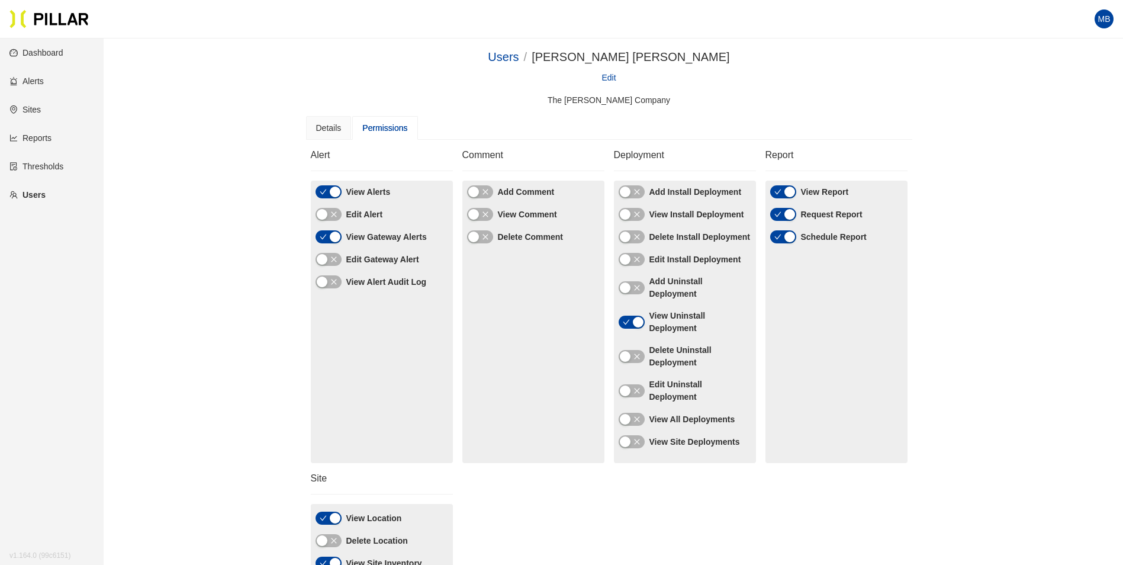
click at [29, 108] on link "Sites" at bounding box center [24, 109] width 31 height 9
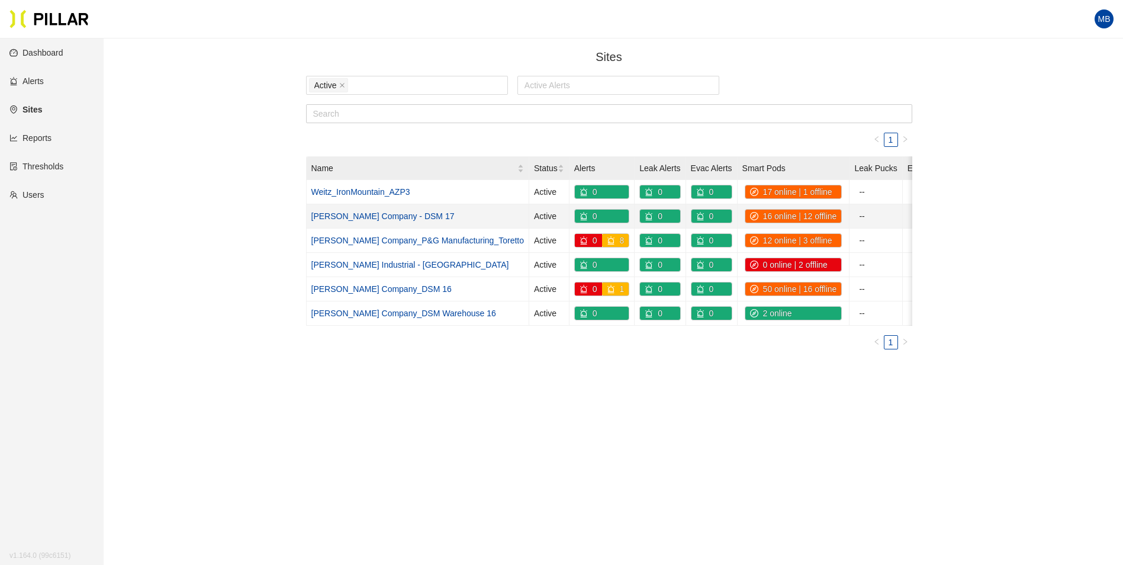
click at [388, 215] on link "[PERSON_NAME] Company - DSM 17" at bounding box center [382, 215] width 143 height 9
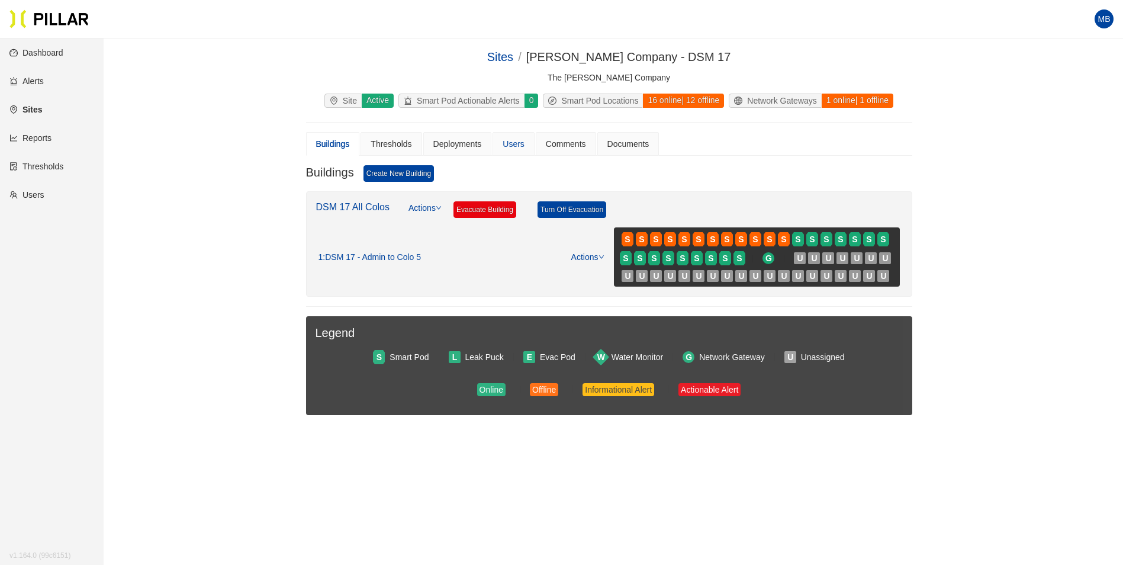
click at [526, 142] on div "Users" at bounding box center [514, 144] width 42 height 24
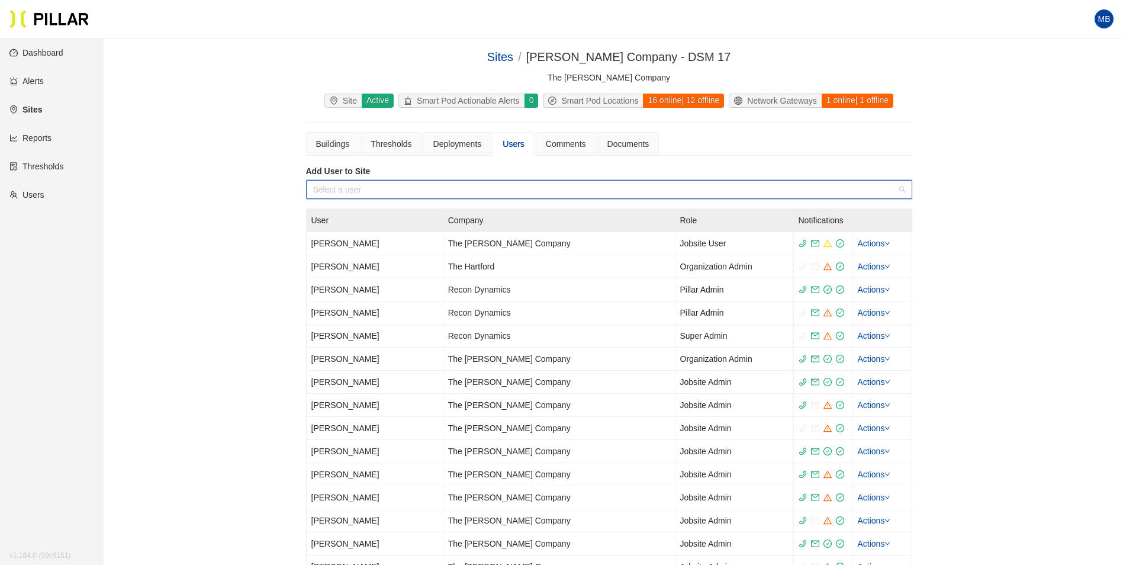
click at [412, 181] on input "search" at bounding box center [605, 190] width 584 height 18
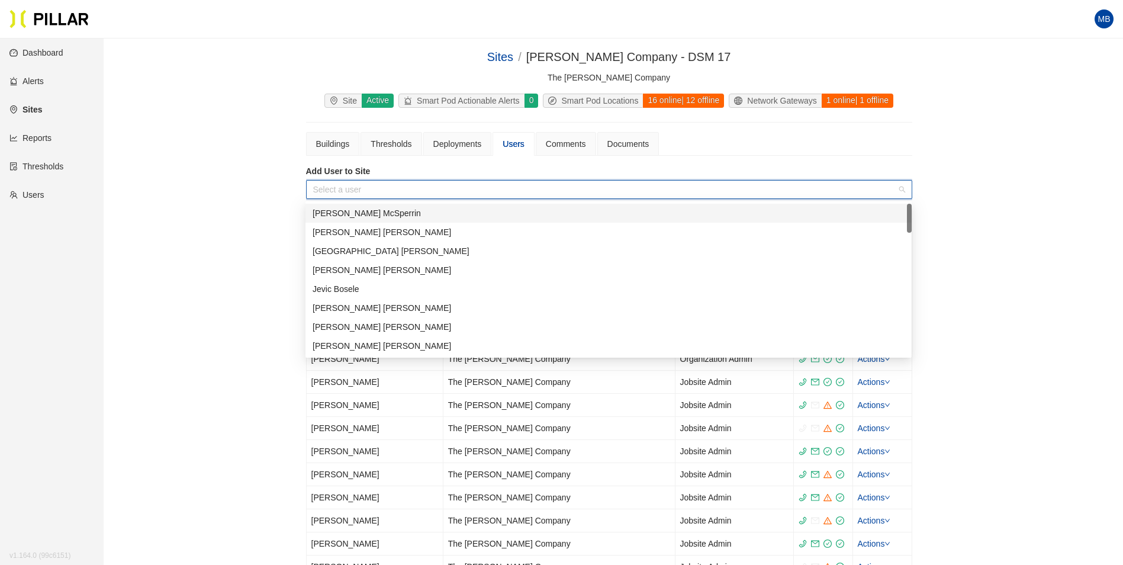
click at [381, 216] on div "[PERSON_NAME] [PERSON_NAME]" at bounding box center [609, 213] width 592 height 13
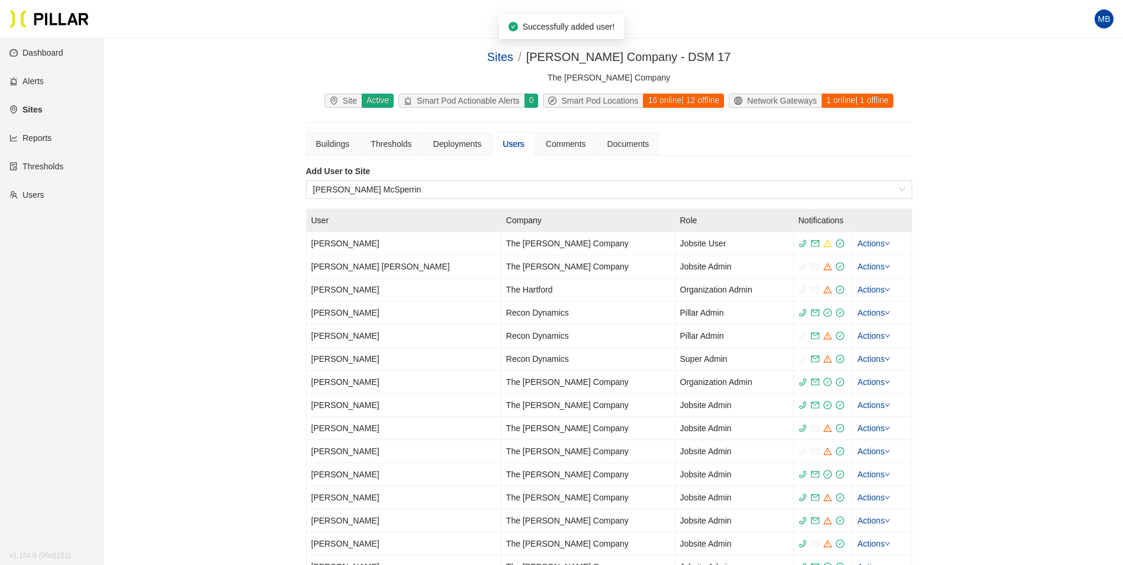
drag, startPoint x: 198, startPoint y: 126, endPoint x: 211, endPoint y: 144, distance: 22.0
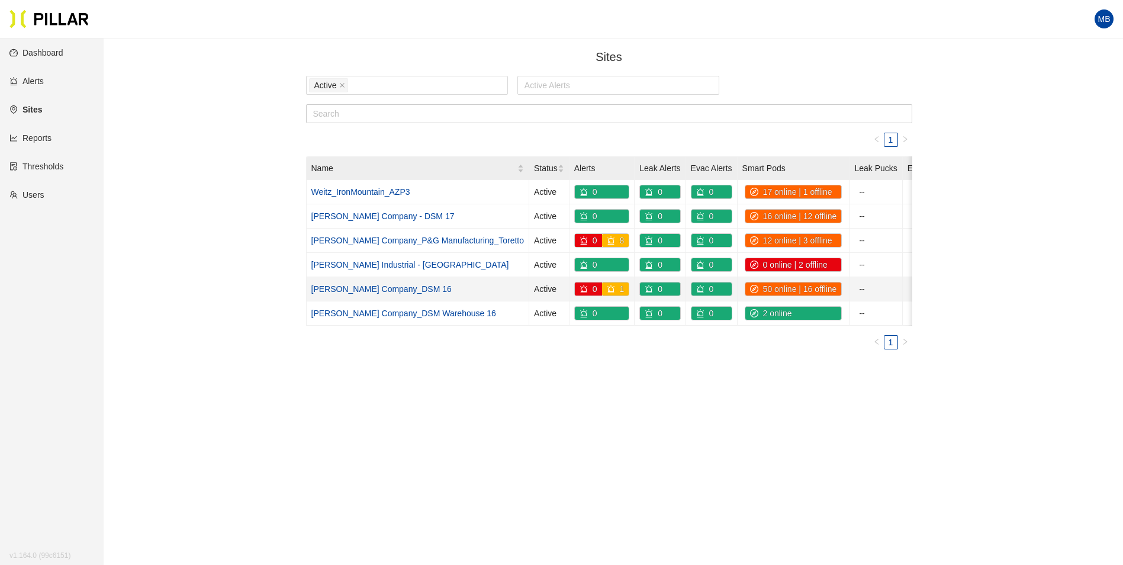
click at [383, 288] on link "[PERSON_NAME] Company_DSM 16" at bounding box center [381, 288] width 140 height 9
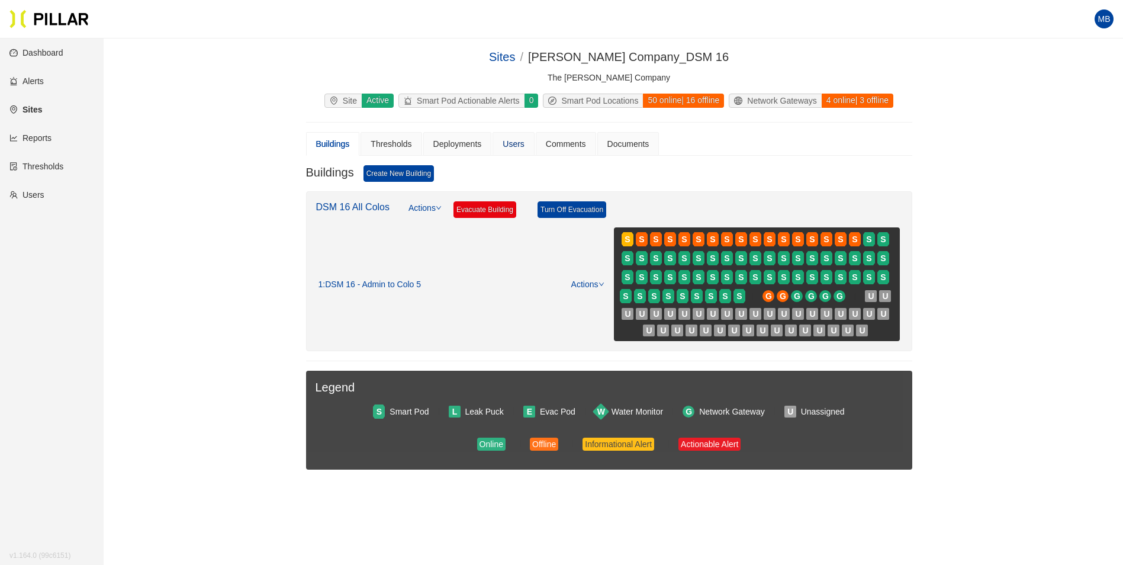
click at [509, 143] on div "Users" at bounding box center [514, 143] width 22 height 13
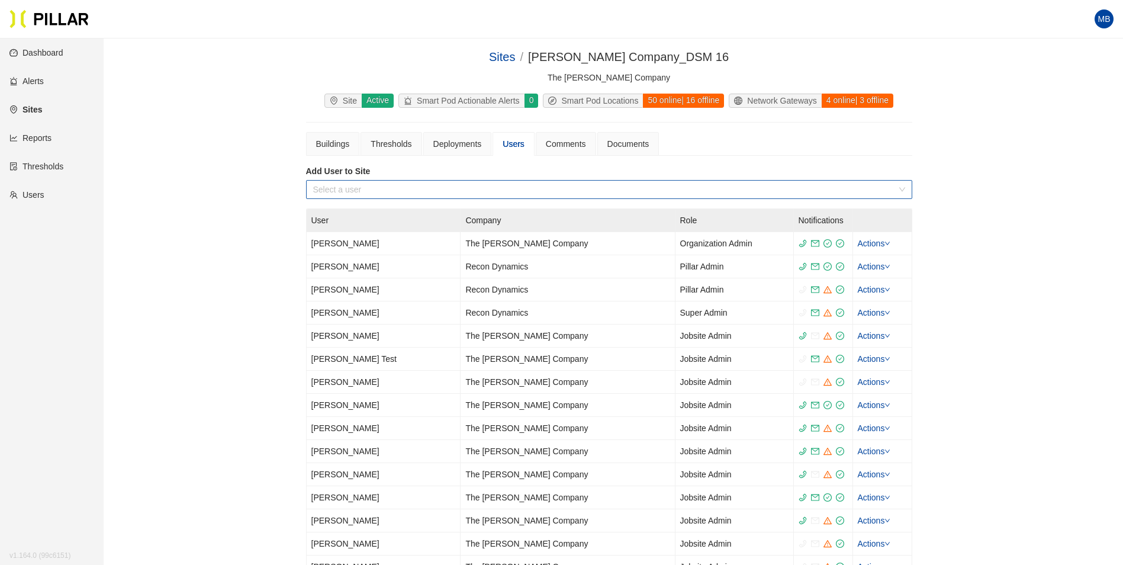
click at [404, 182] on input "search" at bounding box center [605, 190] width 584 height 18
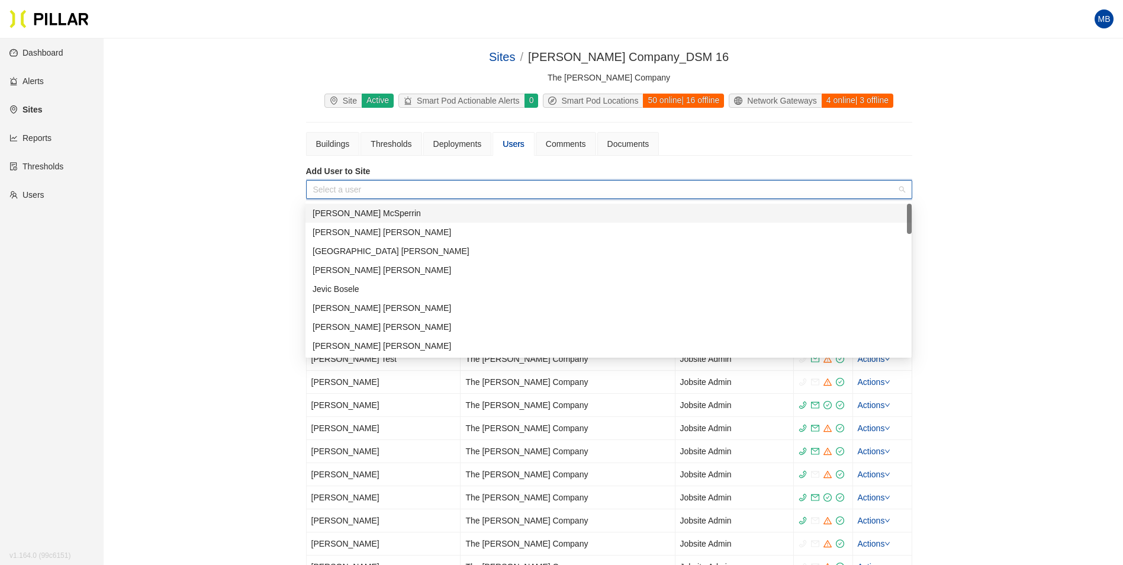
click at [368, 216] on div "[PERSON_NAME] [PERSON_NAME]" at bounding box center [609, 213] width 592 height 13
